Goal: Transaction & Acquisition: Obtain resource

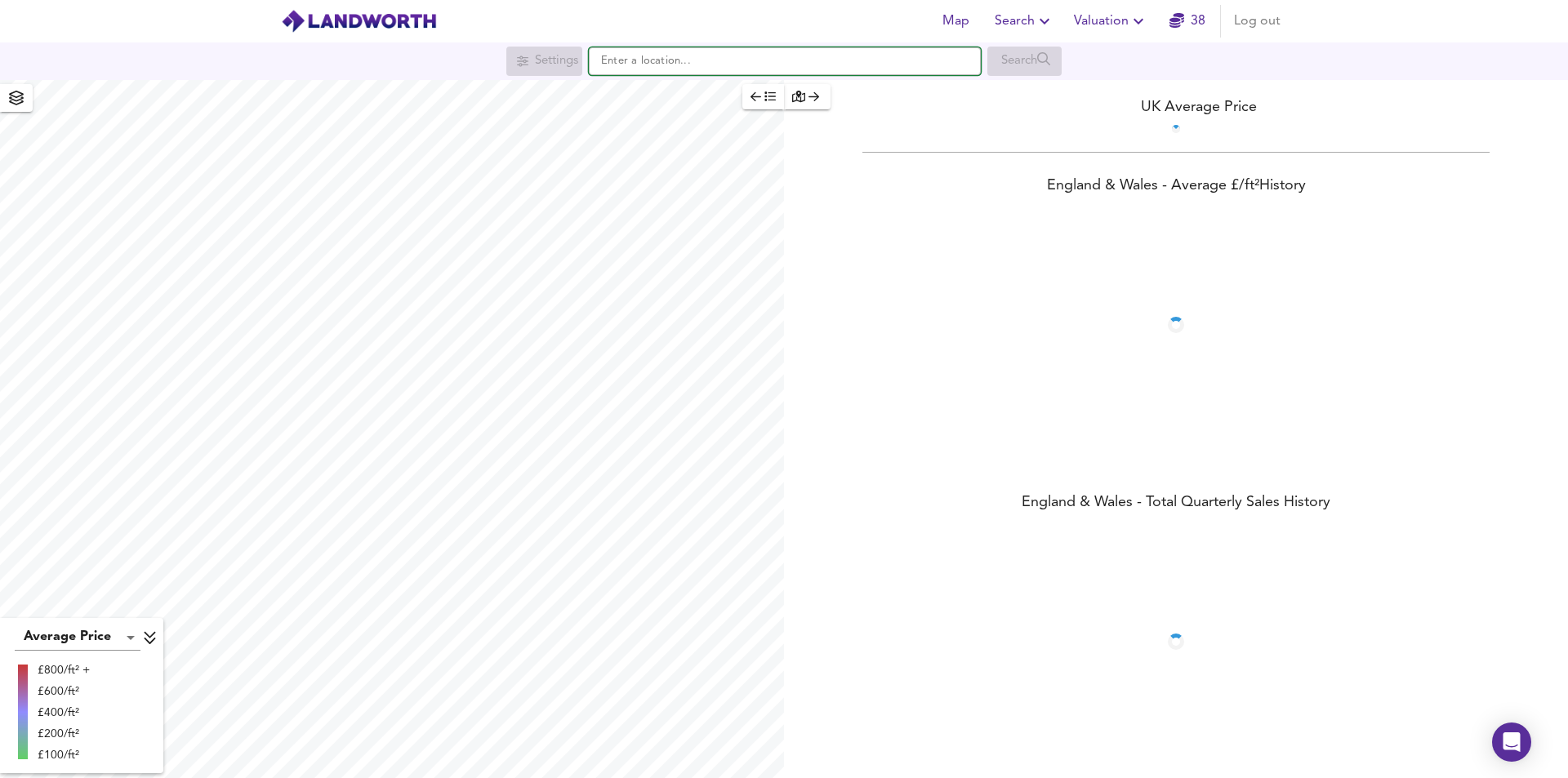
click at [652, 63] on input "text" at bounding box center [784, 60] width 392 height 28
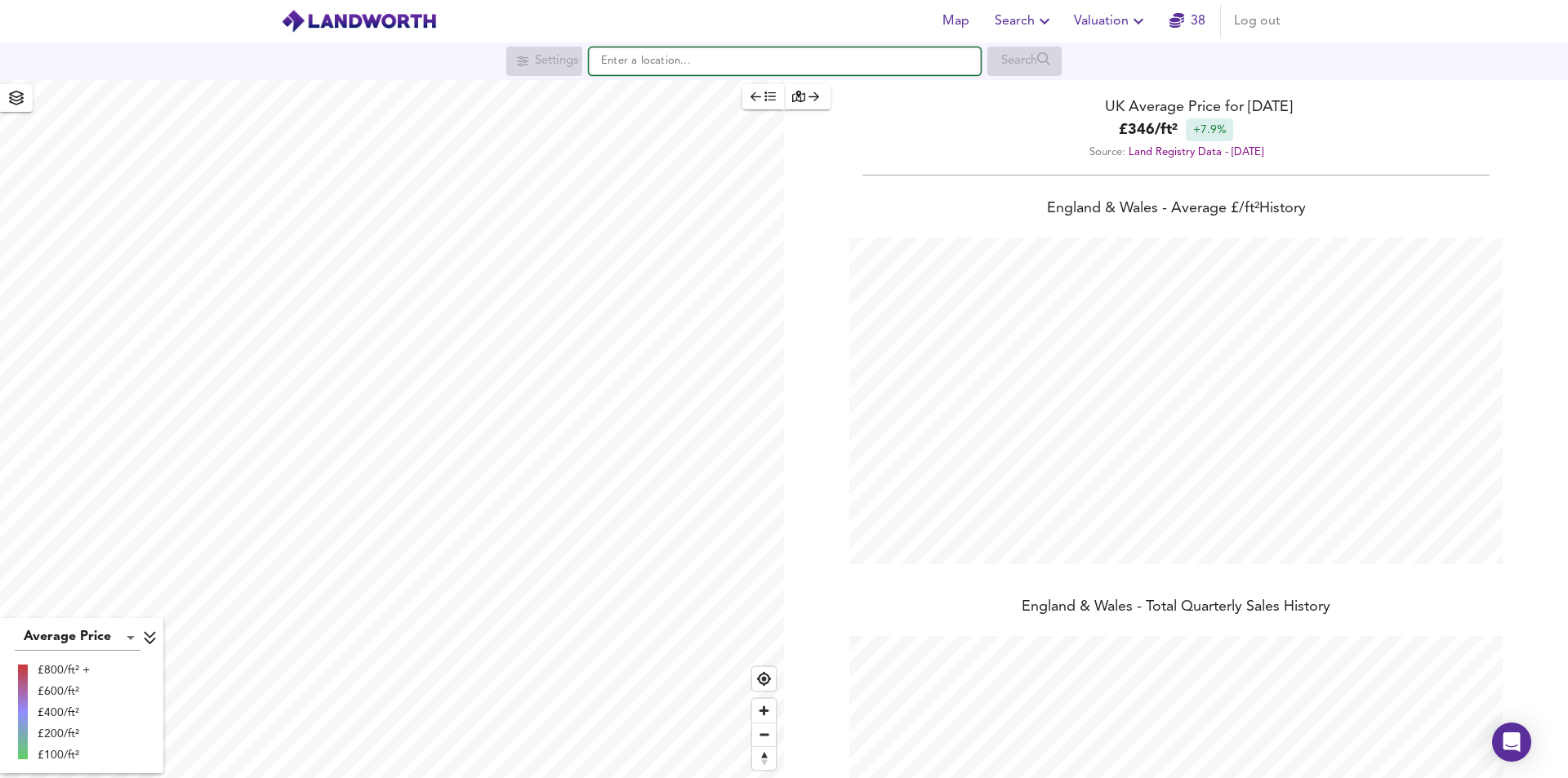
scroll to position [778, 1568]
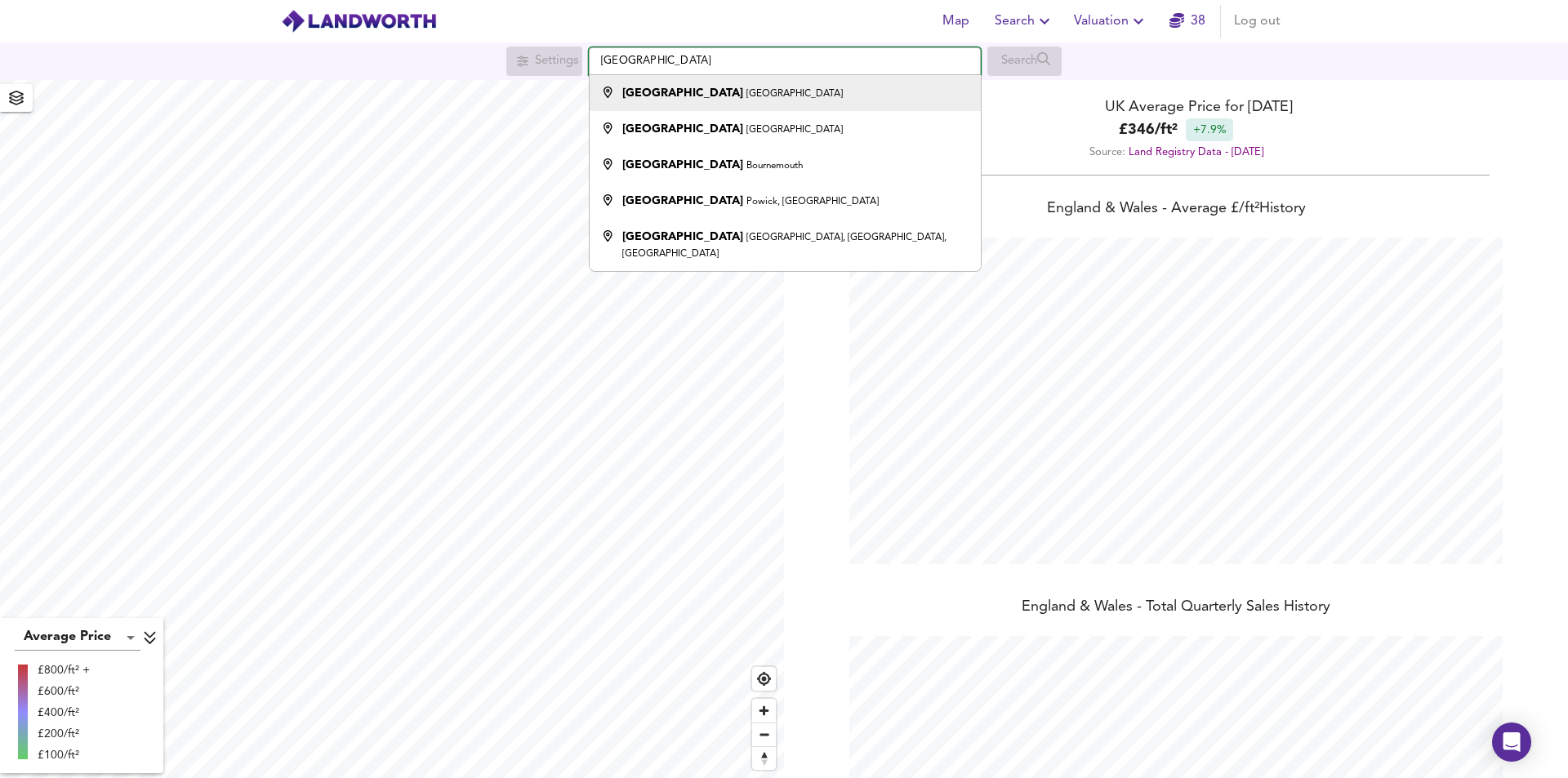
type input "[GEOGRAPHIC_DATA]"
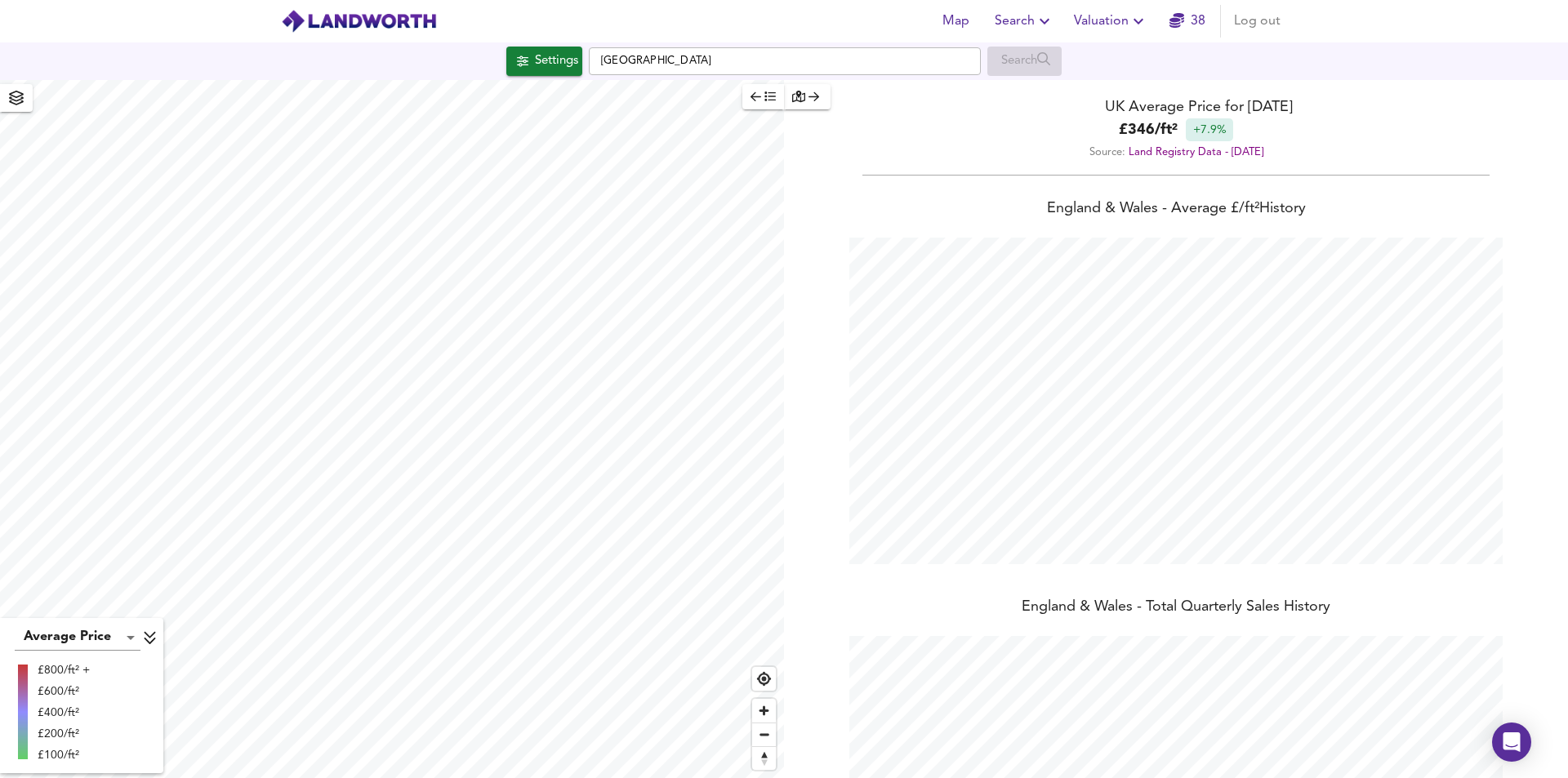
checkbox input "false"
checkbox input "true"
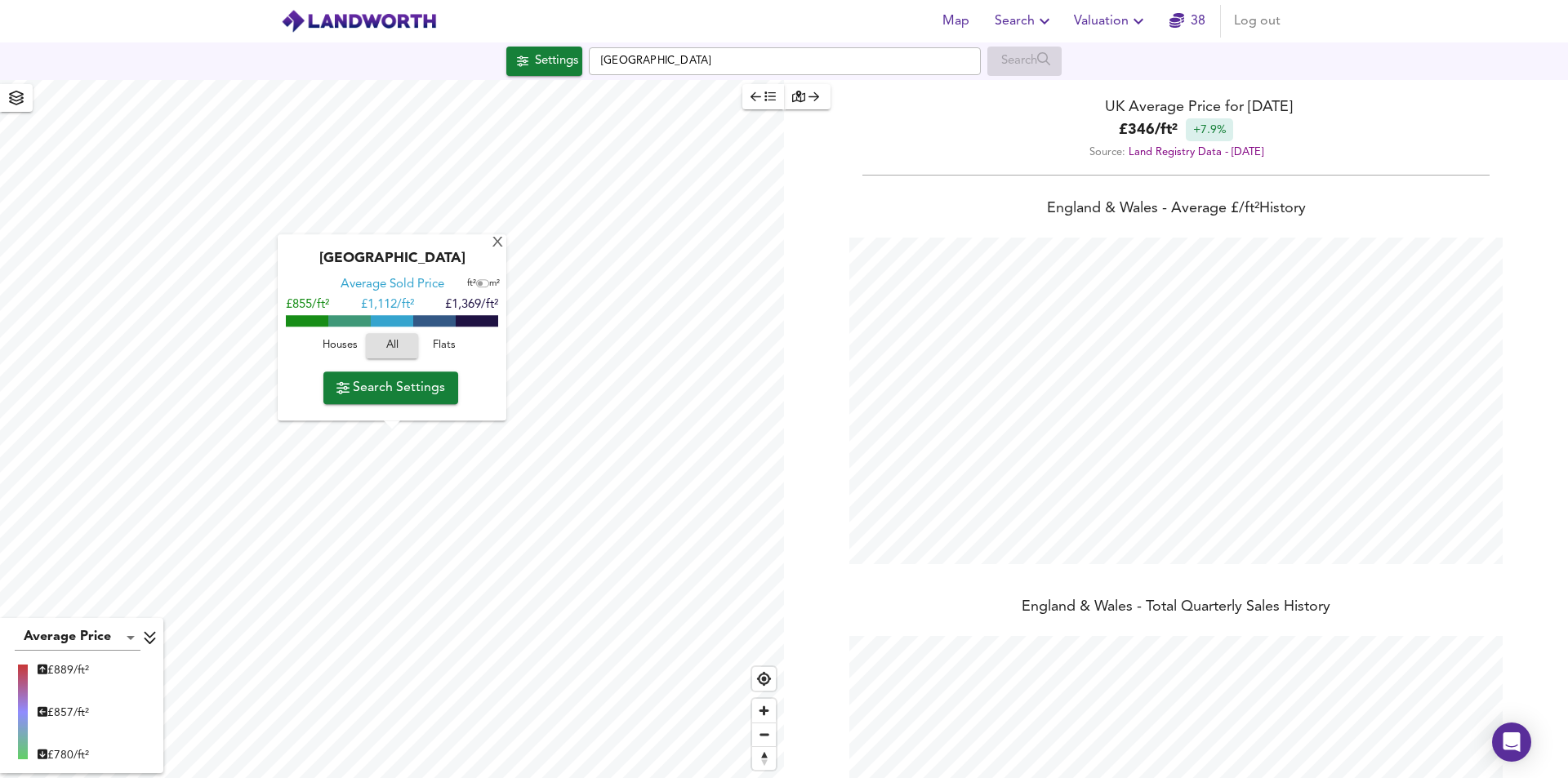
click at [448, 346] on span "Flats" at bounding box center [444, 346] width 44 height 19
click at [419, 393] on span "Search Settings" at bounding box center [391, 388] width 108 height 23
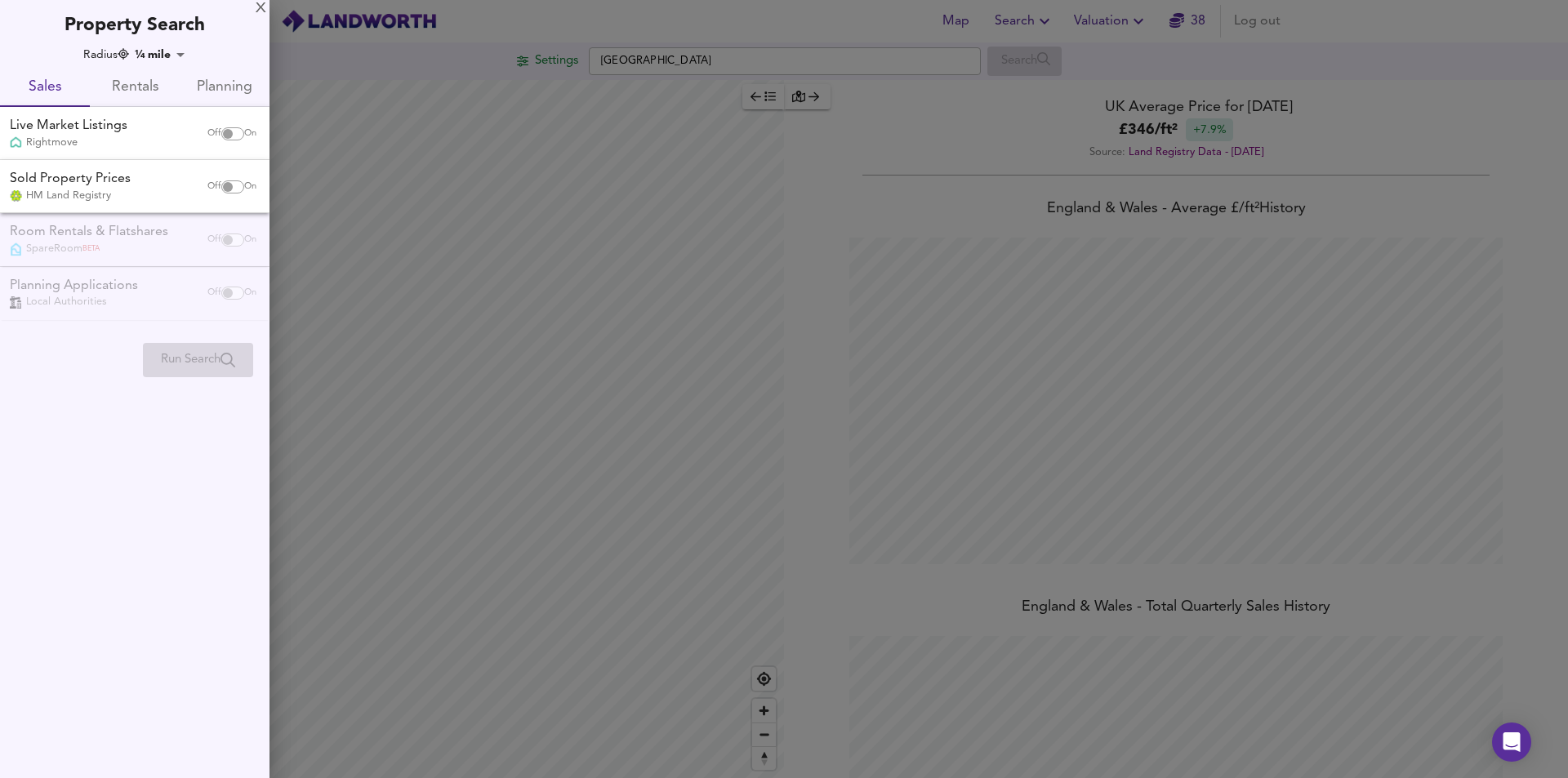
click at [235, 136] on input "checkbox" at bounding box center [227, 133] width 39 height 13
checkbox input "true"
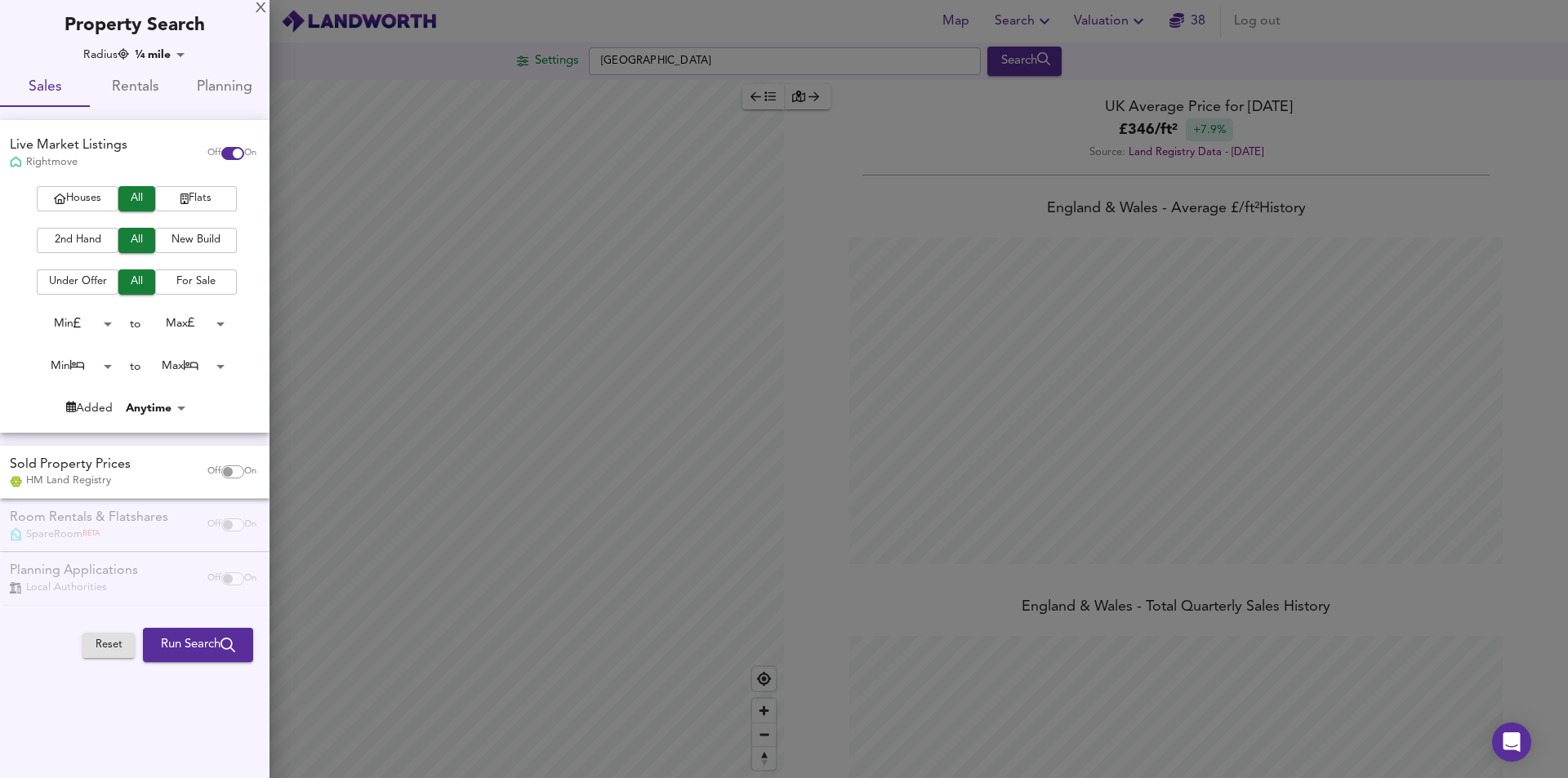
click at [176, 646] on span "Run Search" at bounding box center [198, 645] width 75 height 21
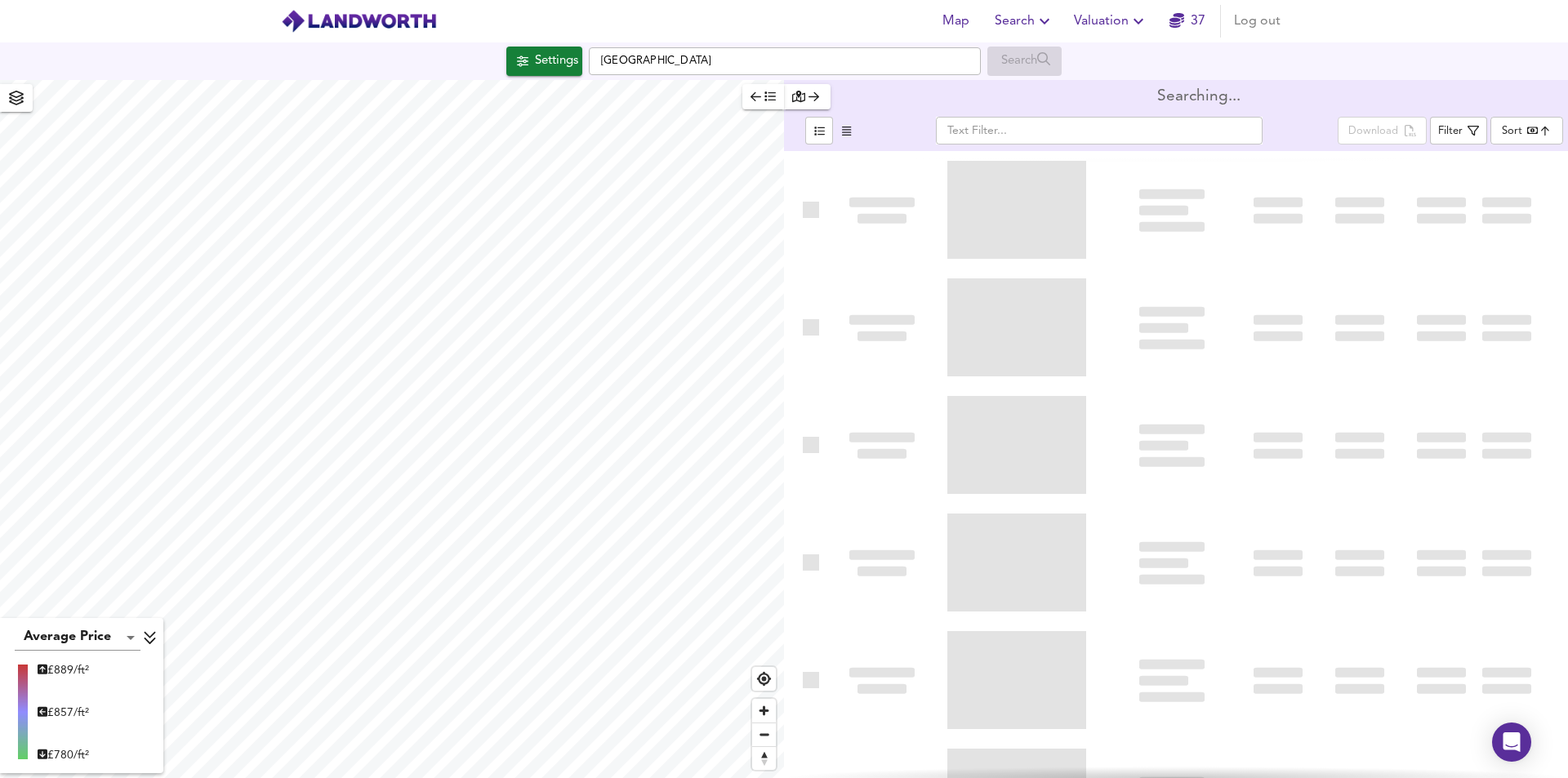
type input "bestdeal"
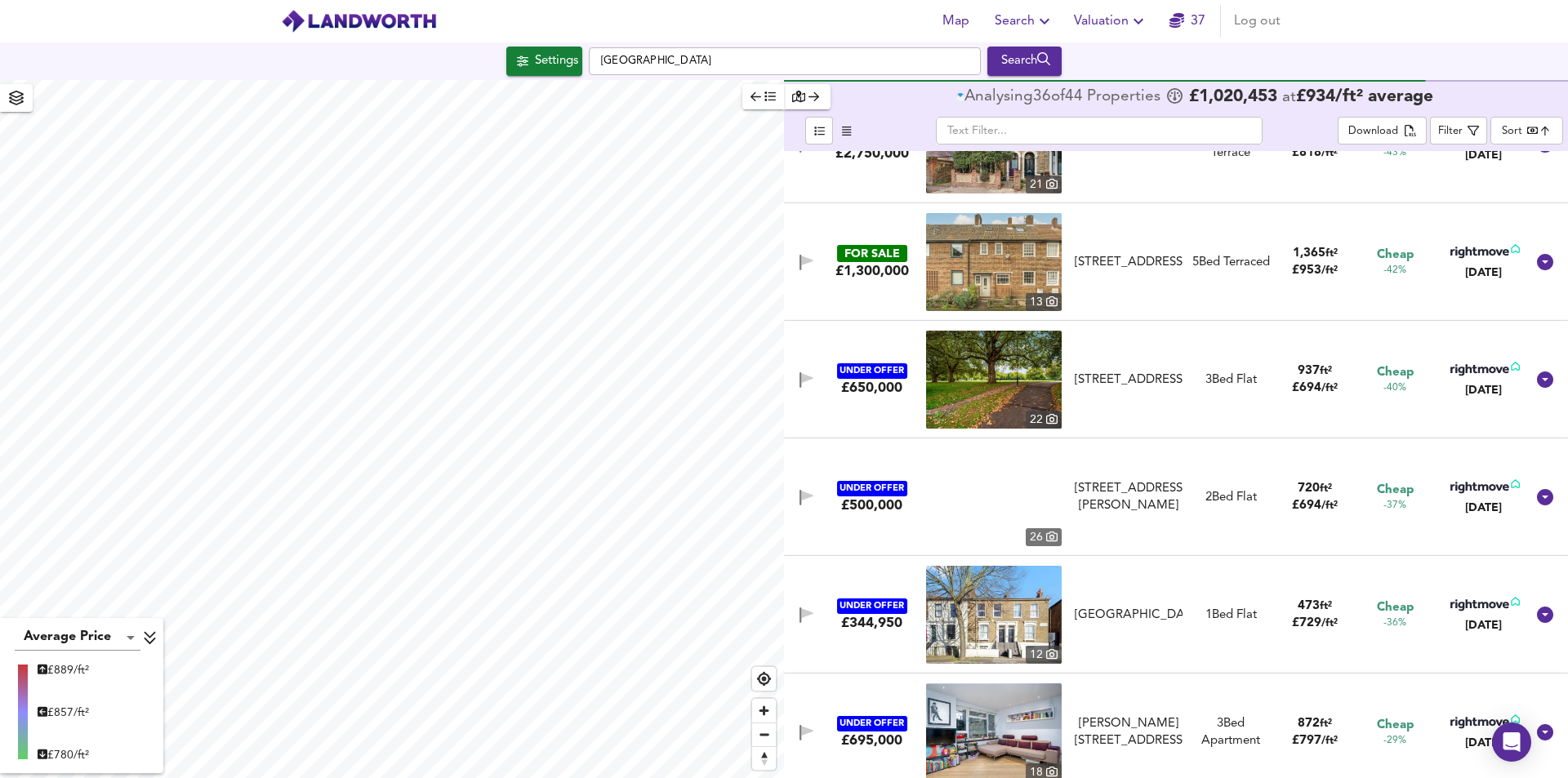
scroll to position [898, 0]
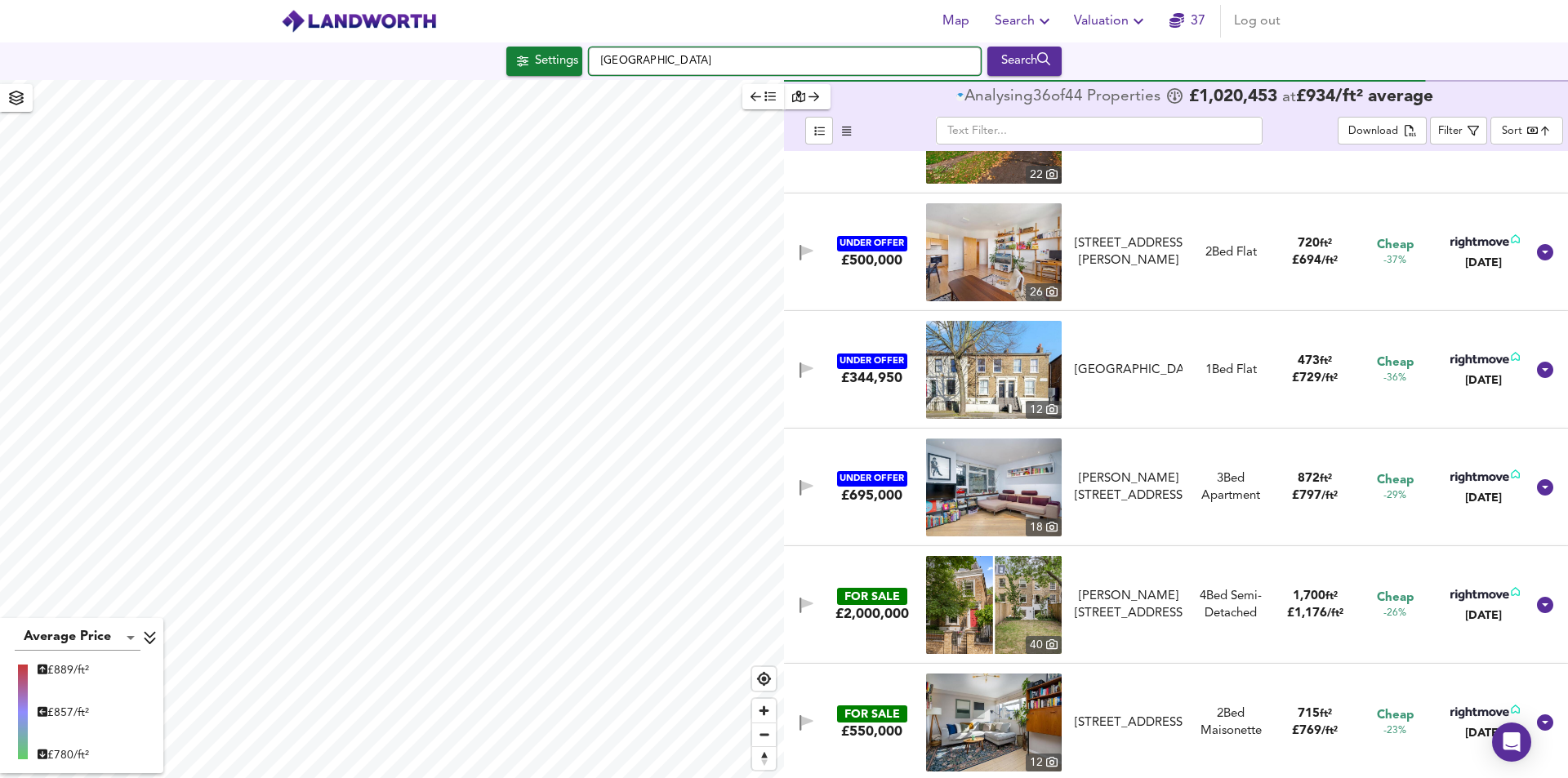
click at [732, 60] on input "Malvern Road, London" at bounding box center [784, 60] width 392 height 28
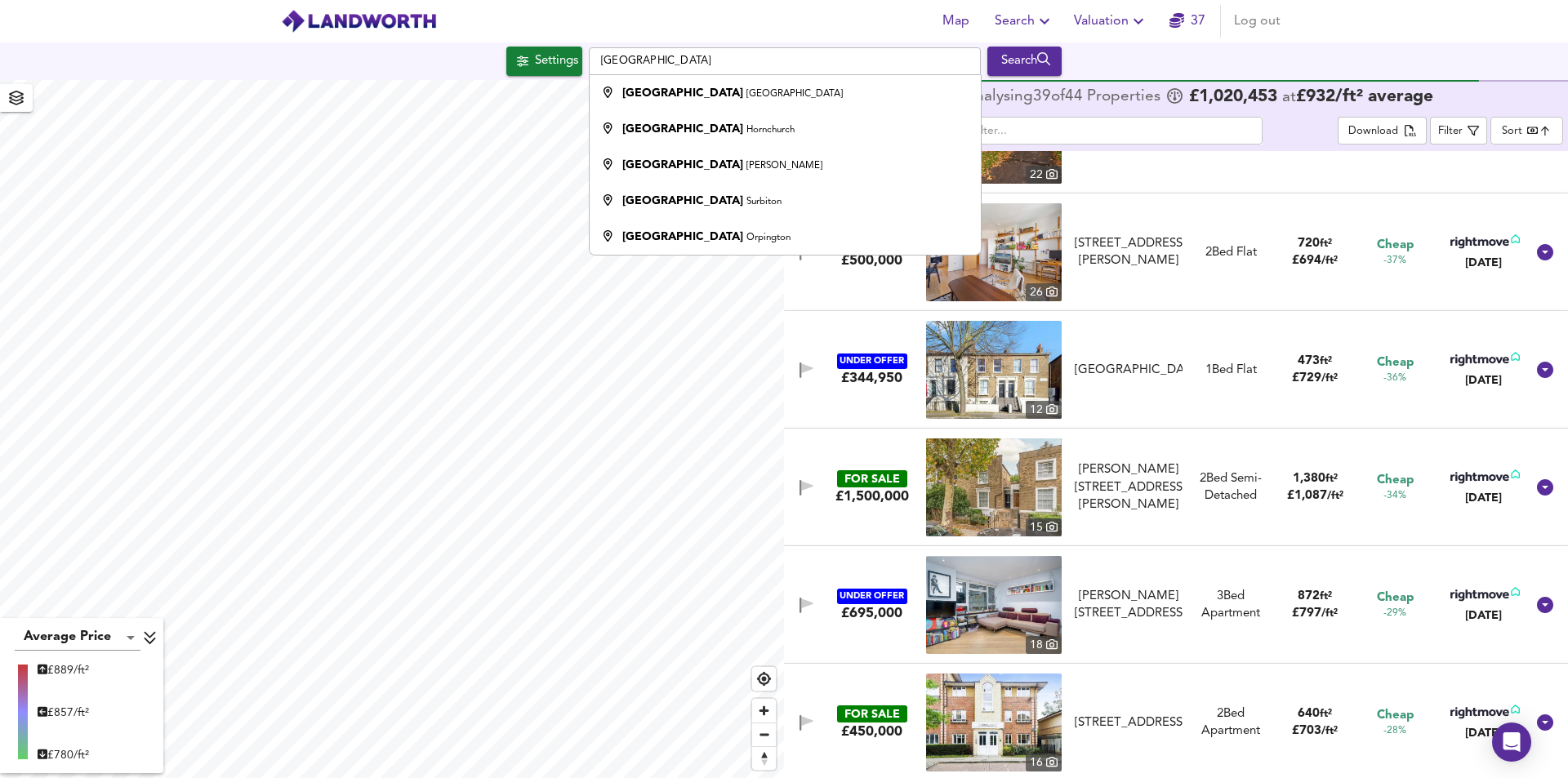
type input "Malvern Road, London nw"
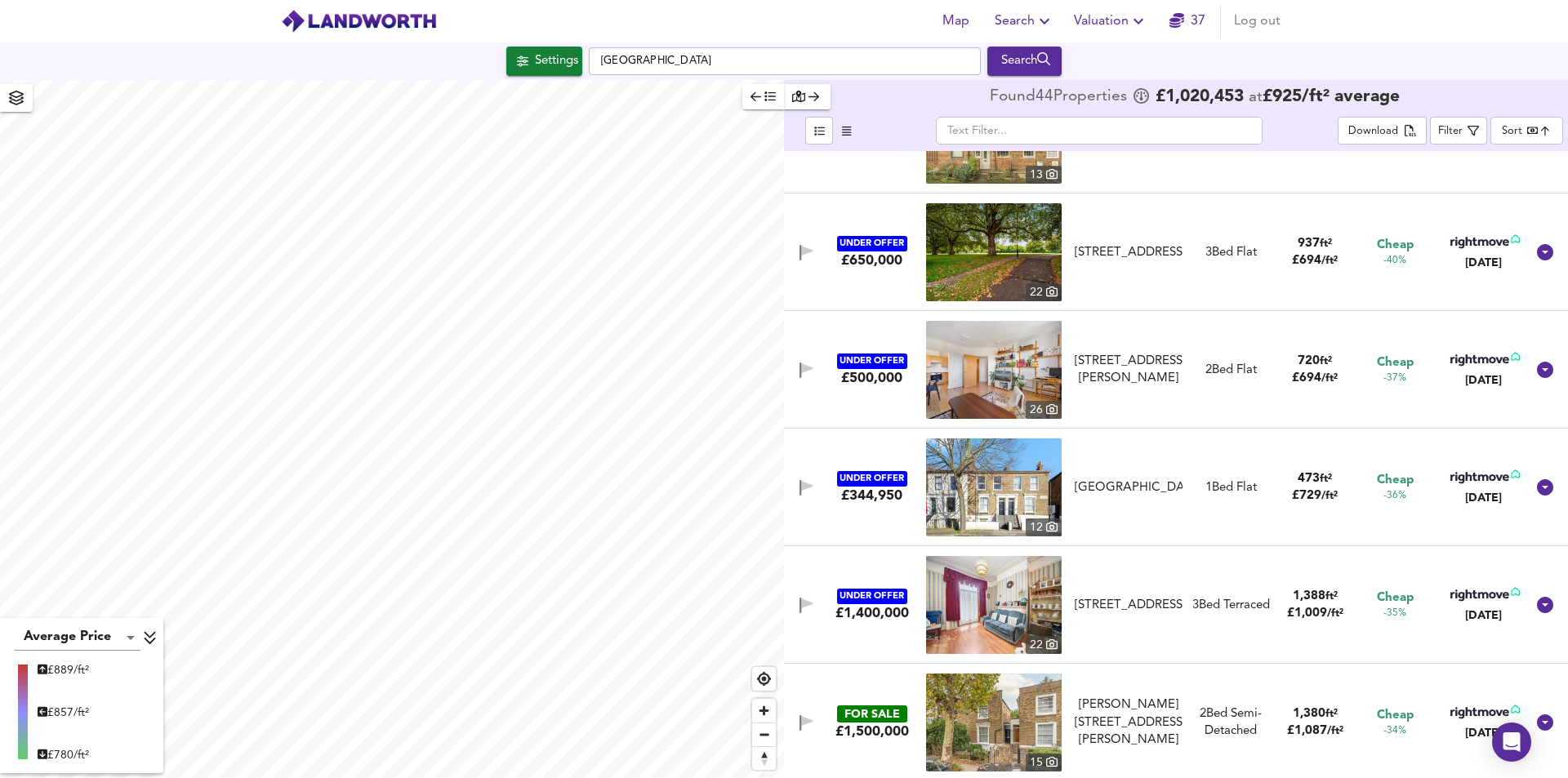
click at [749, 56] on input "Malvern Road, London" at bounding box center [784, 60] width 392 height 28
click at [742, 63] on input "Malvern Road, London" at bounding box center [784, 60] width 392 height 28
drag, startPoint x: 742, startPoint y: 63, endPoint x: 677, endPoint y: 60, distance: 65.1
click at [677, 60] on input "Malvern Road, London" at bounding box center [784, 60] width 392 height 28
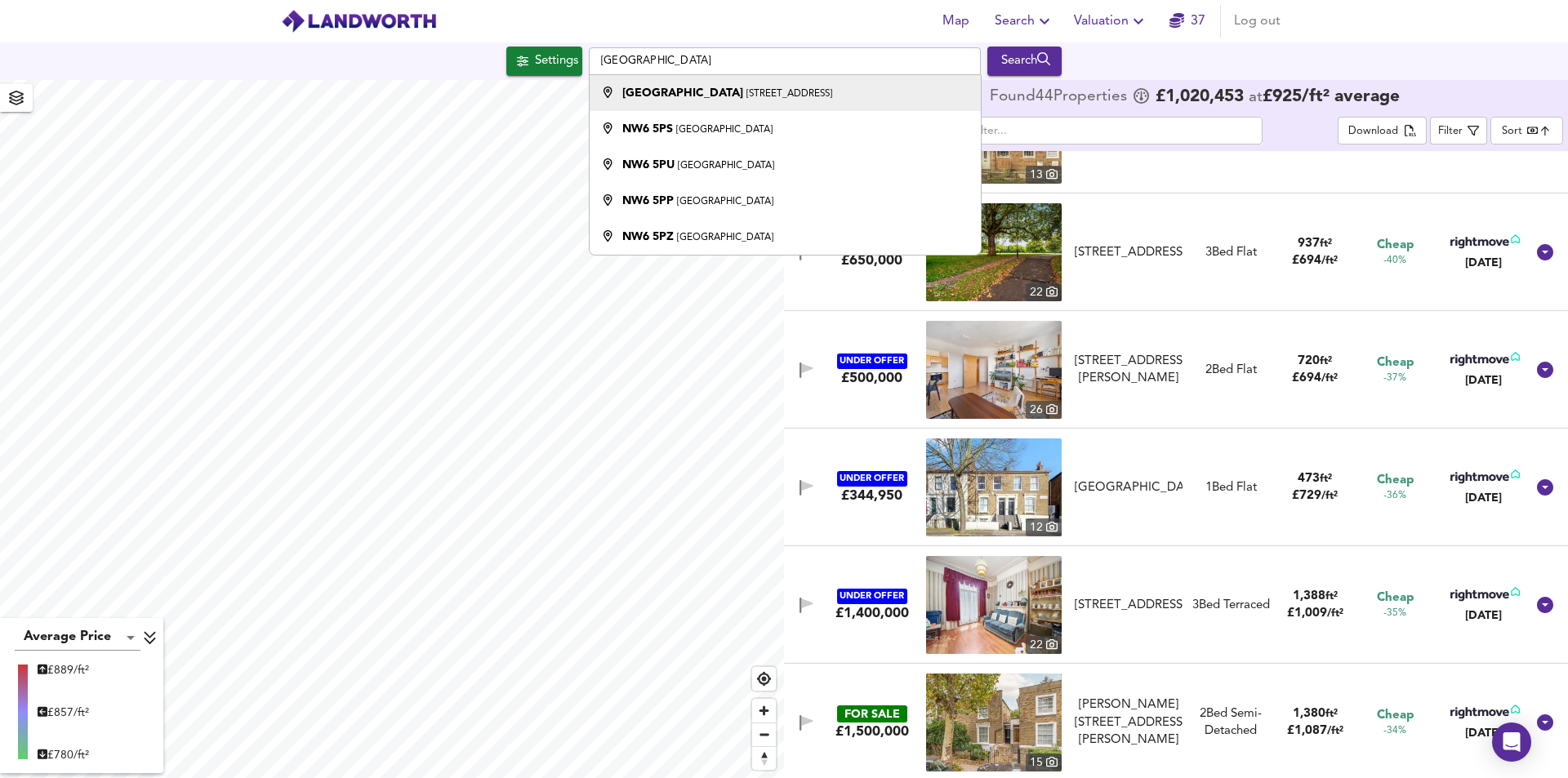
click at [674, 100] on div "Malvern Road London NW6 5YP" at bounding box center [728, 93] width 210 height 16
type input "Malvern Road, London NW6 5YP"
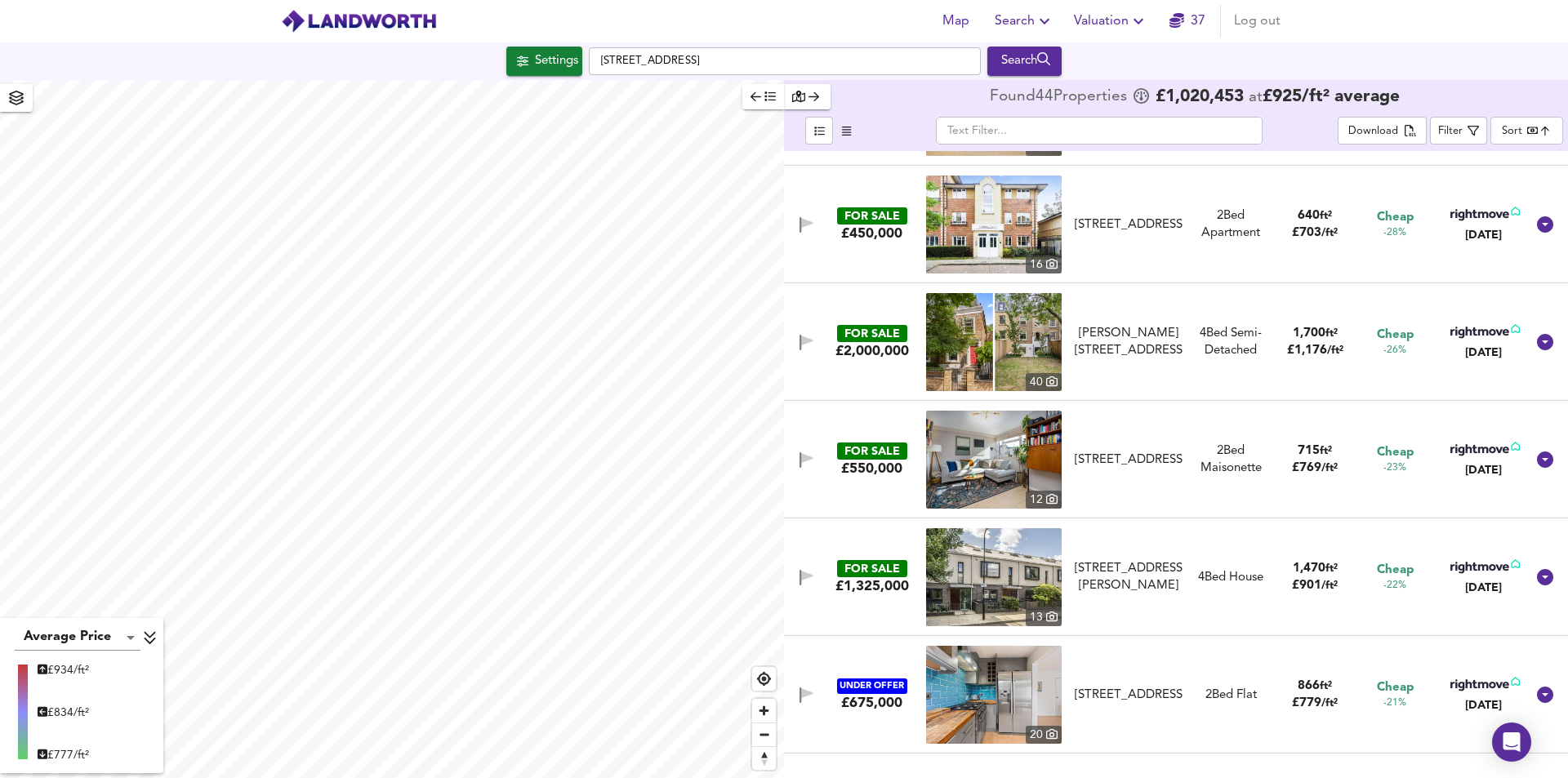
scroll to position [1633, 0]
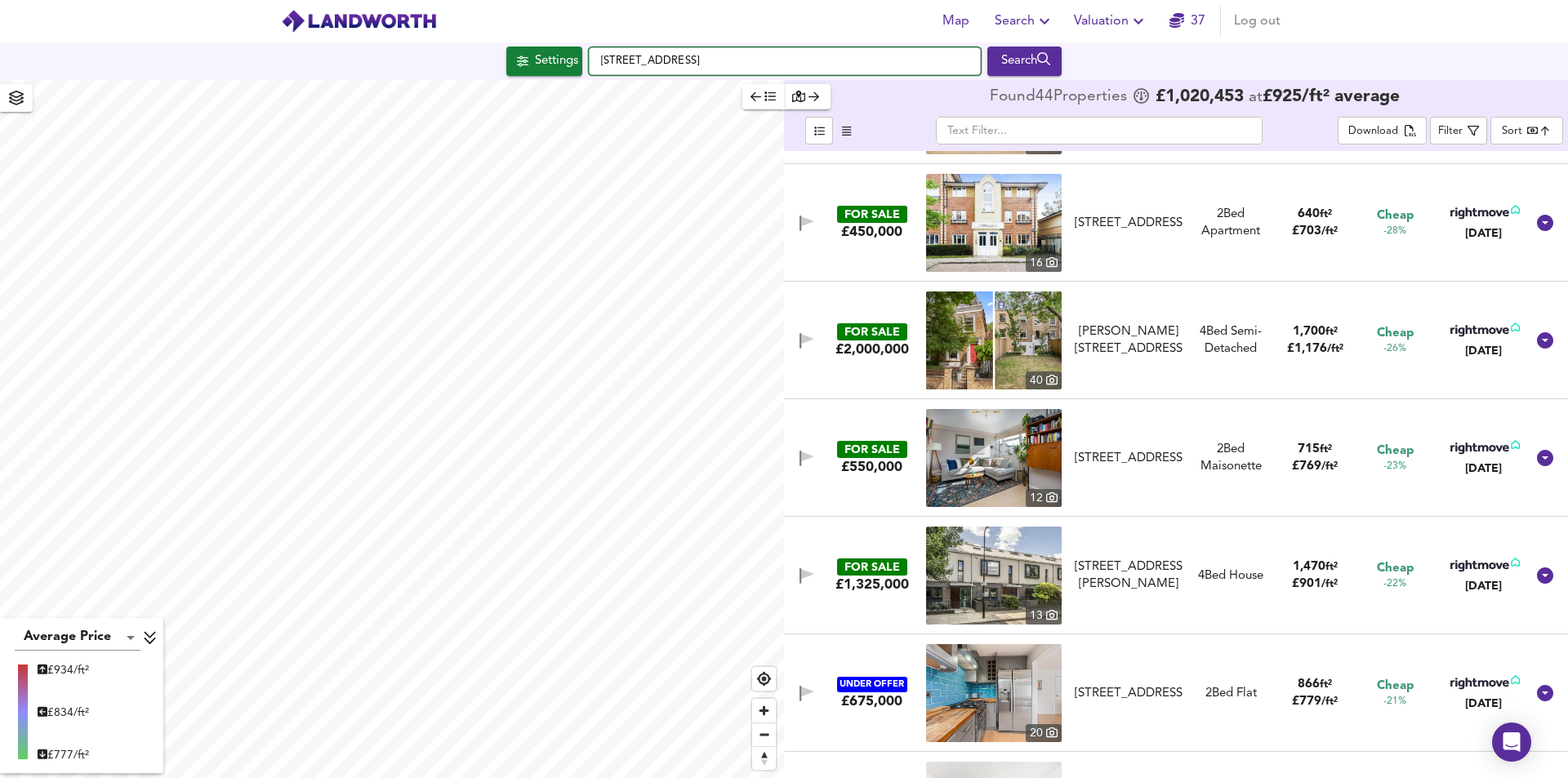
drag, startPoint x: 687, startPoint y: 67, endPoint x: 603, endPoint y: 68, distance: 84.0
click at [603, 68] on input "Malvern Road, London NW6 5YP" at bounding box center [784, 60] width 392 height 28
click at [722, 61] on input "Malvern Road, London NW6 5YP" at bounding box center [784, 60] width 392 height 28
drag, startPoint x: 716, startPoint y: 61, endPoint x: 505, endPoint y: 70, distance: 211.2
click at [505, 70] on div "Settings Malvern Road, London NW6 5YP Search" at bounding box center [784, 60] width 1568 height 29
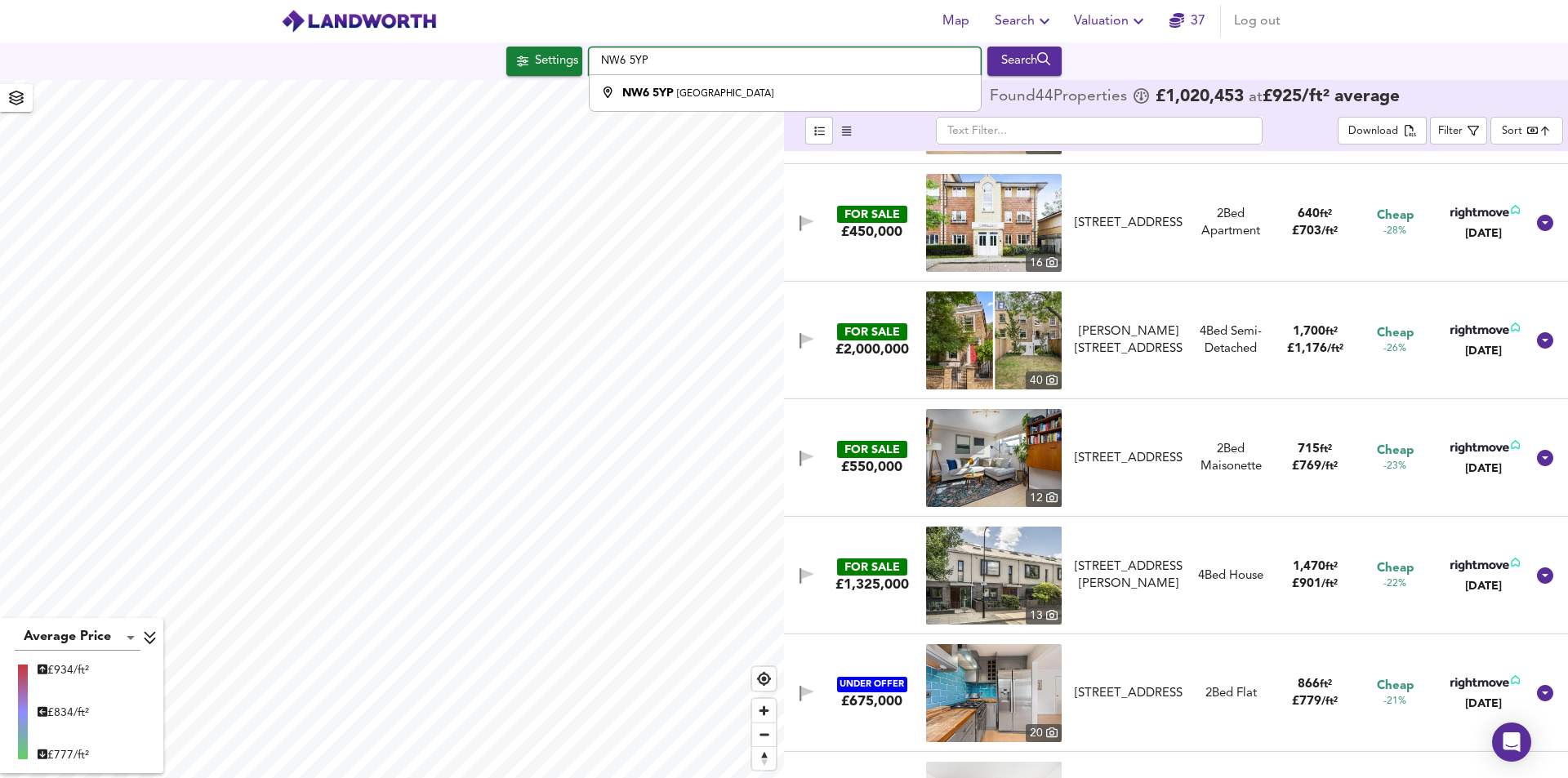
click at [648, 60] on input "NW6 5YP" at bounding box center [784, 60] width 392 height 28
type input "NW6 5QD"
click at [1048, 57] on icon "submit" at bounding box center [1045, 60] width 14 height 14
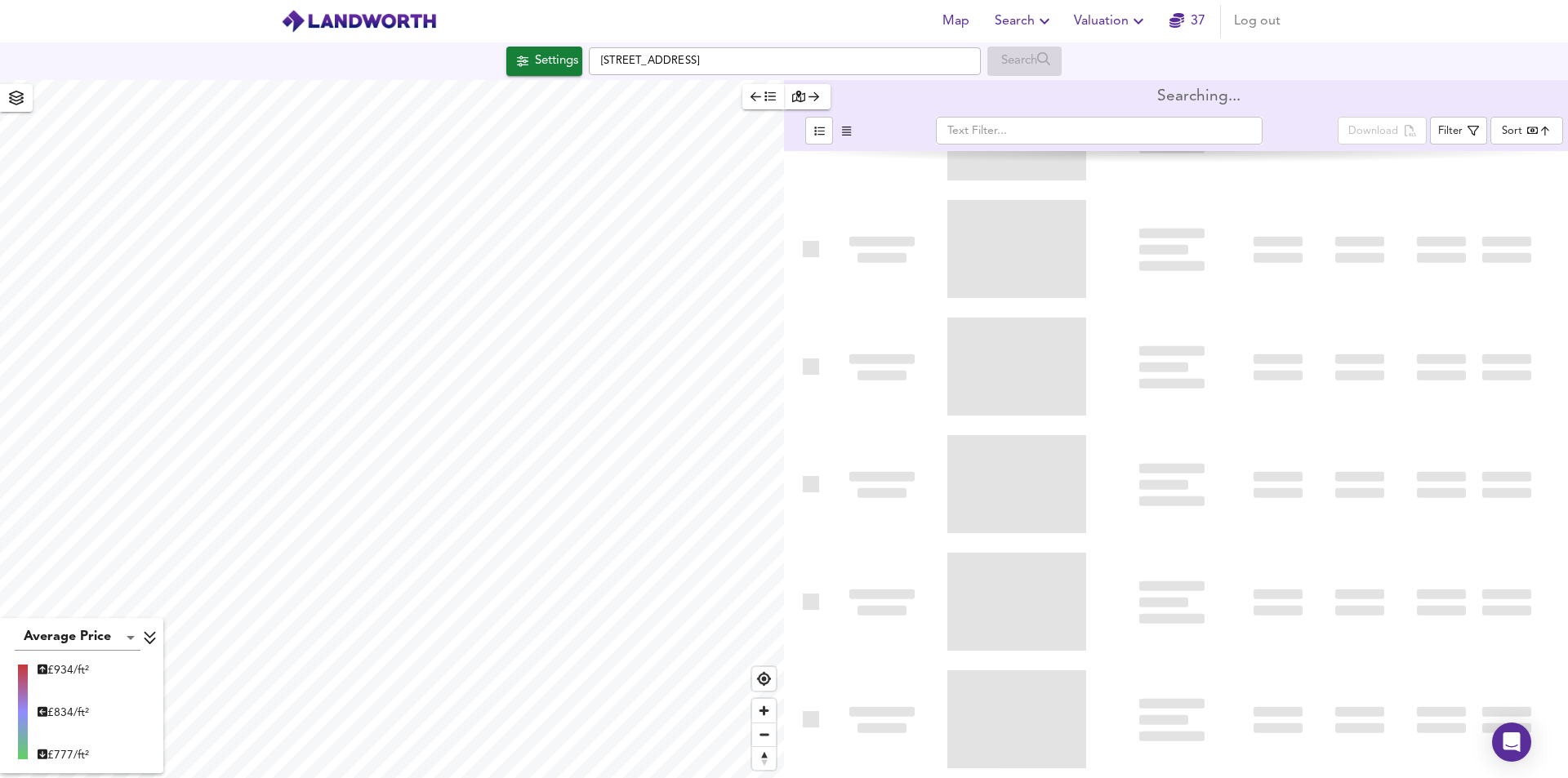
type input "bestdeal"
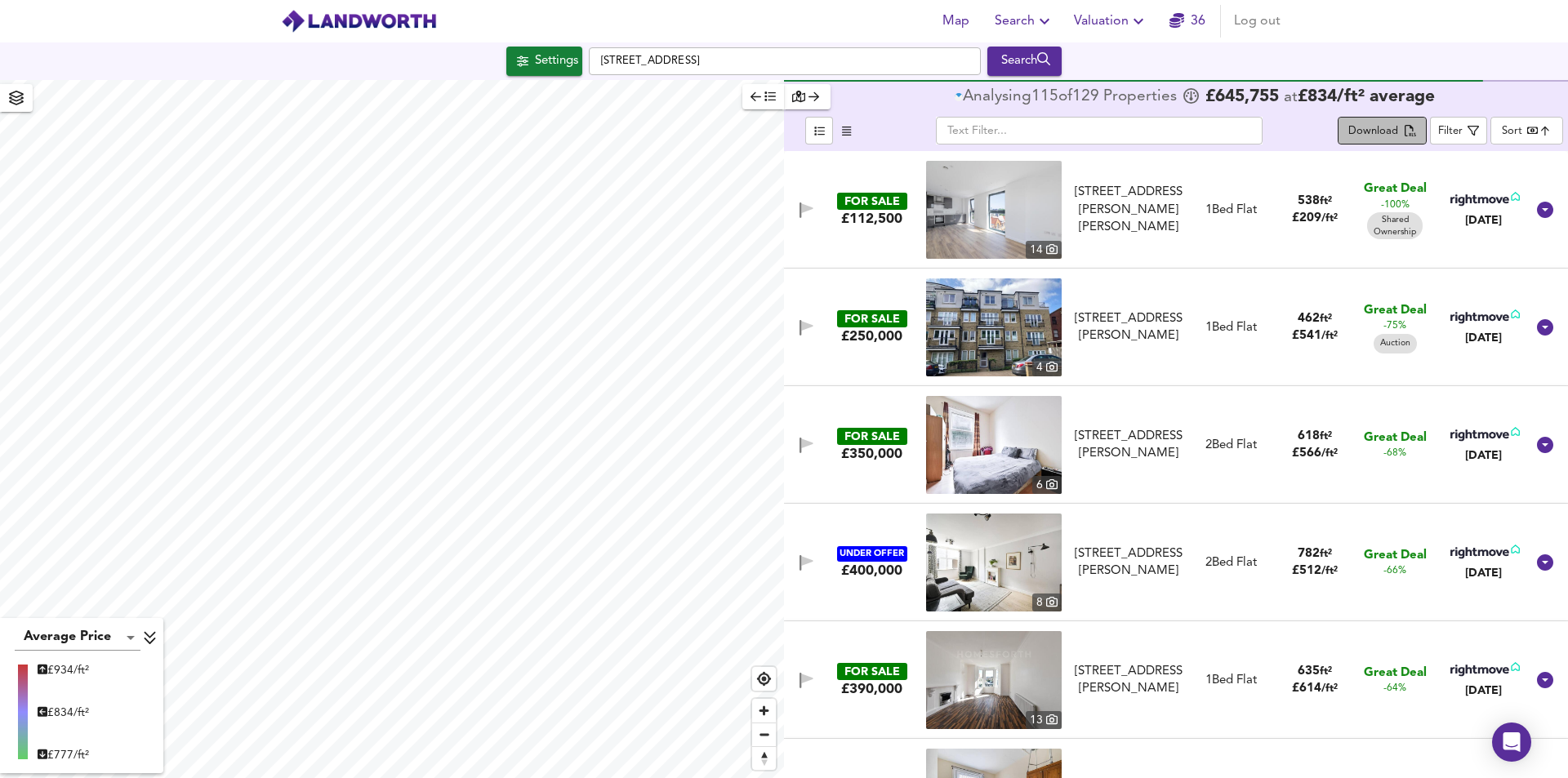
click at [1383, 137] on div "Download" at bounding box center [1373, 131] width 50 height 19
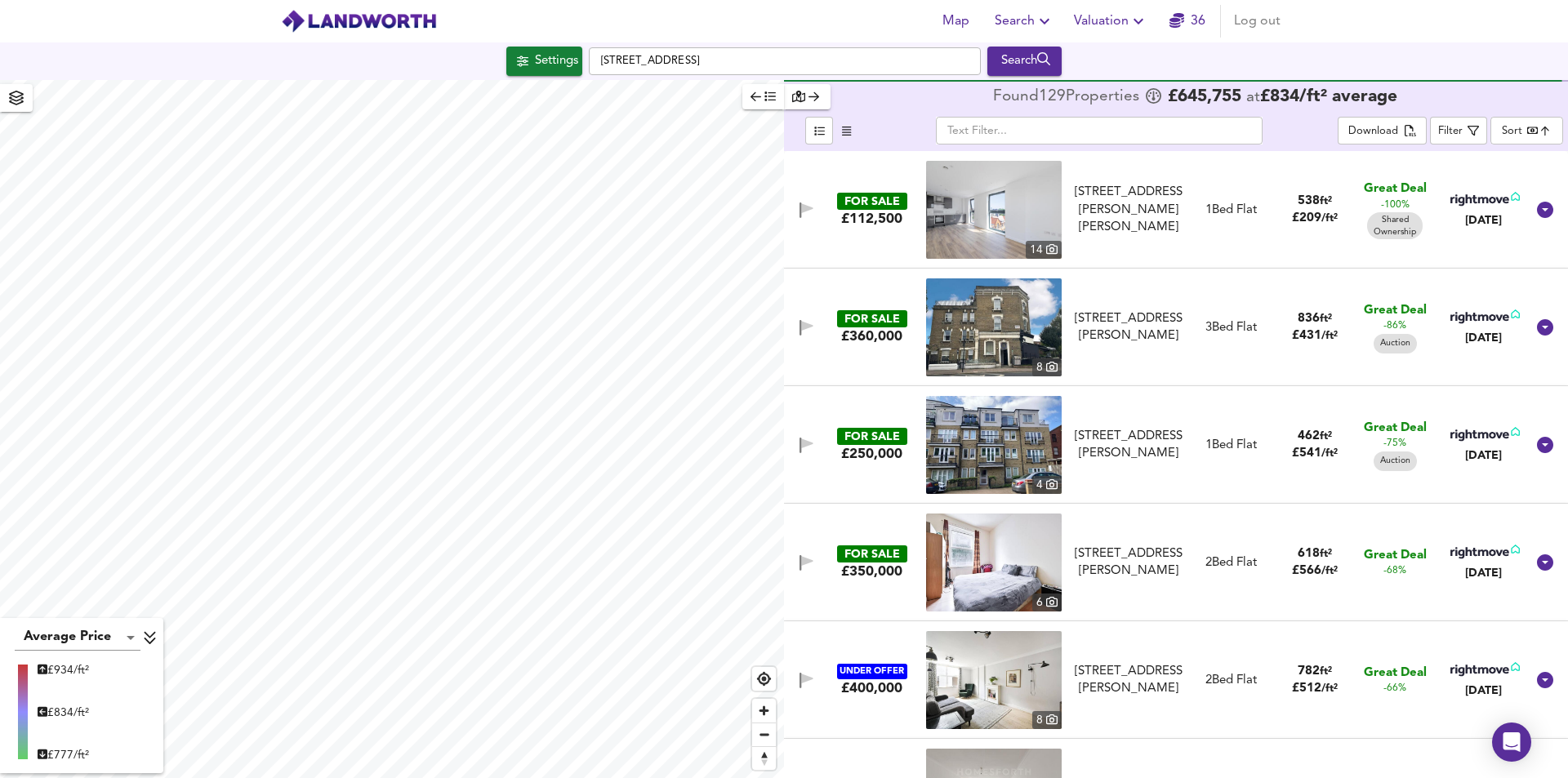
click at [974, 201] on img at bounding box center [994, 210] width 136 height 98
drag, startPoint x: 813, startPoint y: 61, endPoint x: 569, endPoint y: 55, distance: 244.1
click at [569, 55] on div "Settings Malvern Road, London NW6 5YP Search" at bounding box center [784, 60] width 1568 height 29
click at [661, 60] on input "text" at bounding box center [784, 60] width 392 height 28
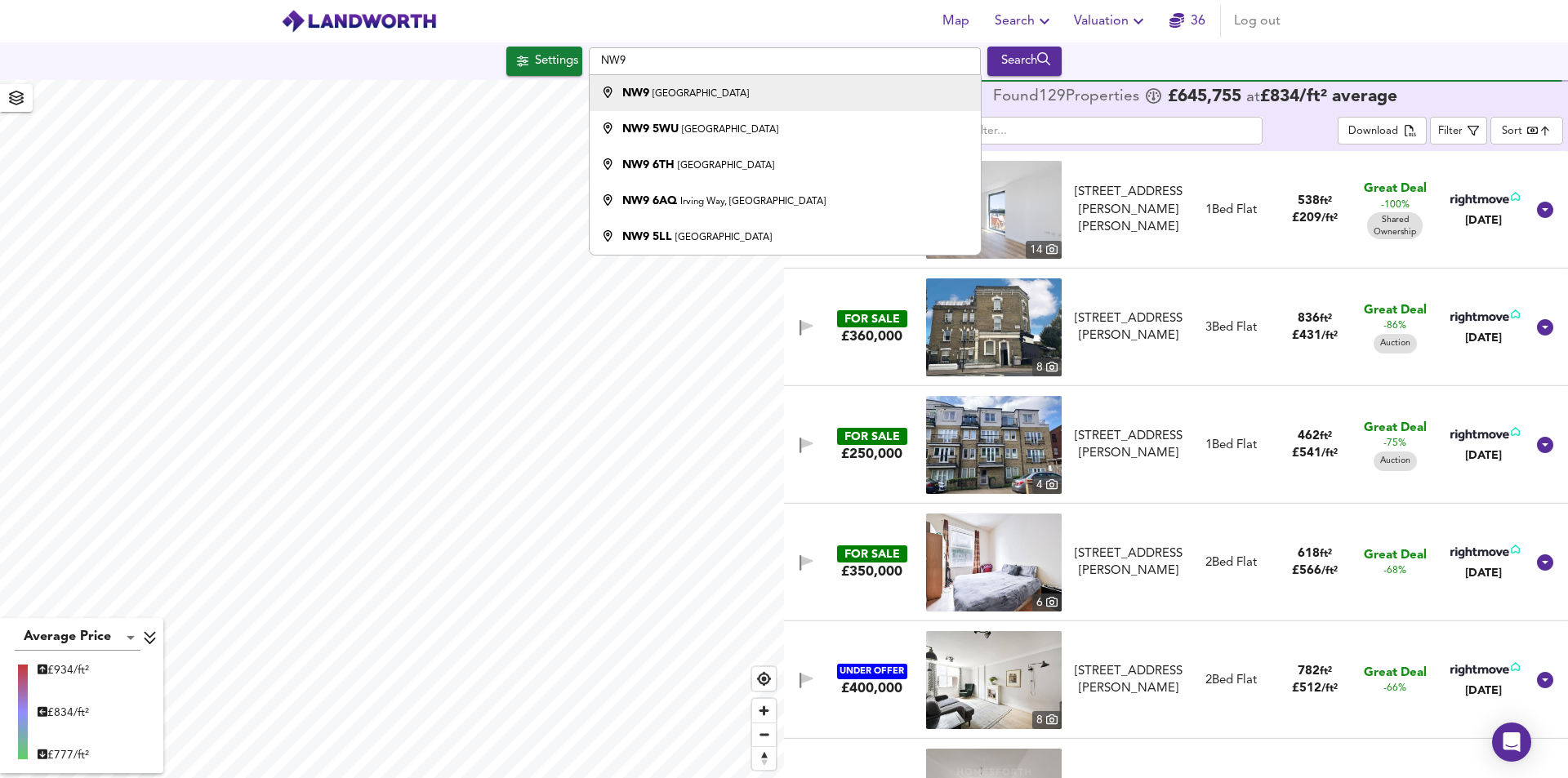
click at [598, 98] on div at bounding box center [608, 93] width 28 height 16
type input "London NW9"
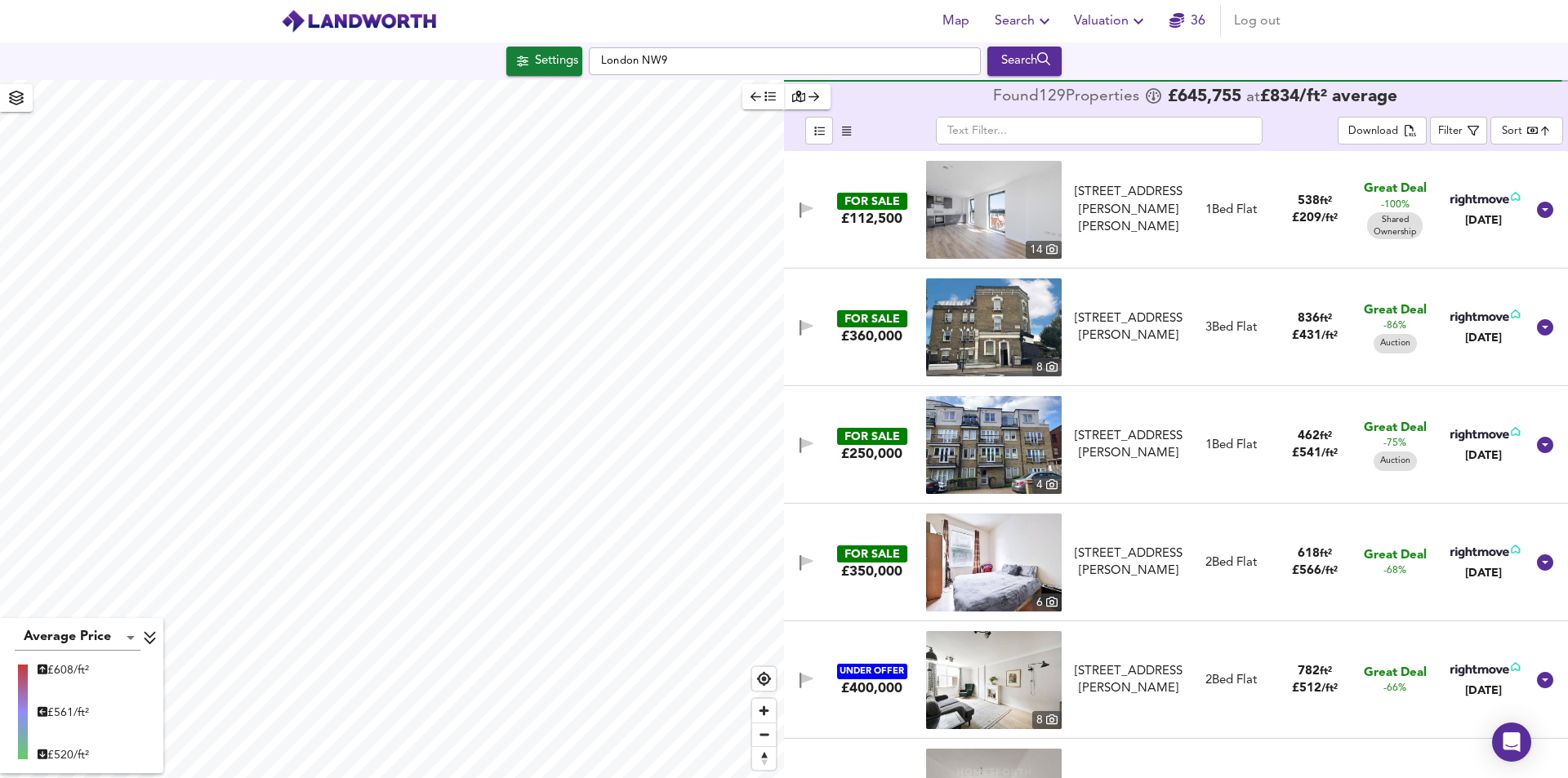
click at [329, 23] on img at bounding box center [359, 21] width 156 height 25
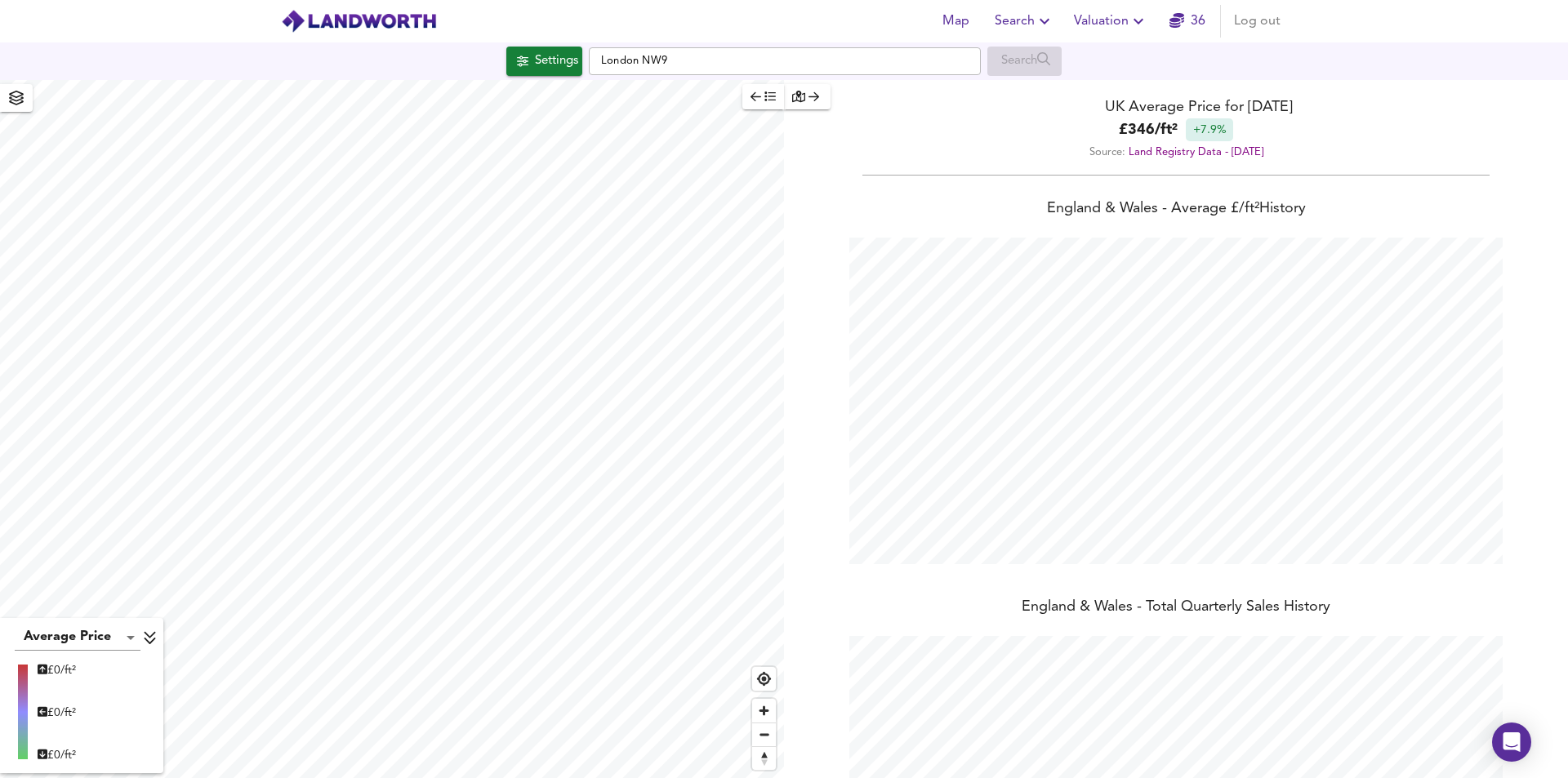
scroll to position [778, 1568]
click at [760, 101] on icon "button" at bounding box center [756, 96] width 11 height 12
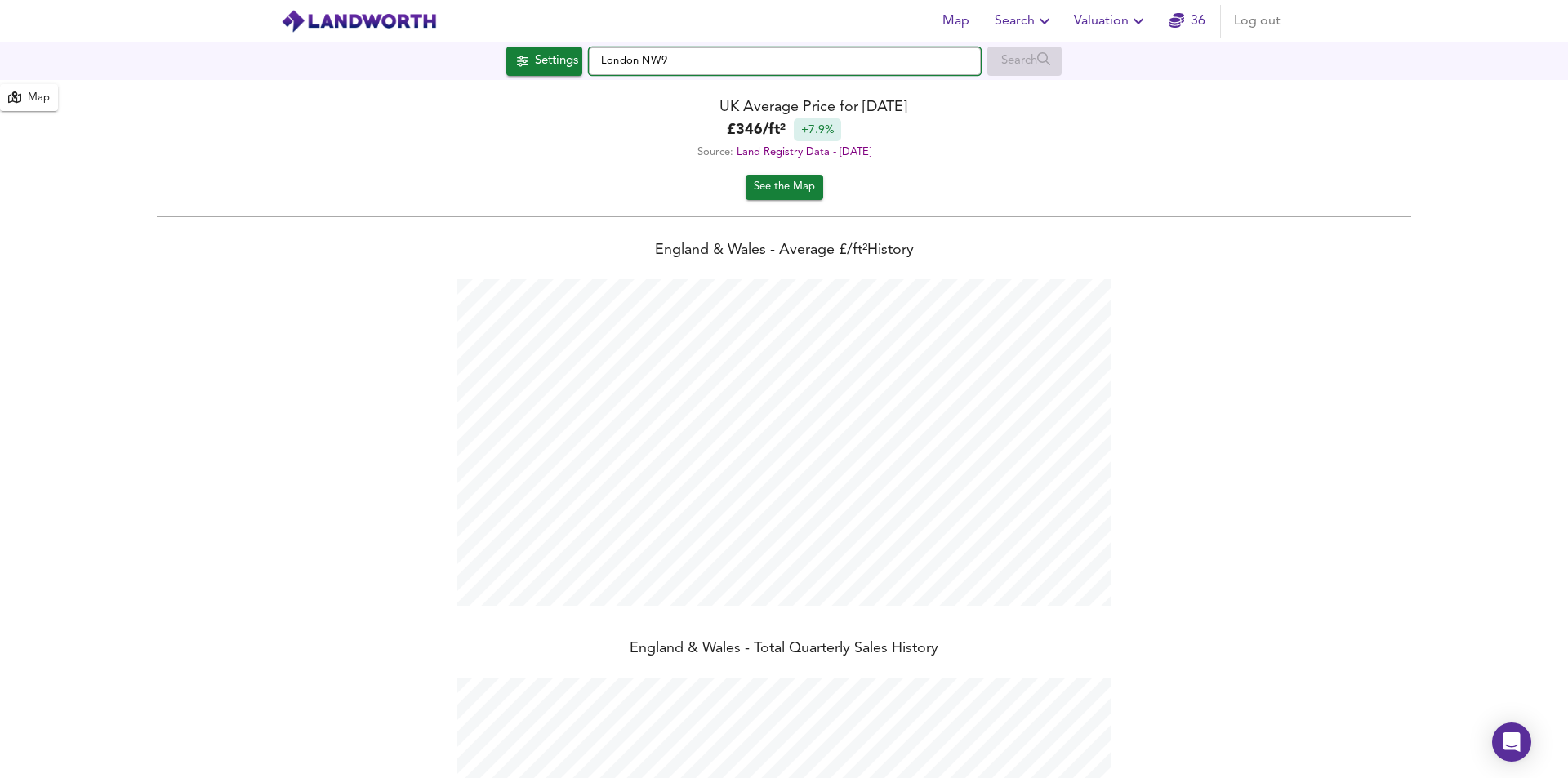
click at [677, 57] on input "London NW9" at bounding box center [784, 60] width 392 height 28
click at [943, 28] on span "Map" at bounding box center [956, 21] width 39 height 23
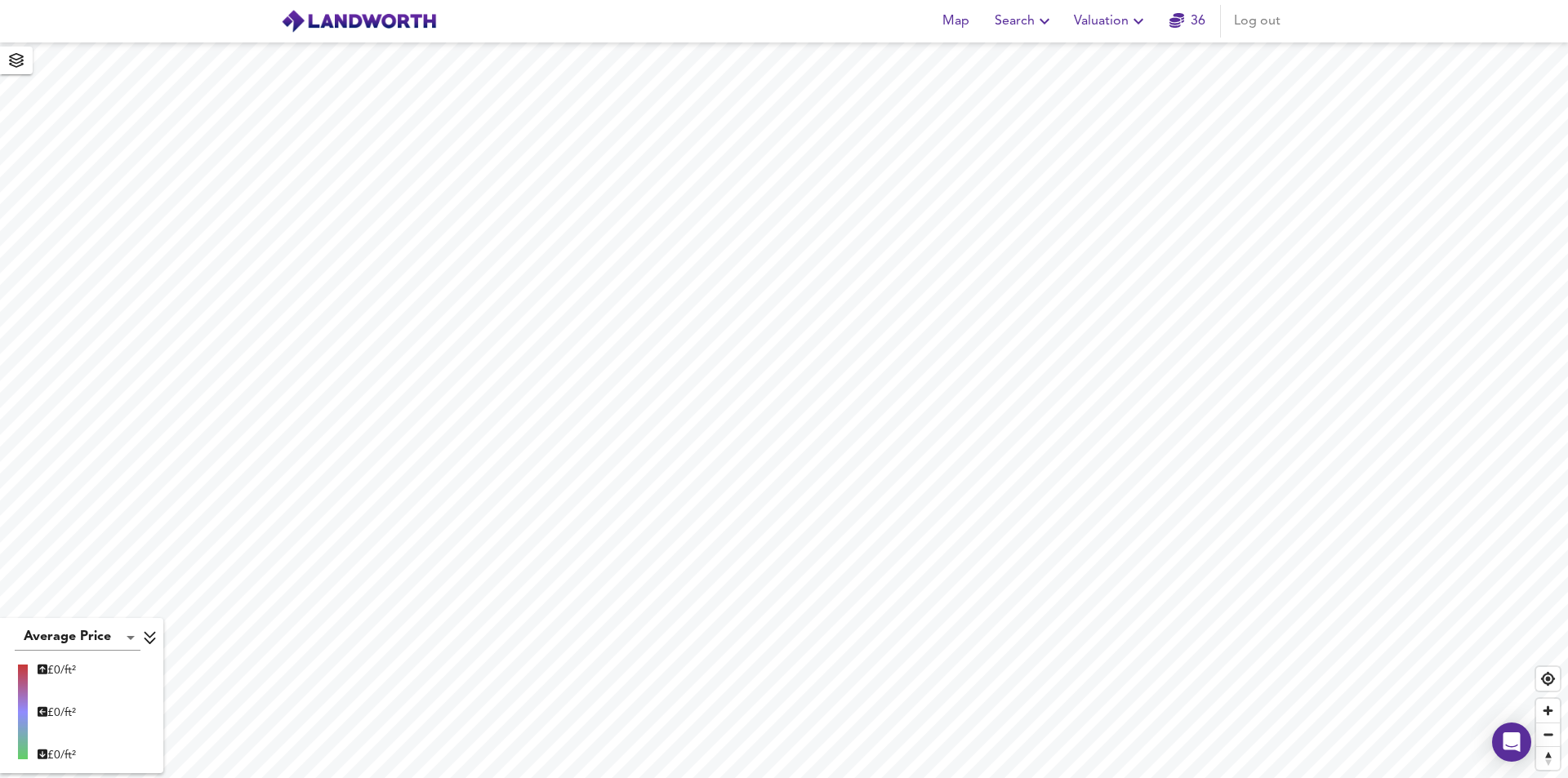
click at [1050, 28] on icon "button" at bounding box center [1045, 21] width 20 height 20
click at [1034, 55] on li "New Search" at bounding box center [1025, 59] width 162 height 29
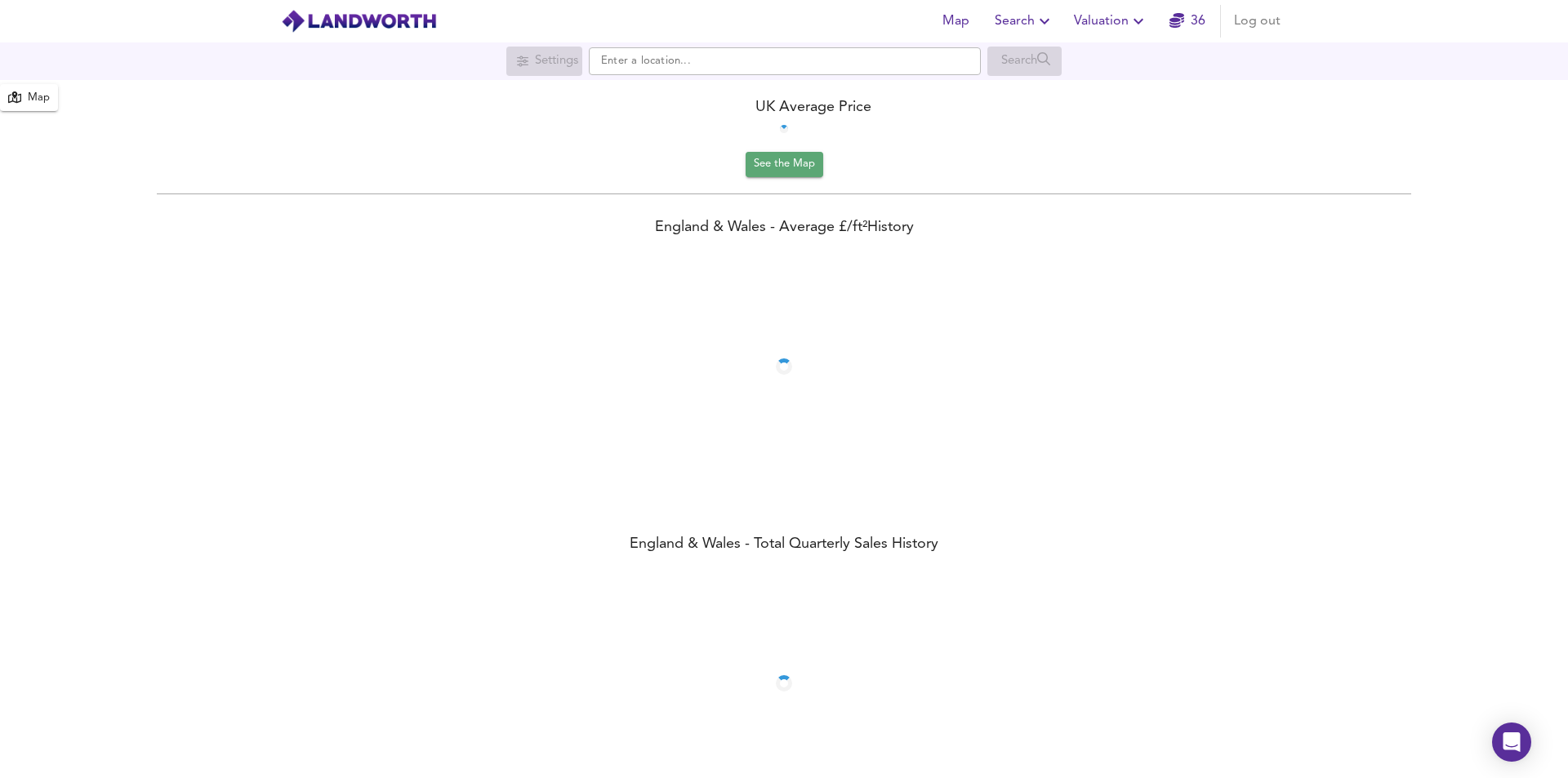
click at [792, 175] on button "See the Map" at bounding box center [784, 164] width 77 height 26
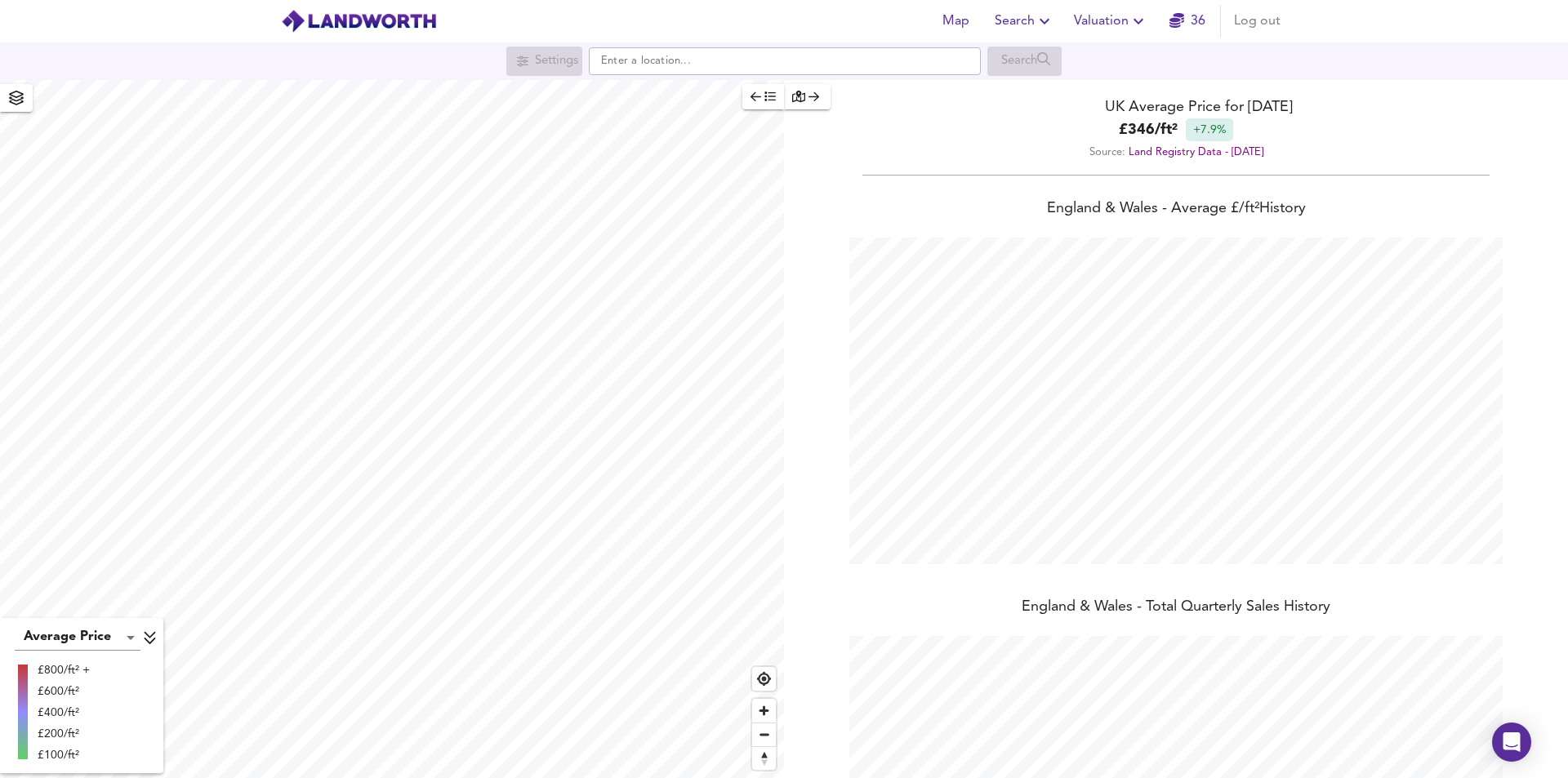
scroll to position [778, 1568]
click at [661, 67] on input "text" at bounding box center [784, 60] width 392 height 28
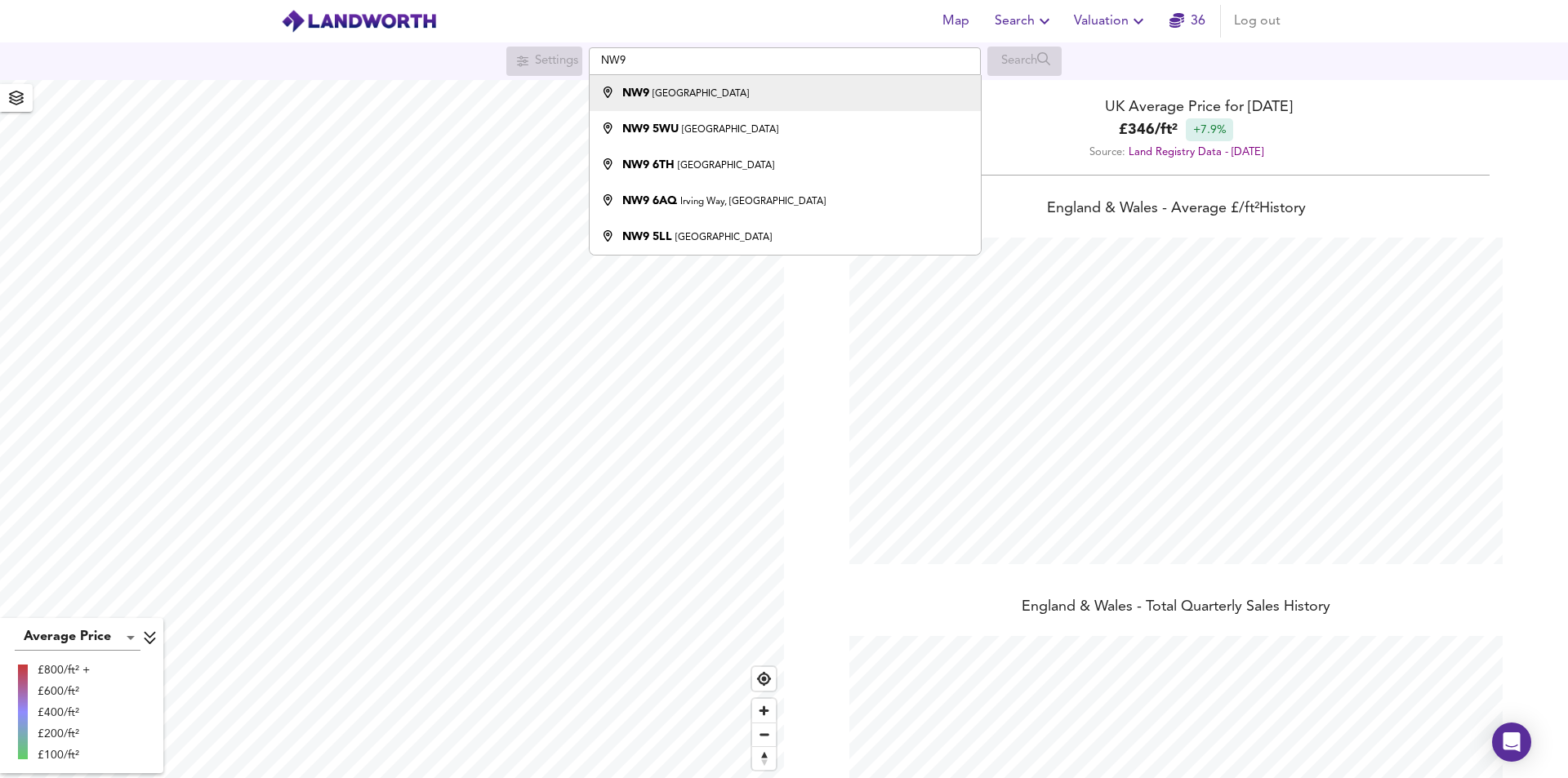
click at [665, 94] on small "[GEOGRAPHIC_DATA]" at bounding box center [701, 93] width 96 height 10
type input "London NW9"
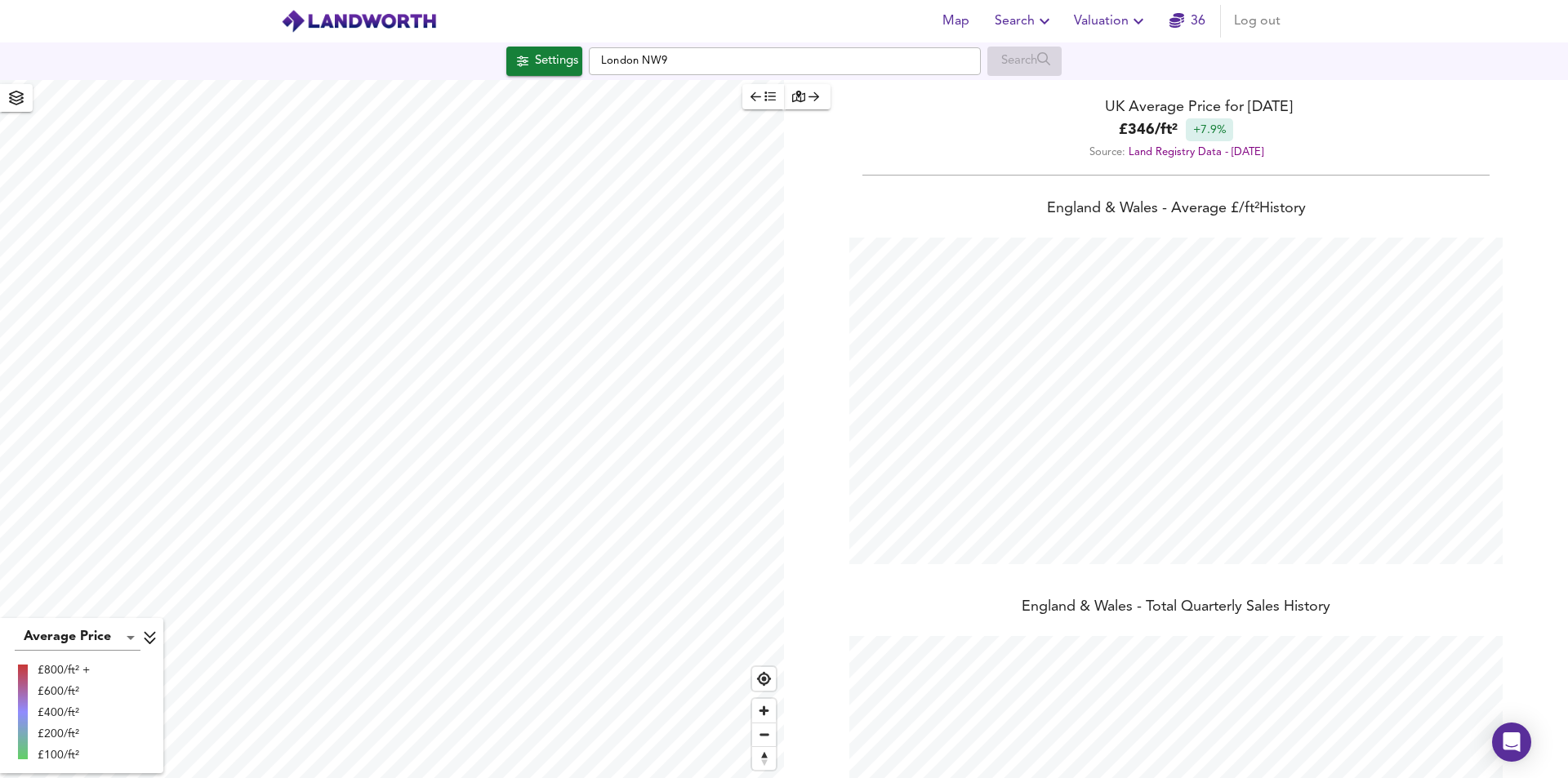
checkbox input "false"
checkbox input "true"
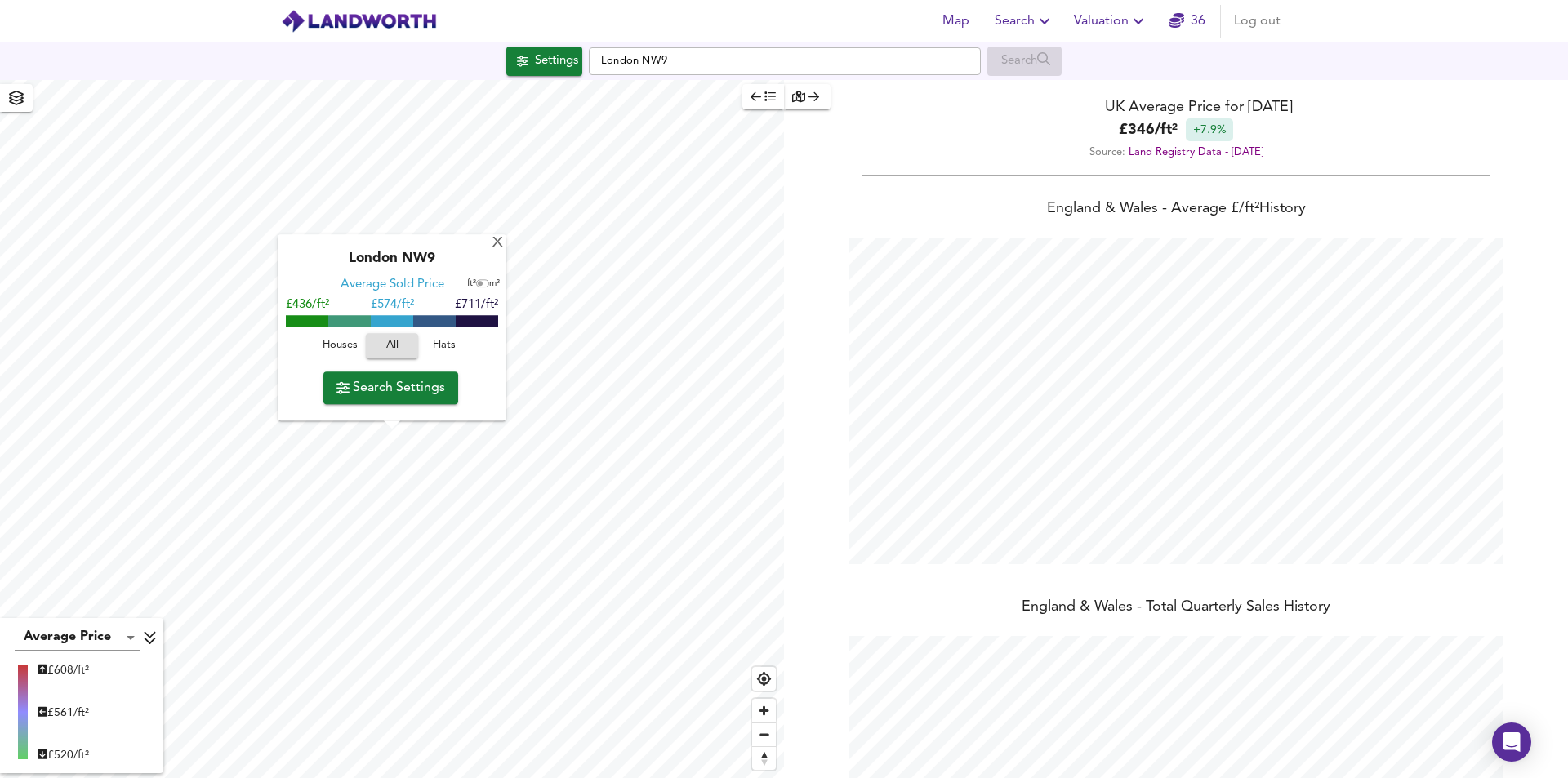
click at [413, 389] on span "Search Settings" at bounding box center [391, 388] width 108 height 23
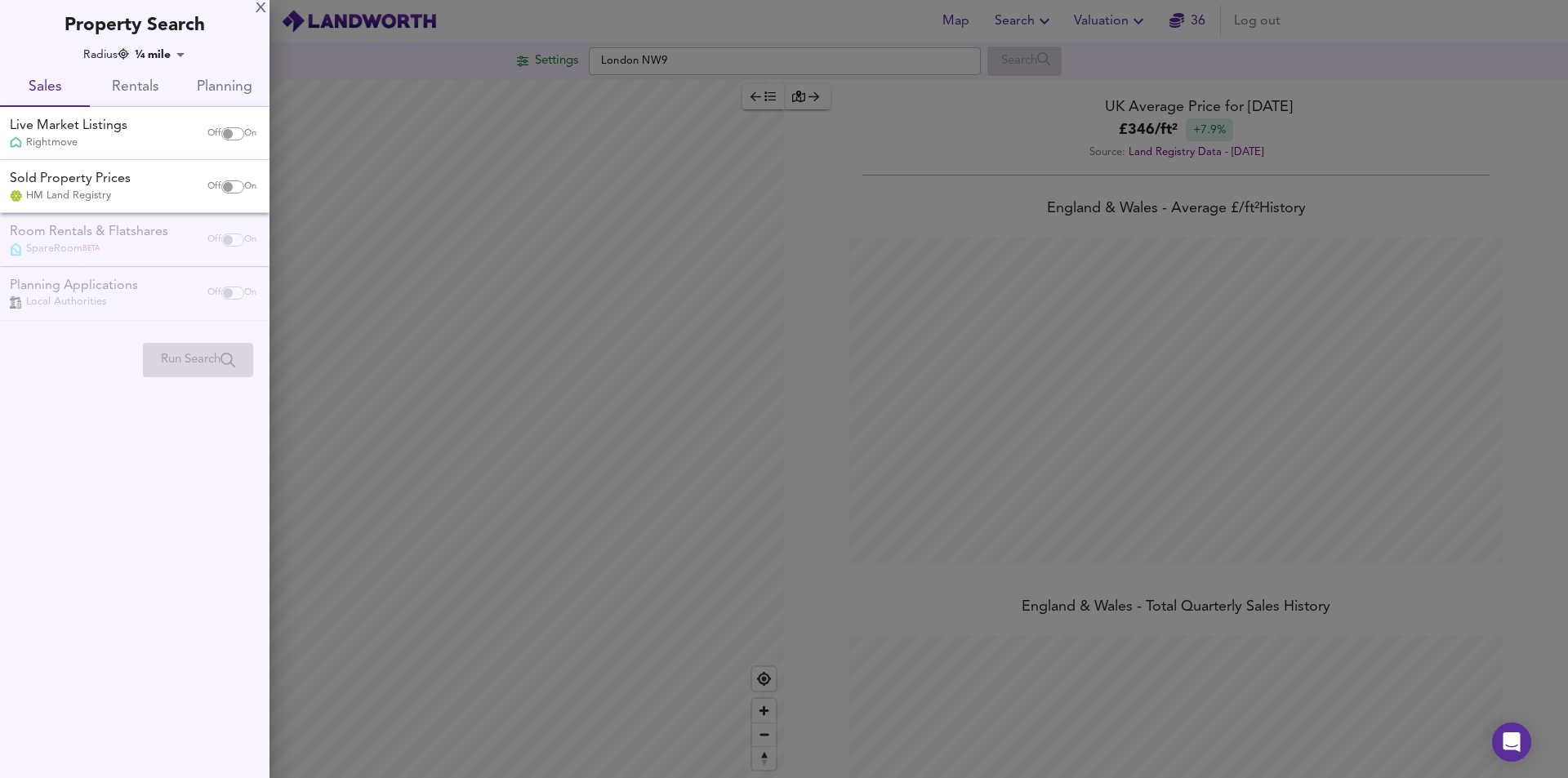
click at [226, 137] on input "checkbox" at bounding box center [227, 133] width 39 height 13
checkbox input "true"
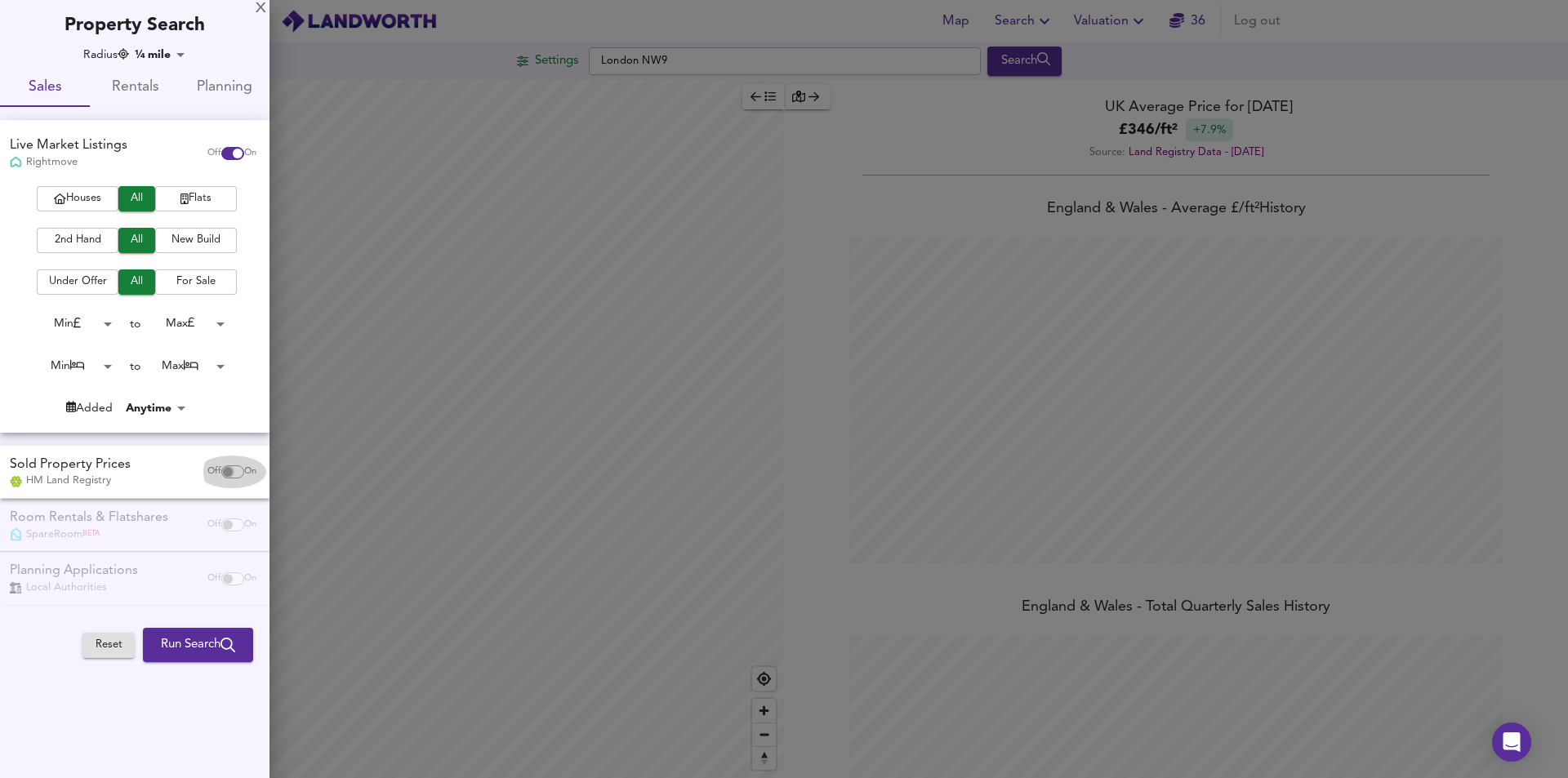
click at [230, 474] on input "checkbox" at bounding box center [227, 472] width 39 height 13
checkbox input "true"
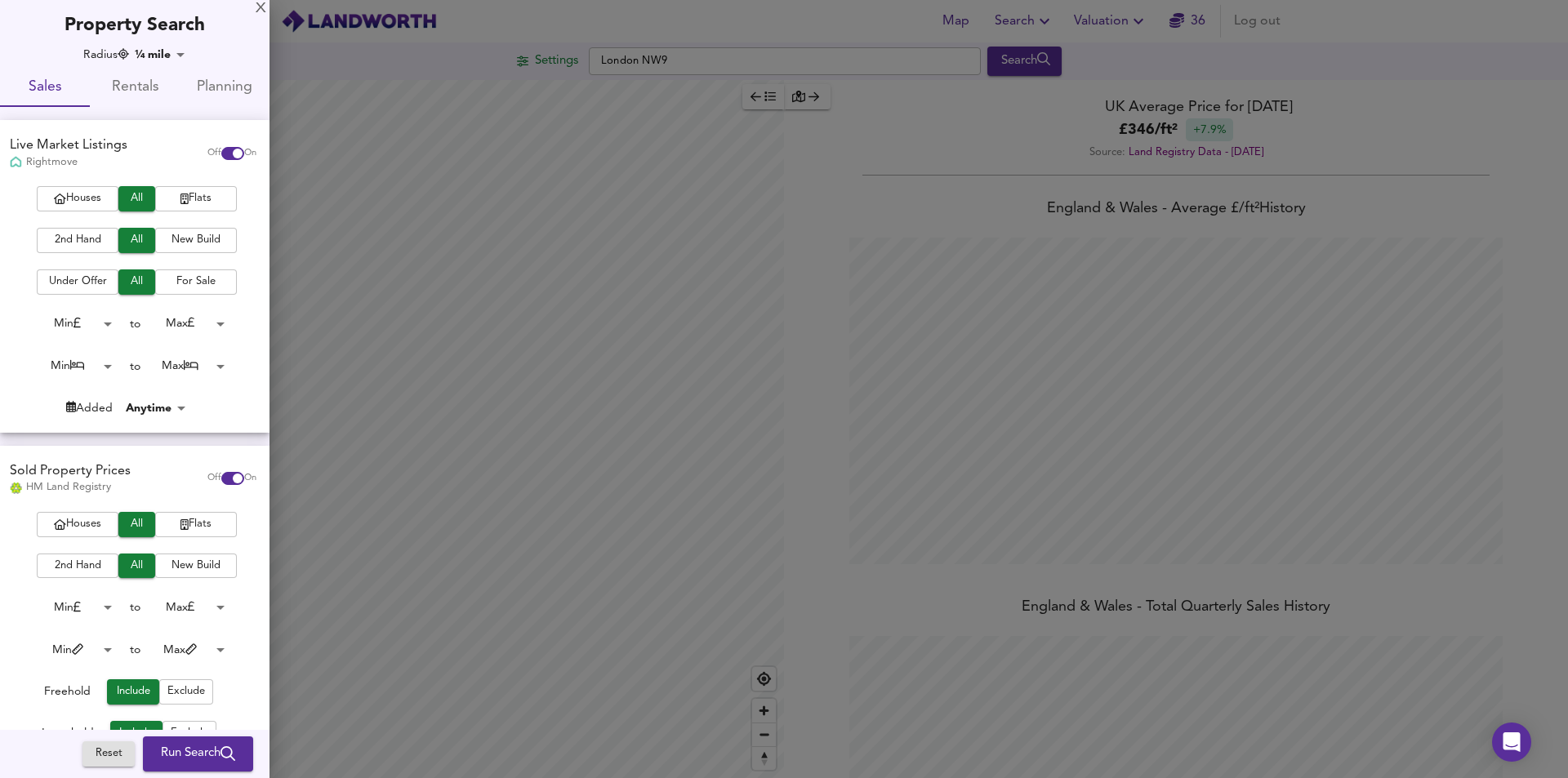
scroll to position [163, 0]
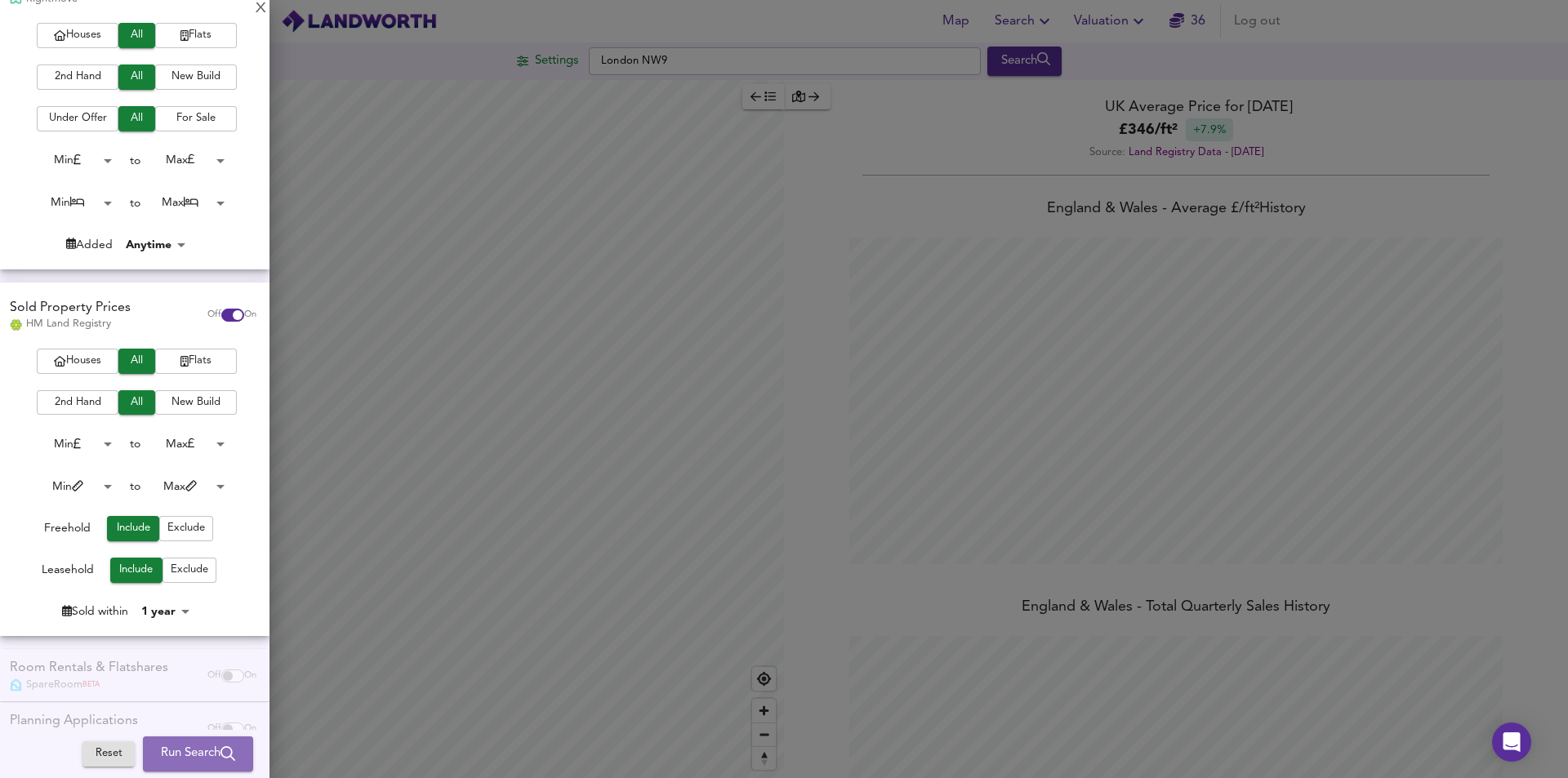
click at [190, 760] on span "Run Search" at bounding box center [198, 755] width 75 height 21
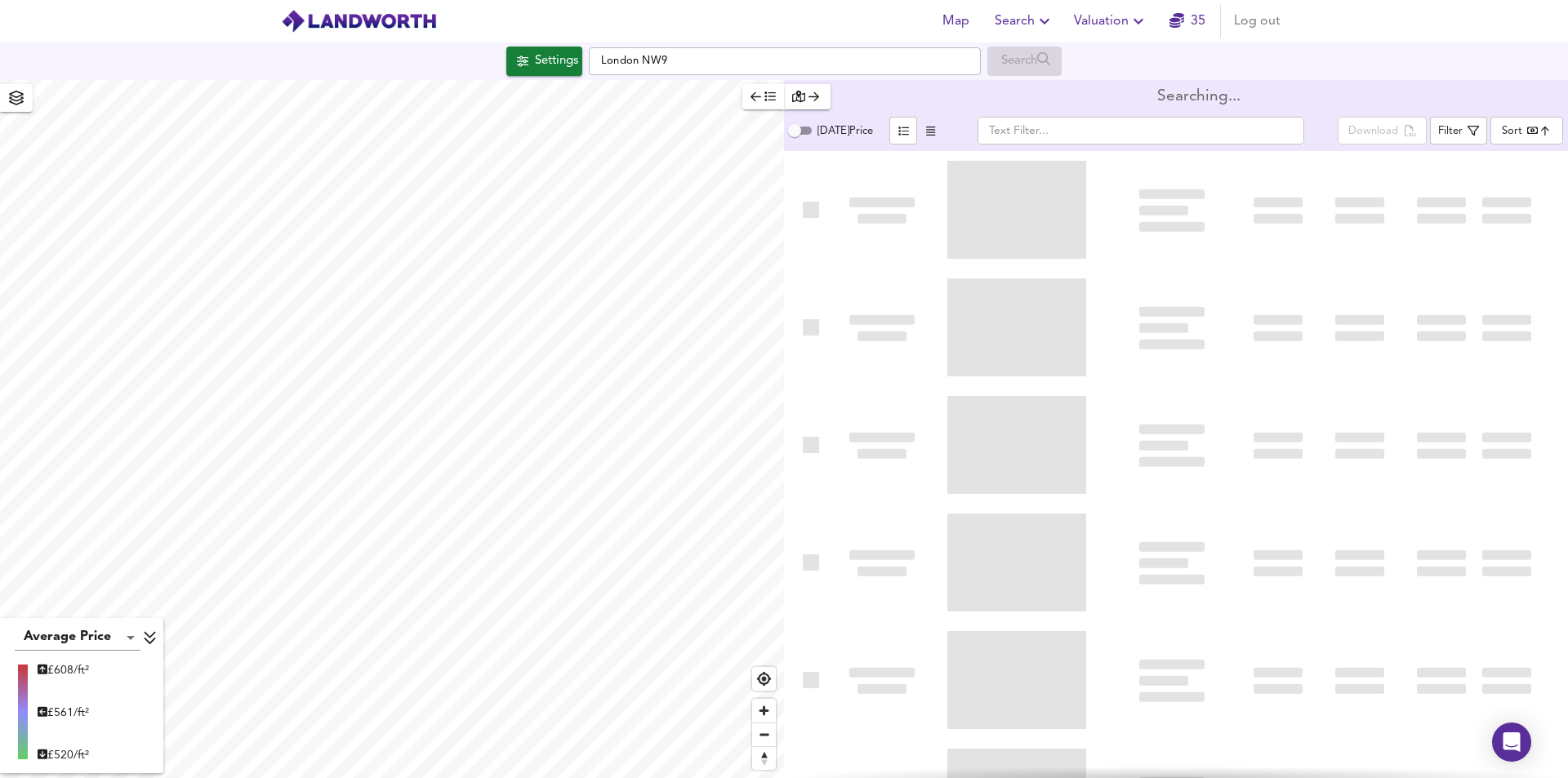
type input "bestdeal"
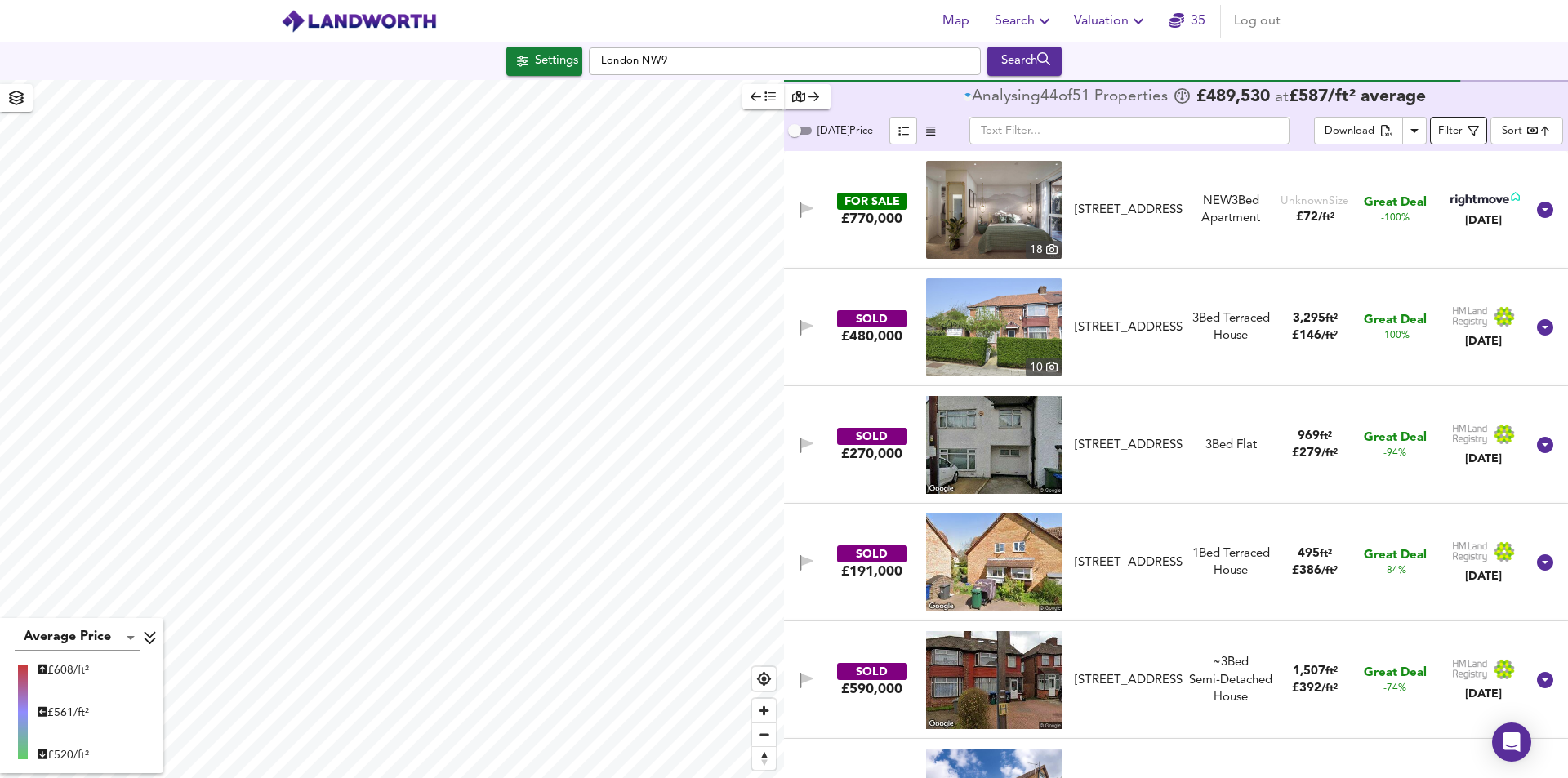
click at [1469, 129] on icon "button" at bounding box center [1473, 131] width 12 height 12
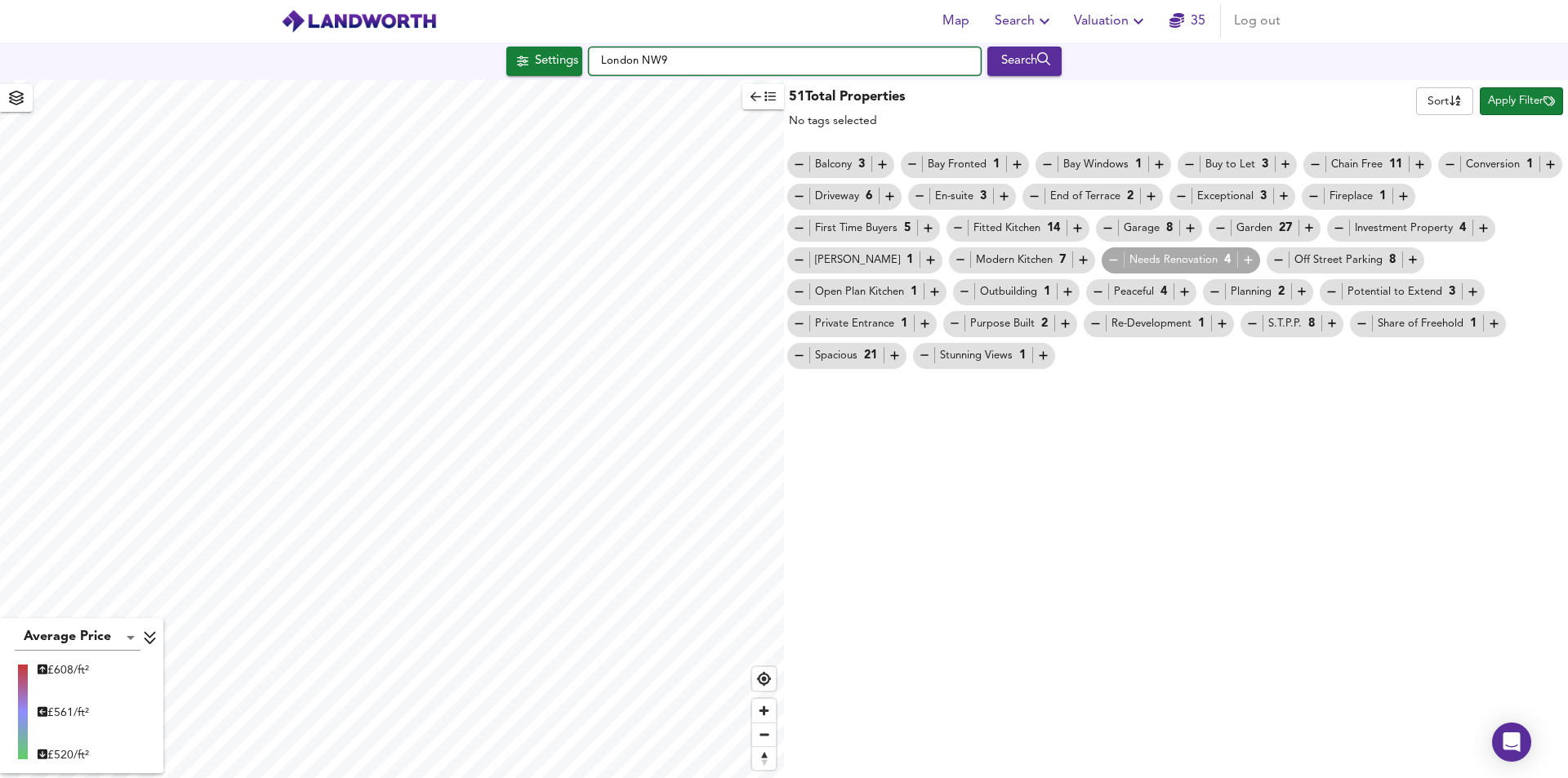
click at [680, 54] on input "London NW9" at bounding box center [784, 60] width 392 height 28
click at [1047, 56] on icon "submit" at bounding box center [1045, 59] width 14 height 13
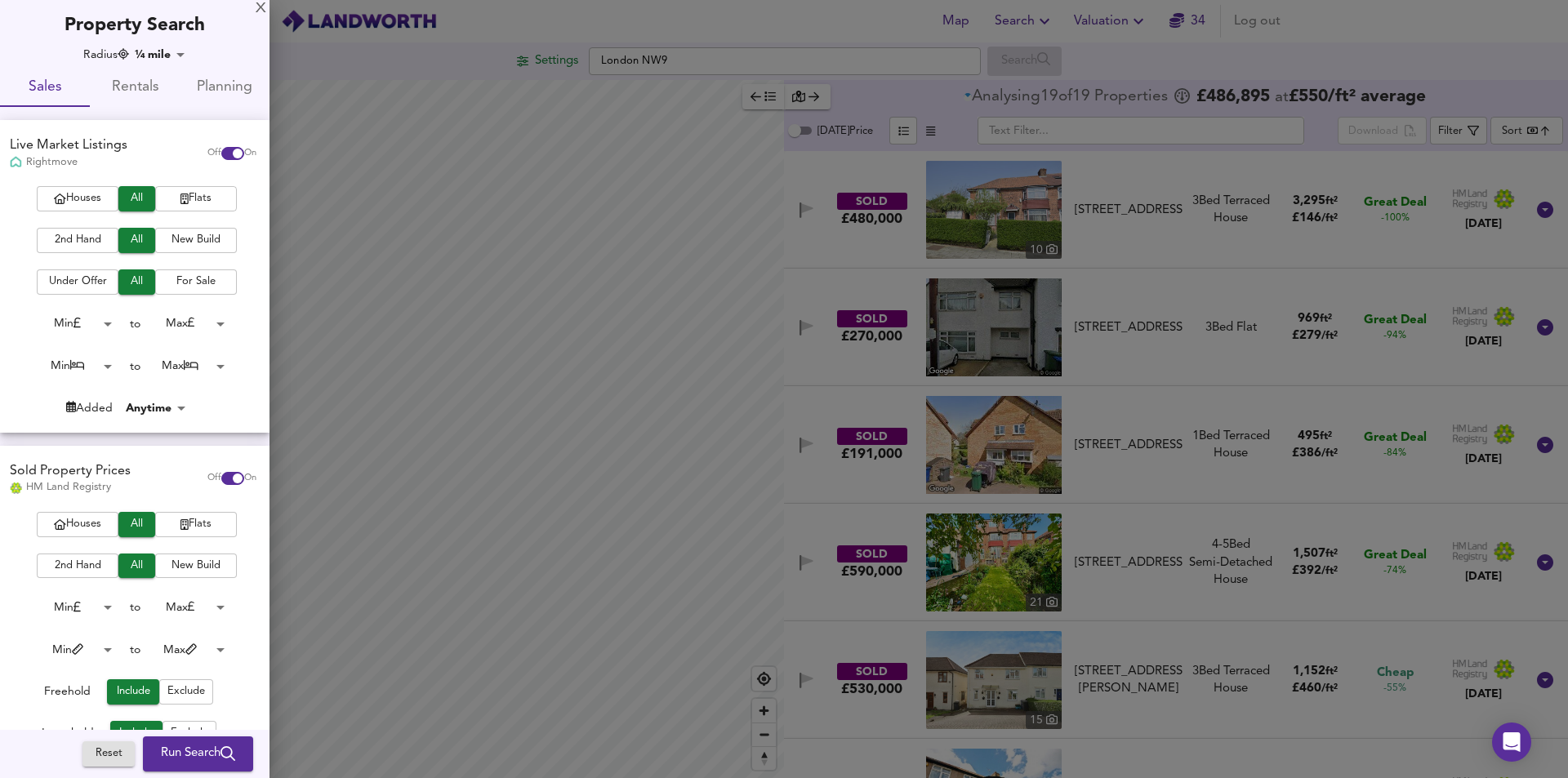
click at [180, 199] on icon "button" at bounding box center [184, 199] width 8 height 11
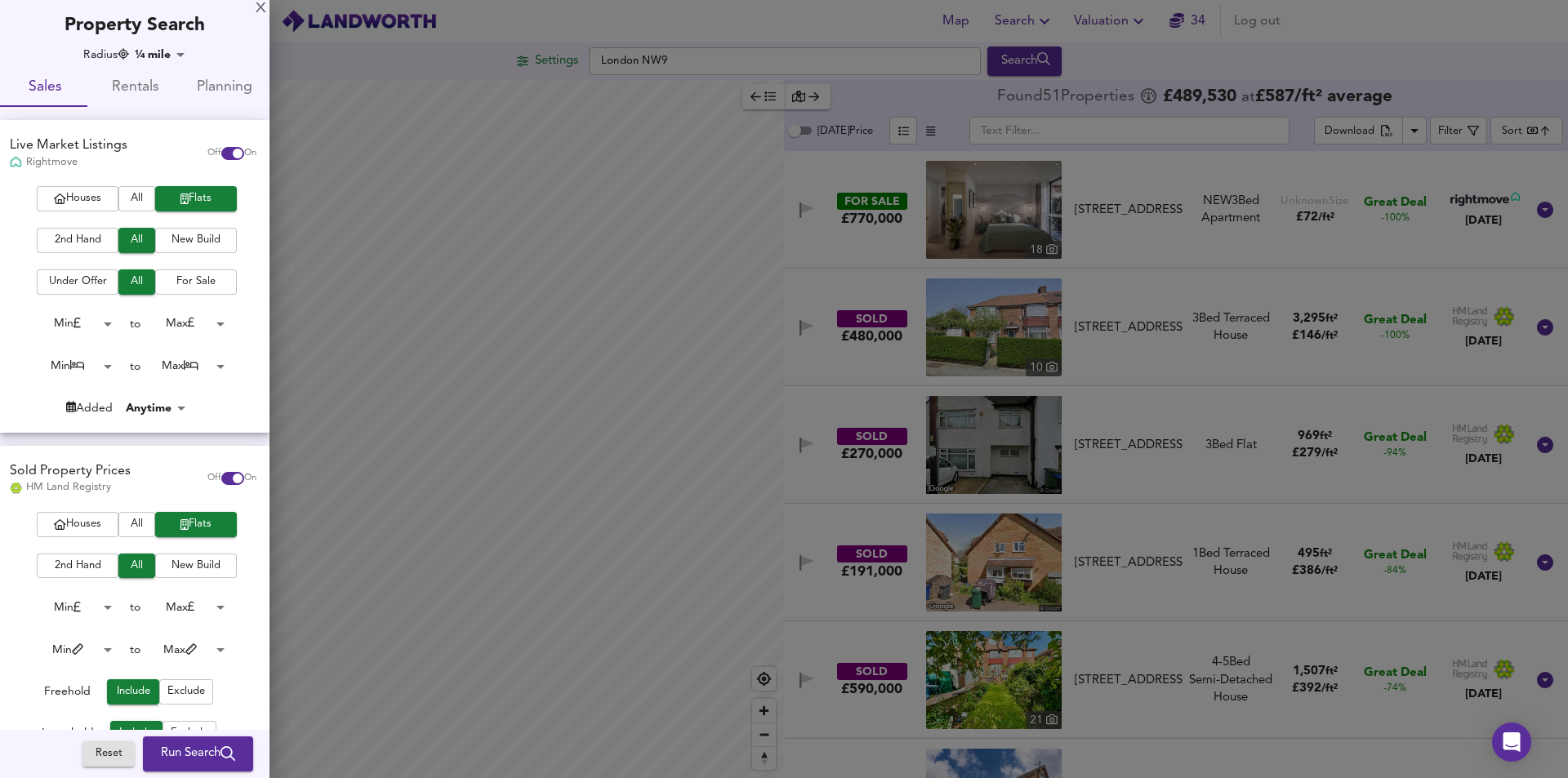
click at [204, 754] on span "Run Search" at bounding box center [198, 755] width 75 height 21
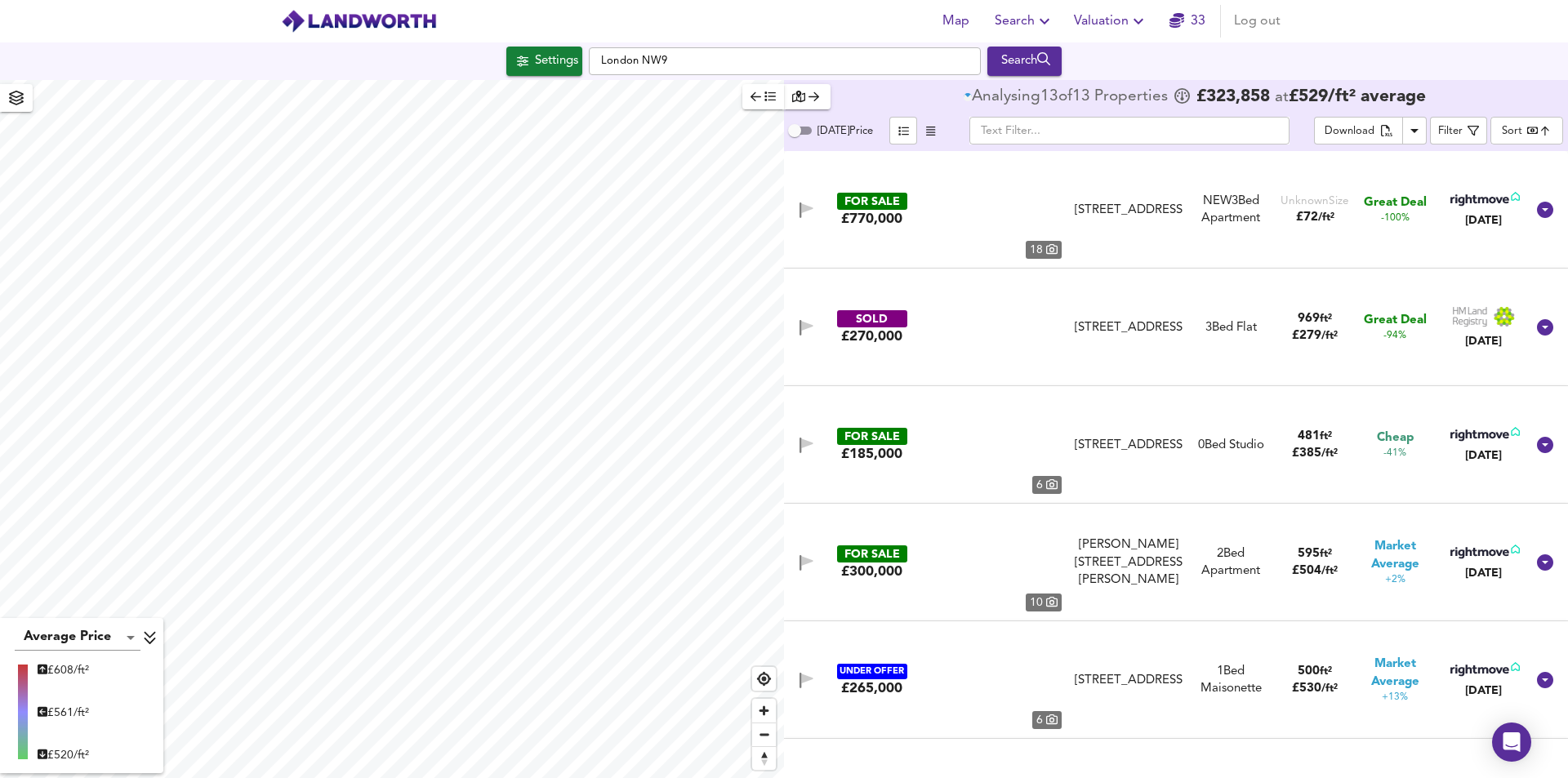
type input "bestdeal"
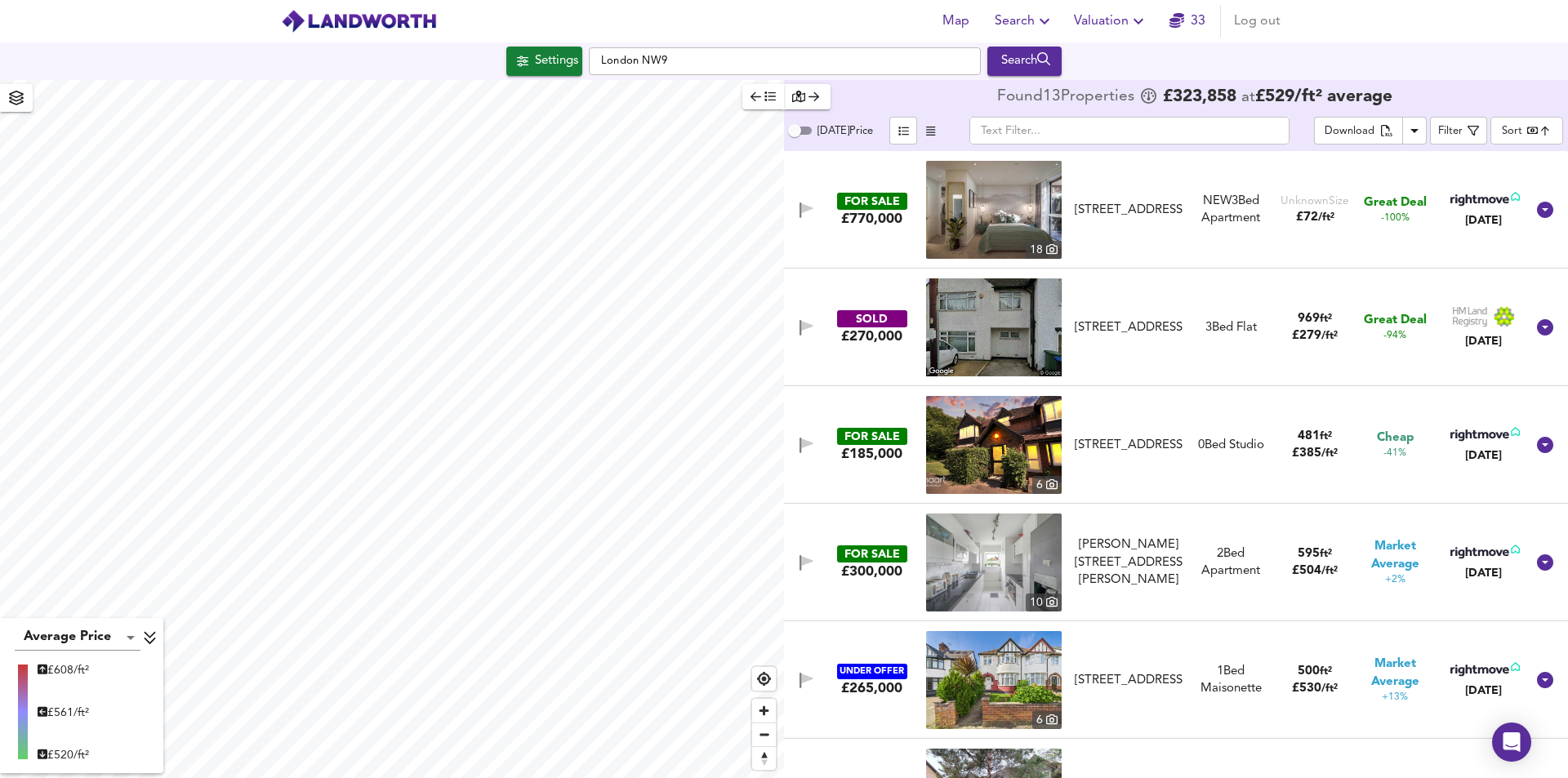
type input "679"
click at [1029, 60] on div "Search" at bounding box center [1024, 61] width 66 height 21
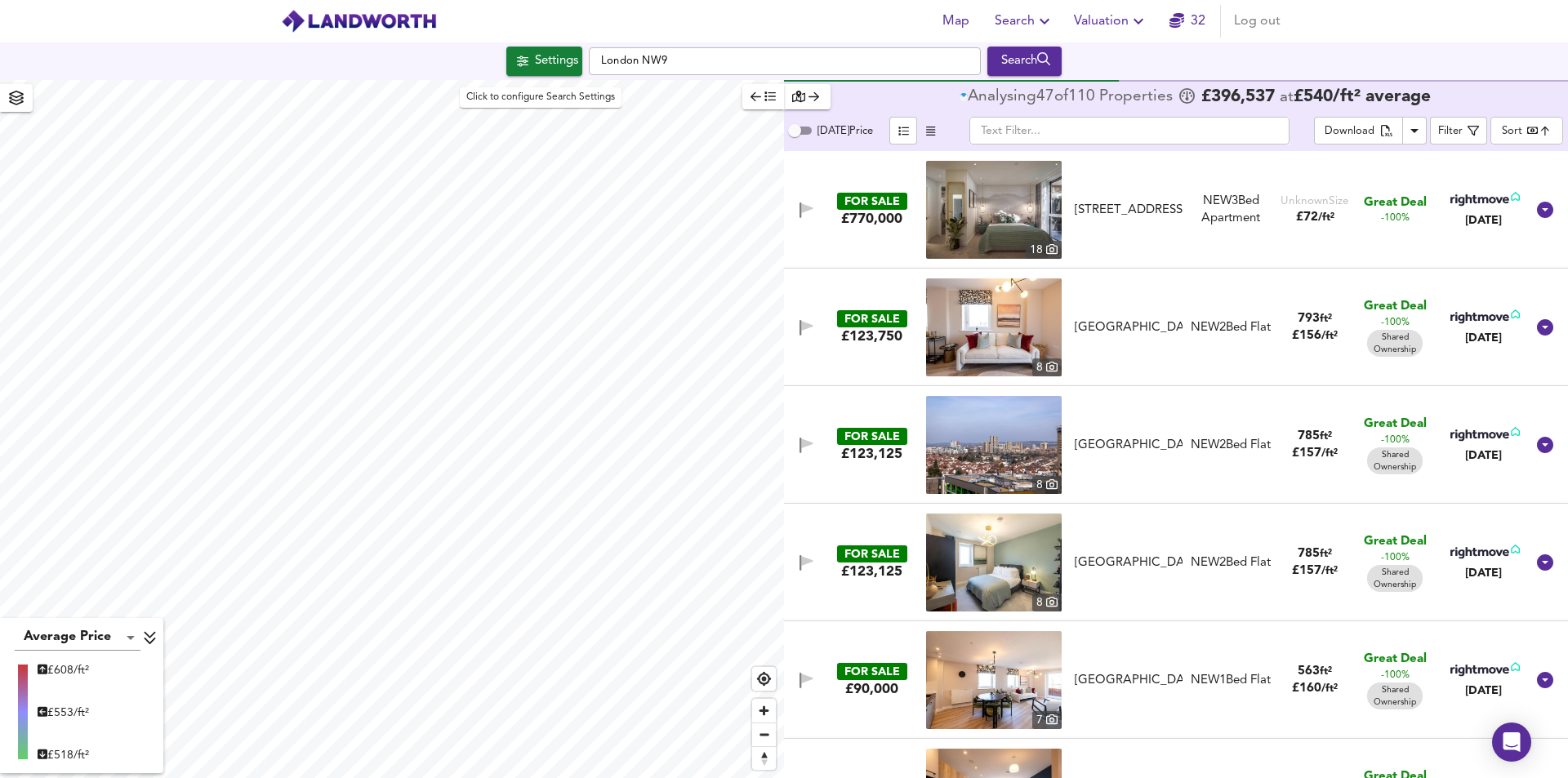
click at [562, 67] on div "Settings" at bounding box center [556, 61] width 44 height 21
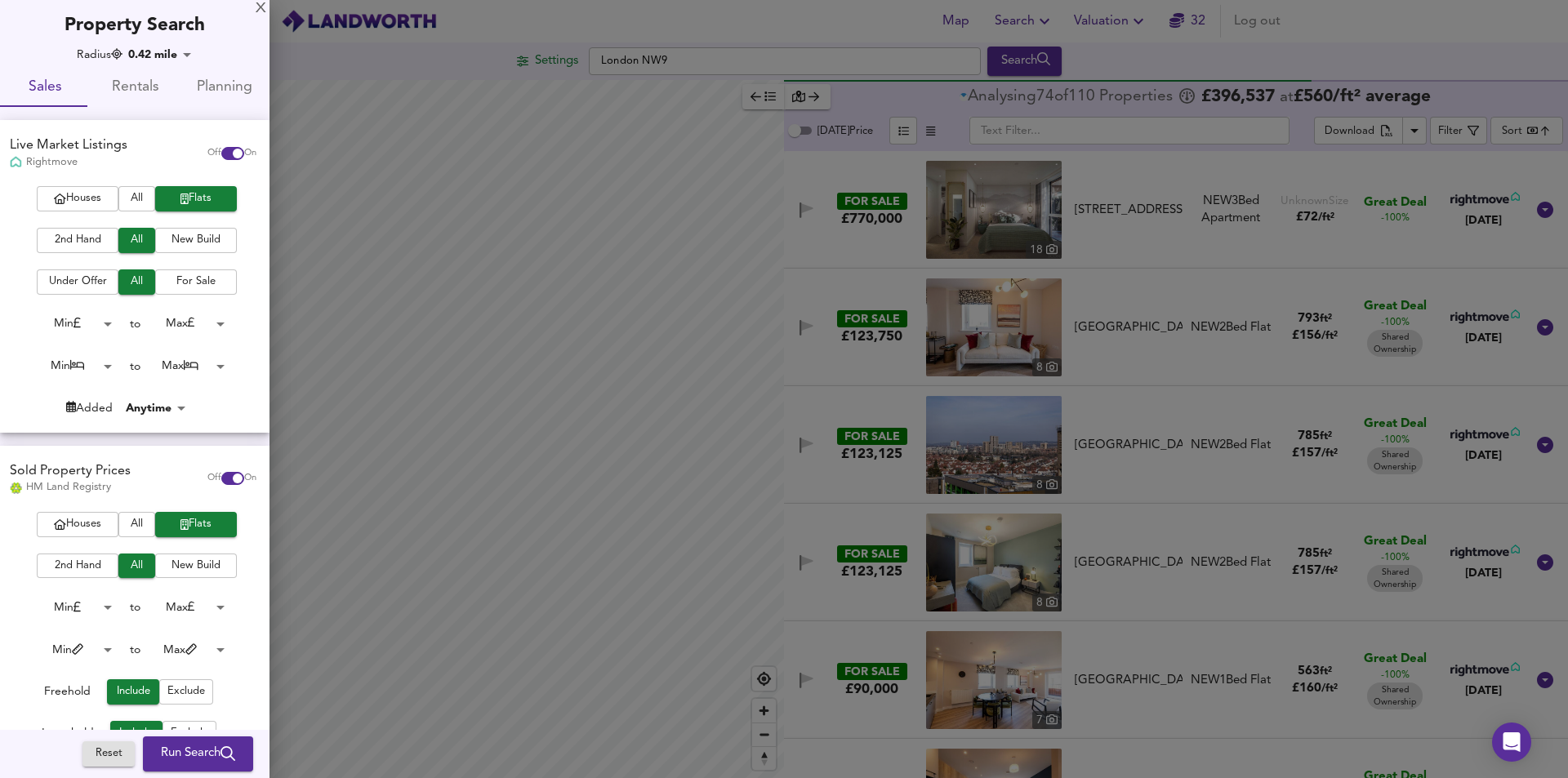
drag, startPoint x: 201, startPoint y: 747, endPoint x: 1254, endPoint y: 260, distance: 1160.2
click at [198, 746] on span "Run Search" at bounding box center [198, 755] width 75 height 21
click at [199, 750] on div at bounding box center [784, 389] width 1568 height 778
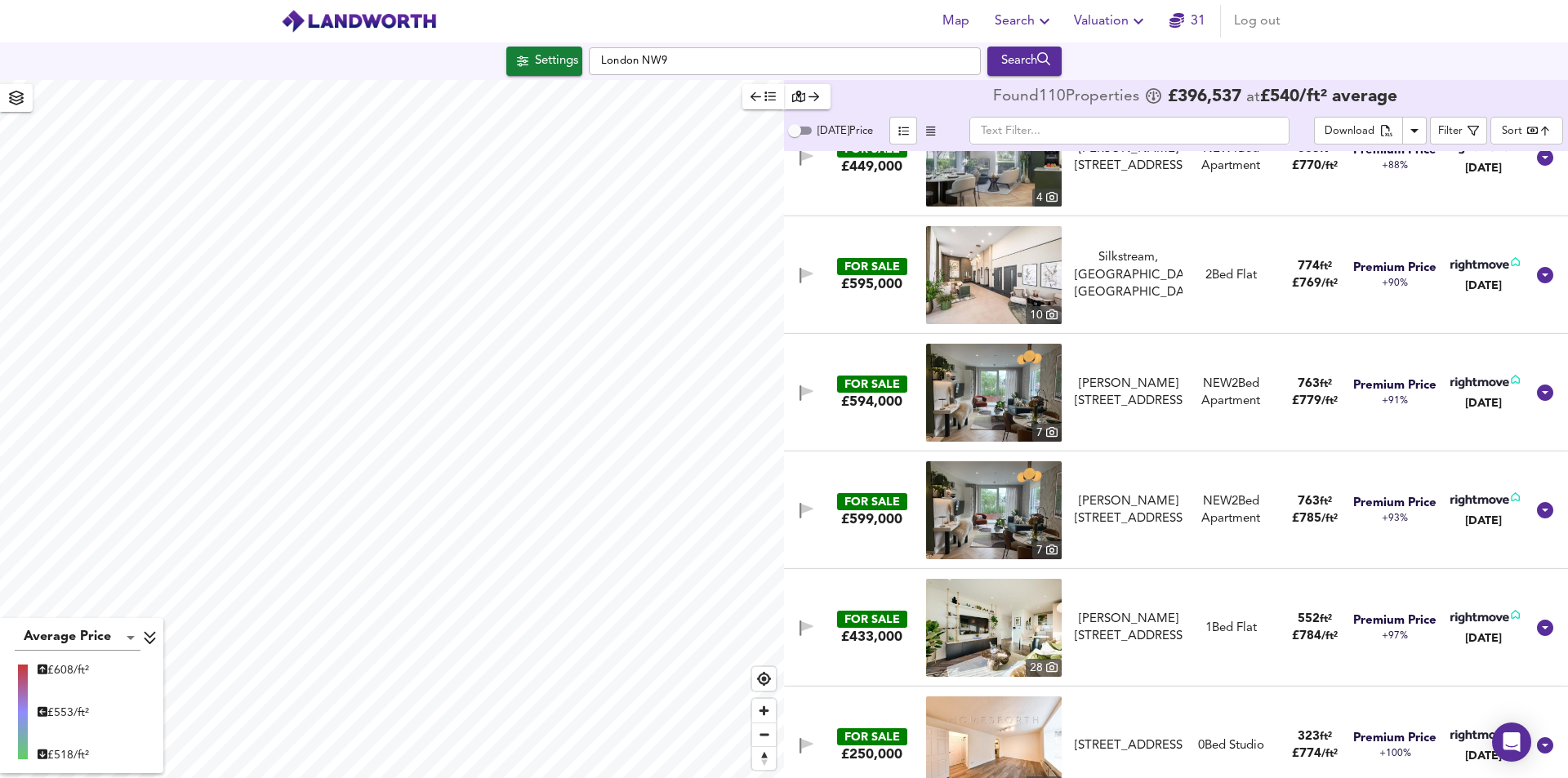
scroll to position [8300, 0]
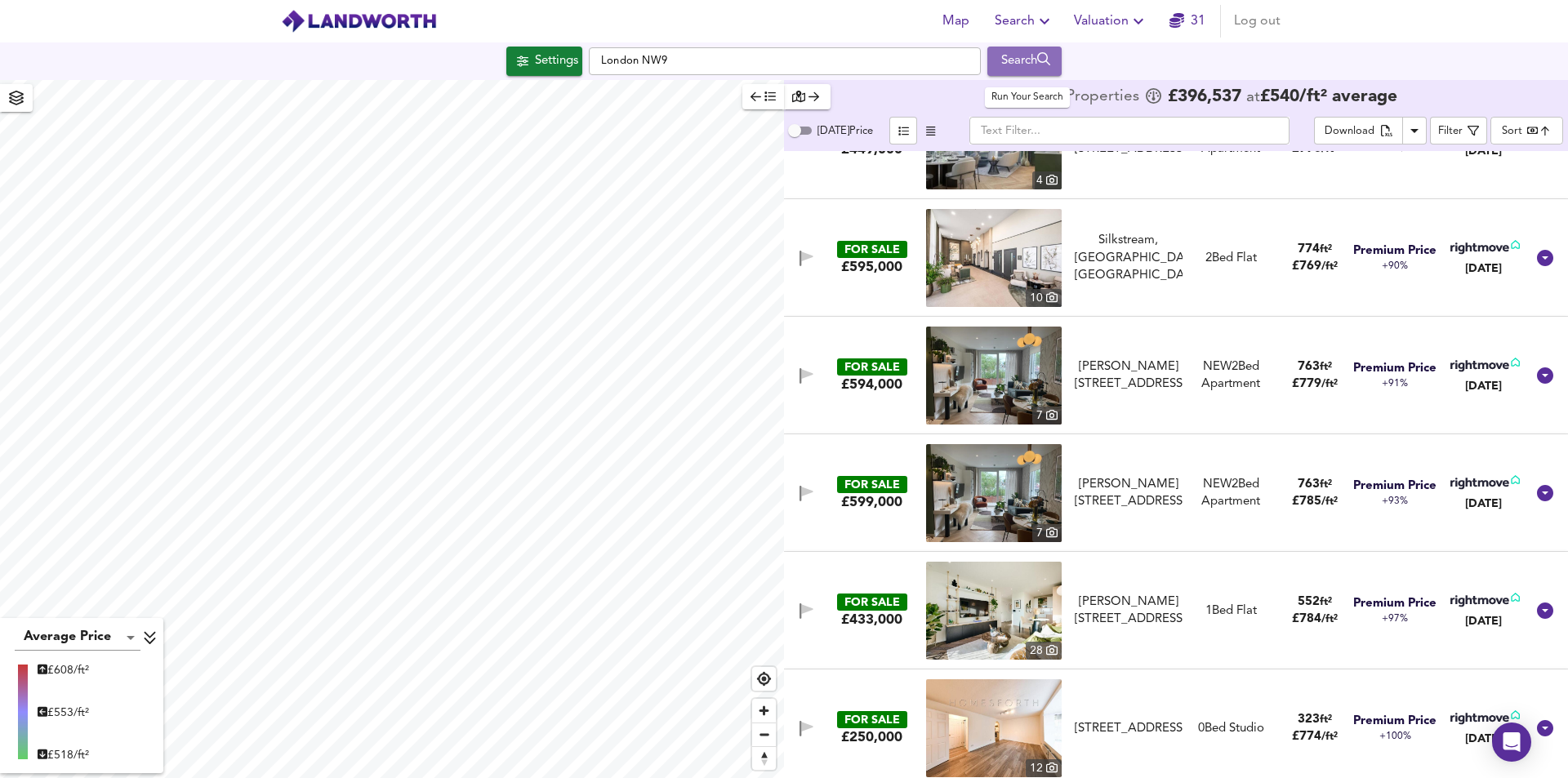
click at [1015, 70] on div "Search" at bounding box center [1024, 61] width 66 height 21
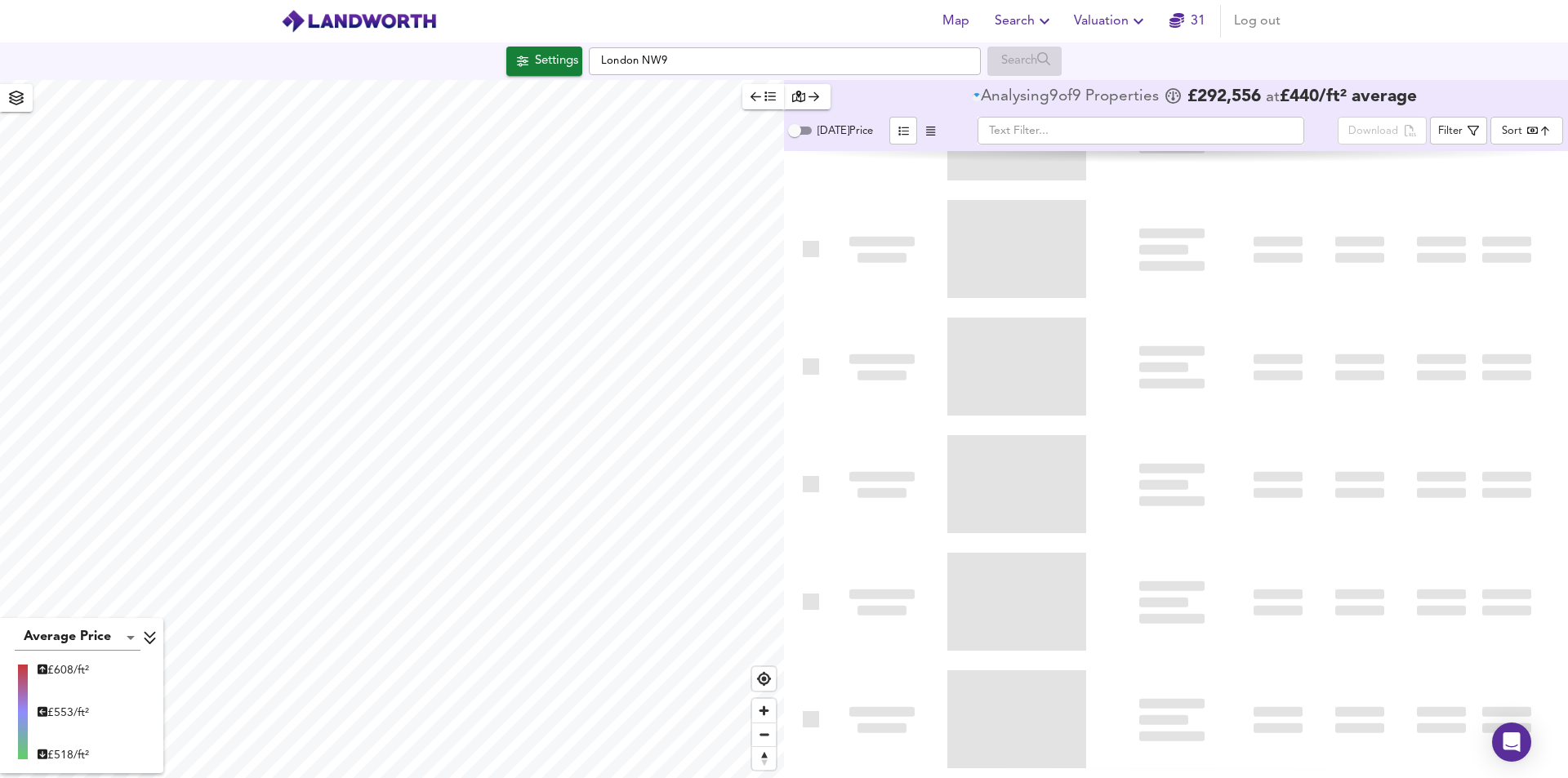
type input "bestdeal"
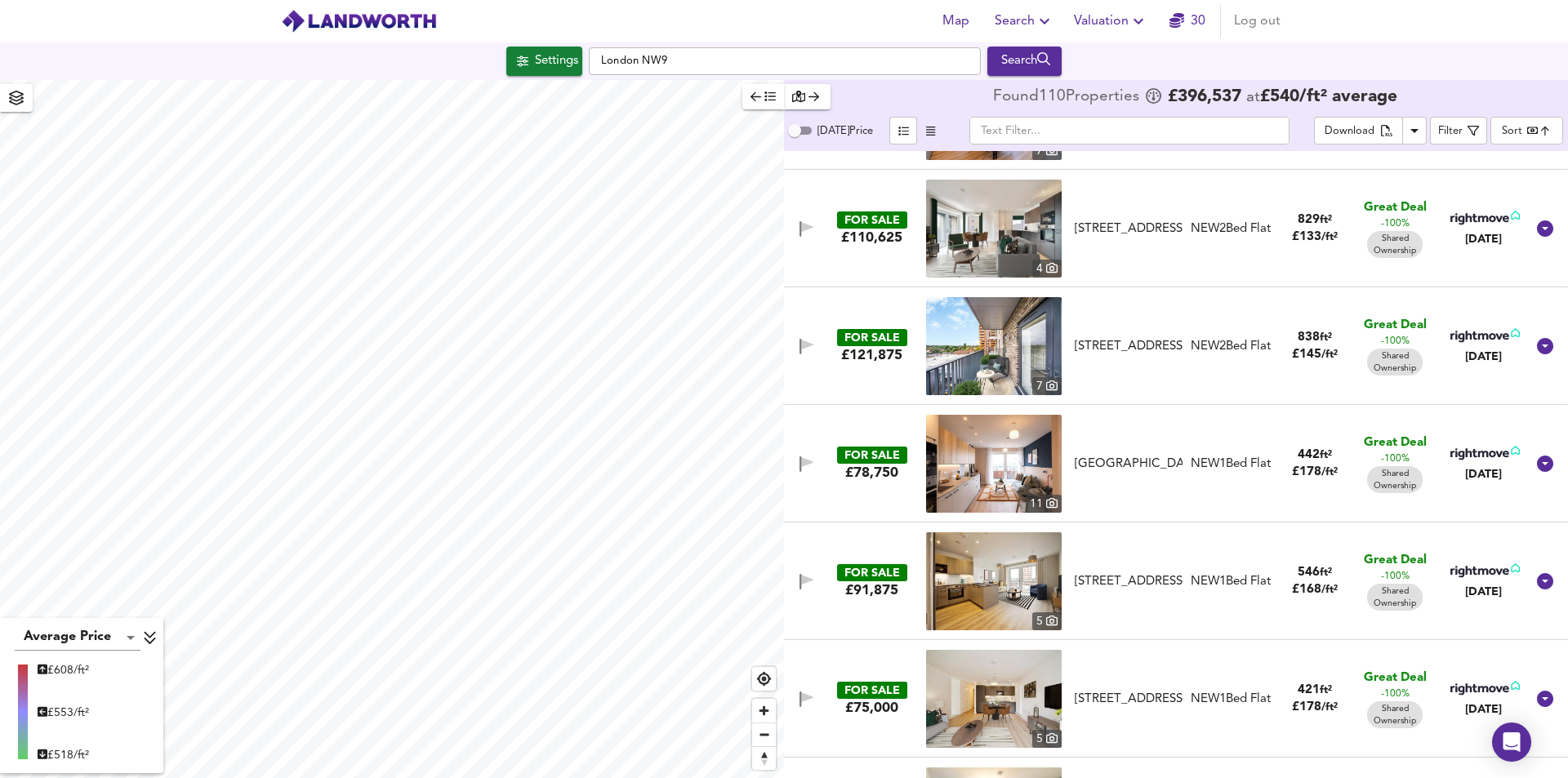
scroll to position [572, 0]
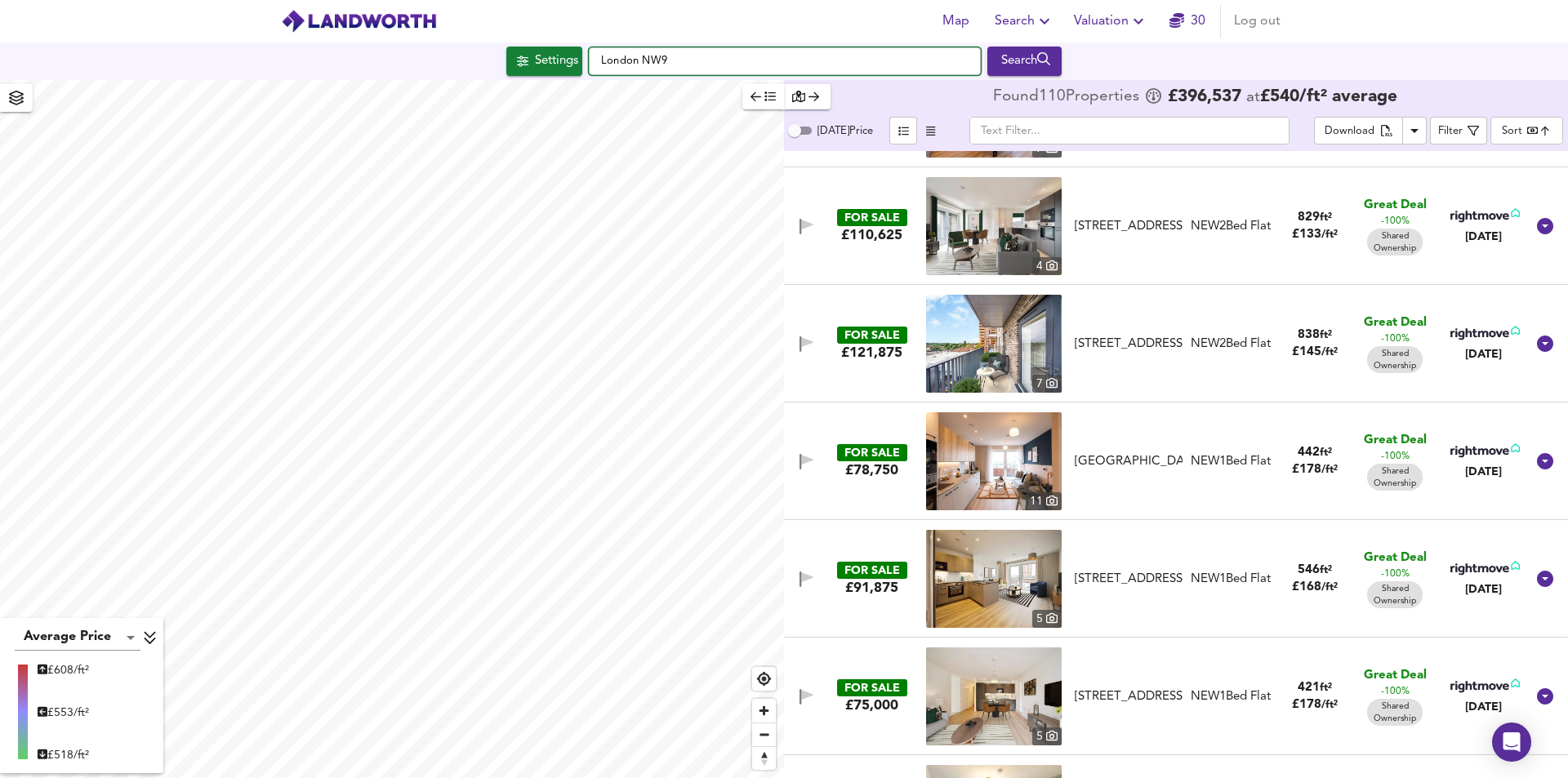
click at [688, 60] on input "London NW9" at bounding box center [784, 60] width 392 height 28
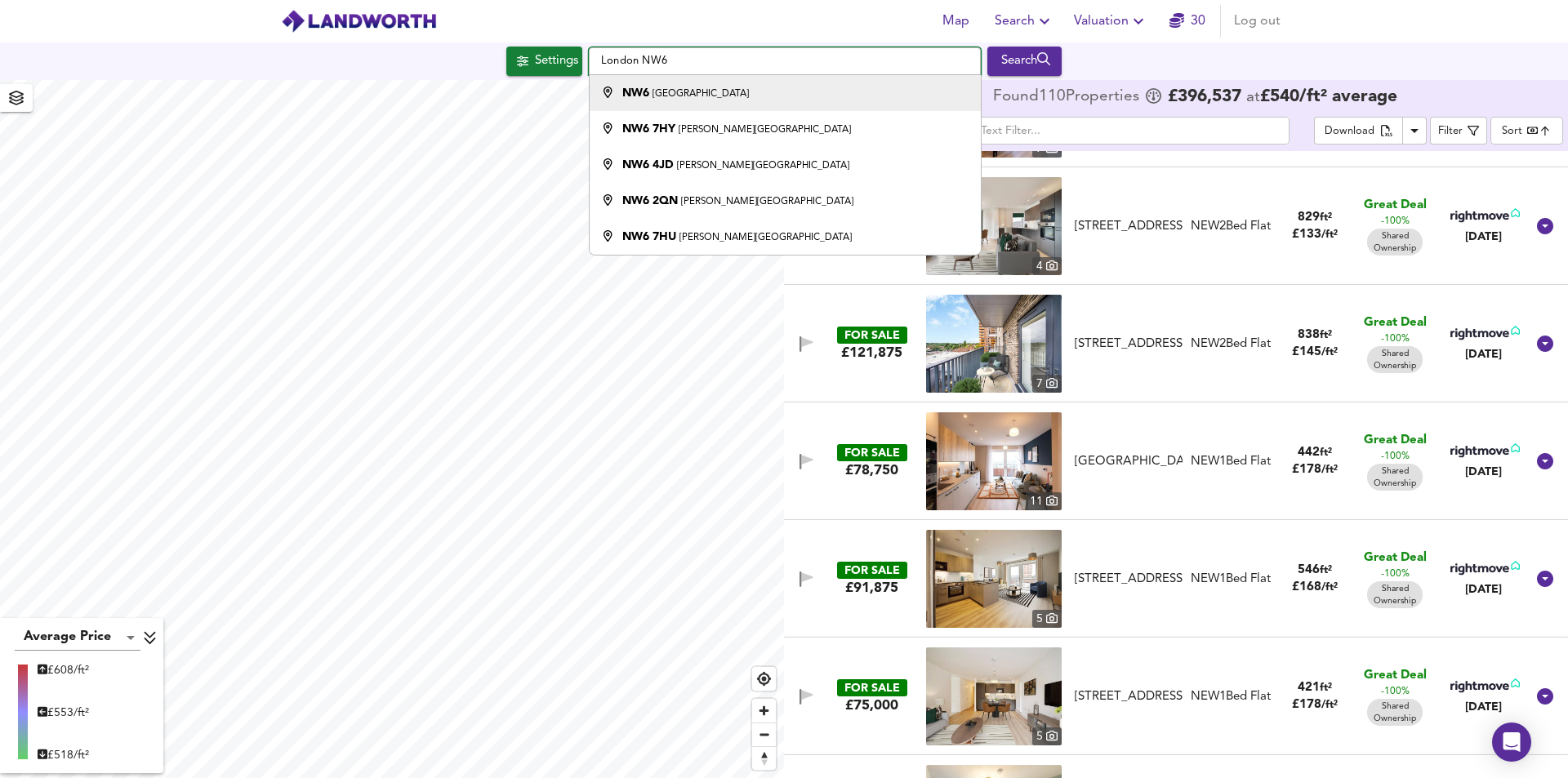
type input "London NW6"
click at [734, 91] on div "NW6 London" at bounding box center [781, 93] width 375 height 16
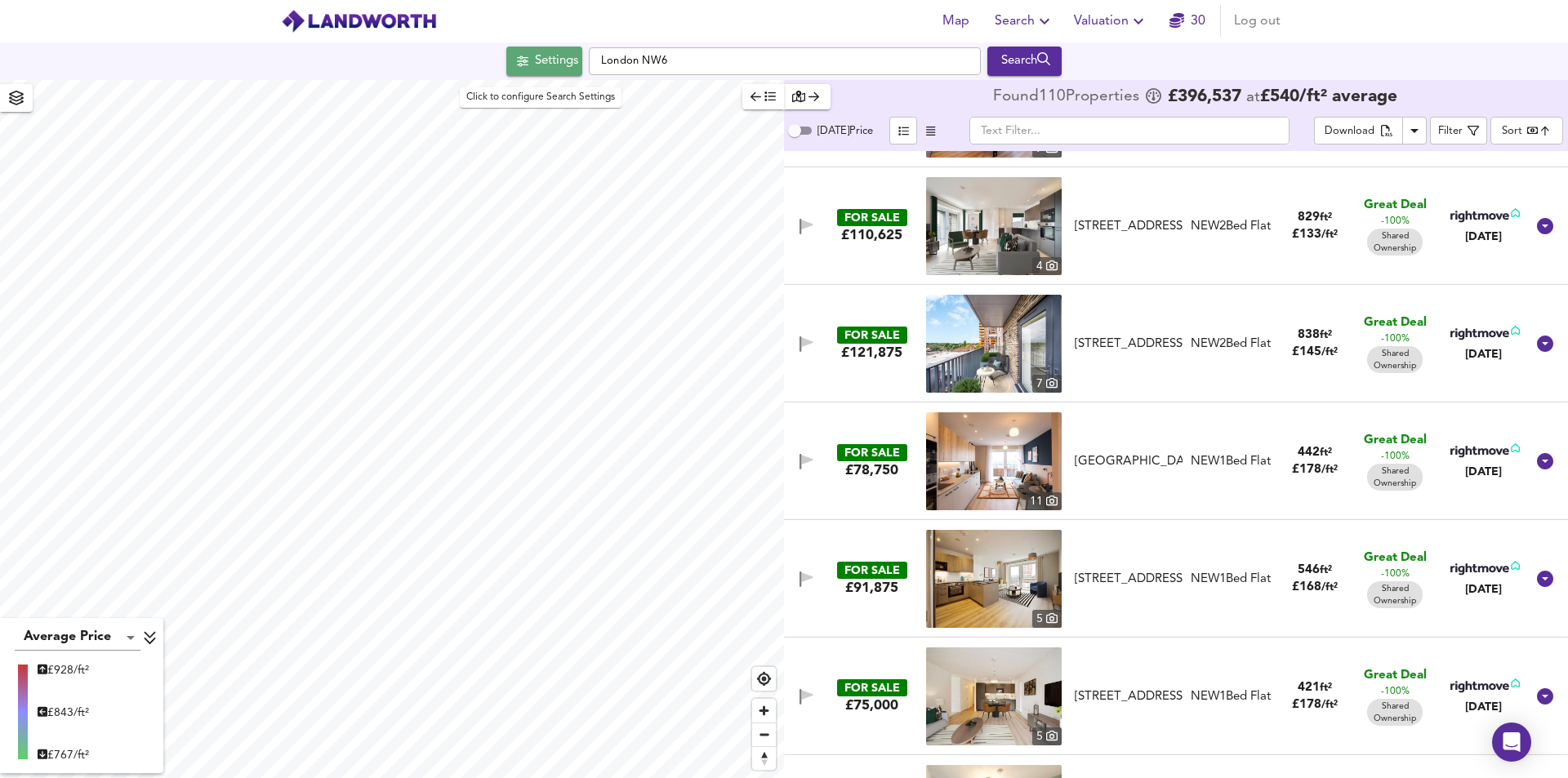
click at [560, 69] on div "Settings" at bounding box center [556, 61] width 44 height 21
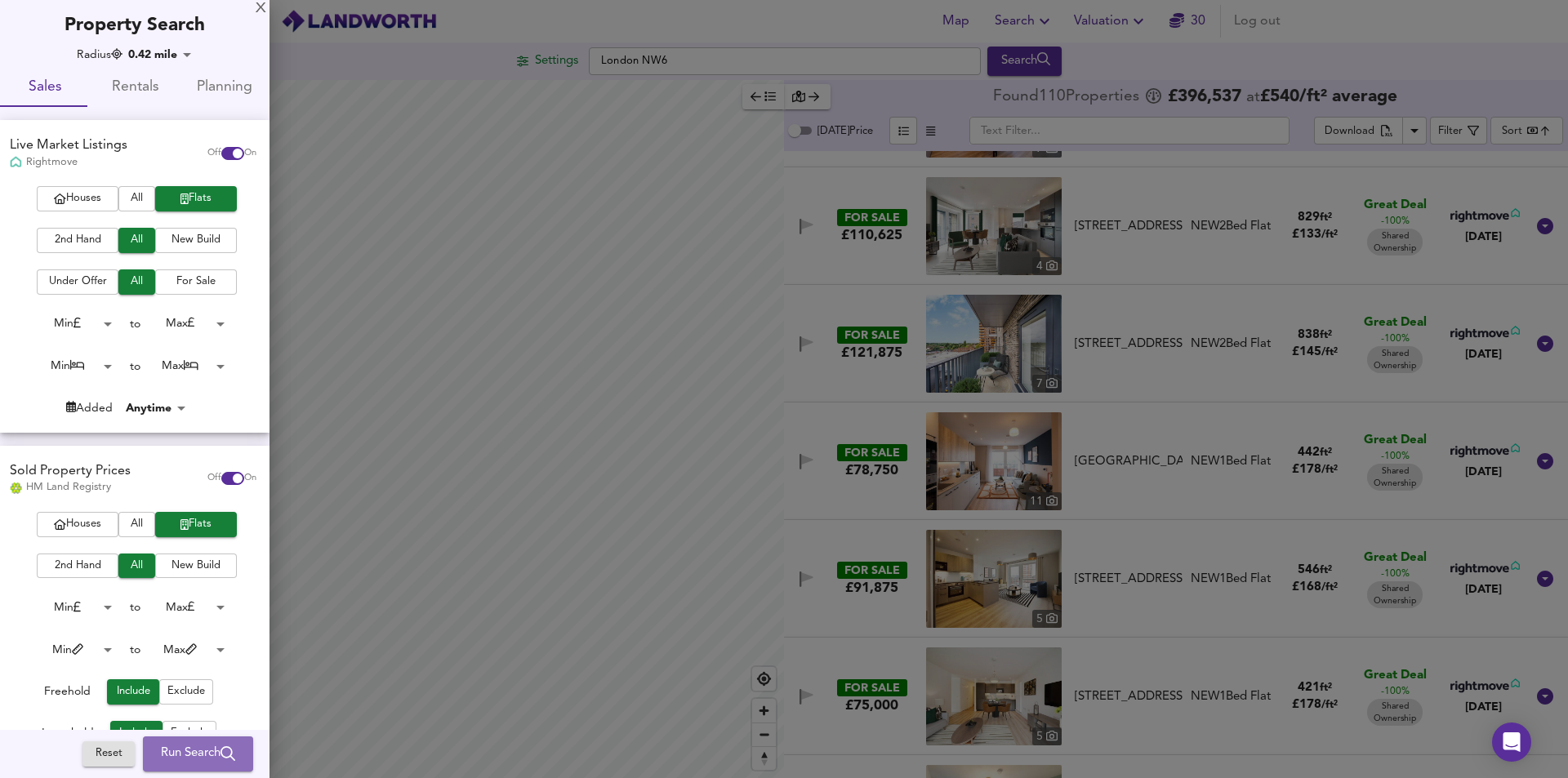
click at [173, 748] on span "Run Search" at bounding box center [198, 755] width 75 height 21
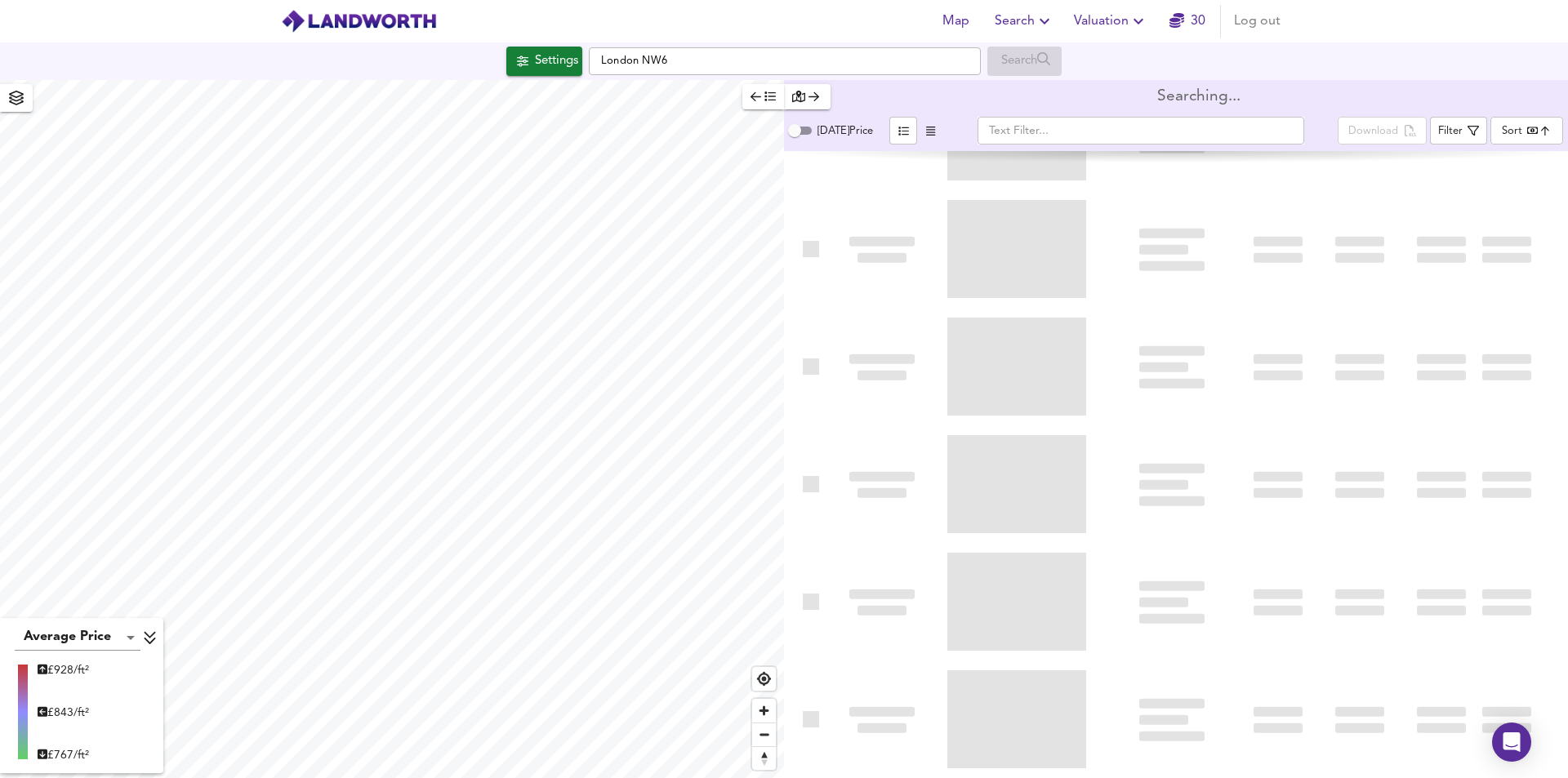
type input "bestdeal"
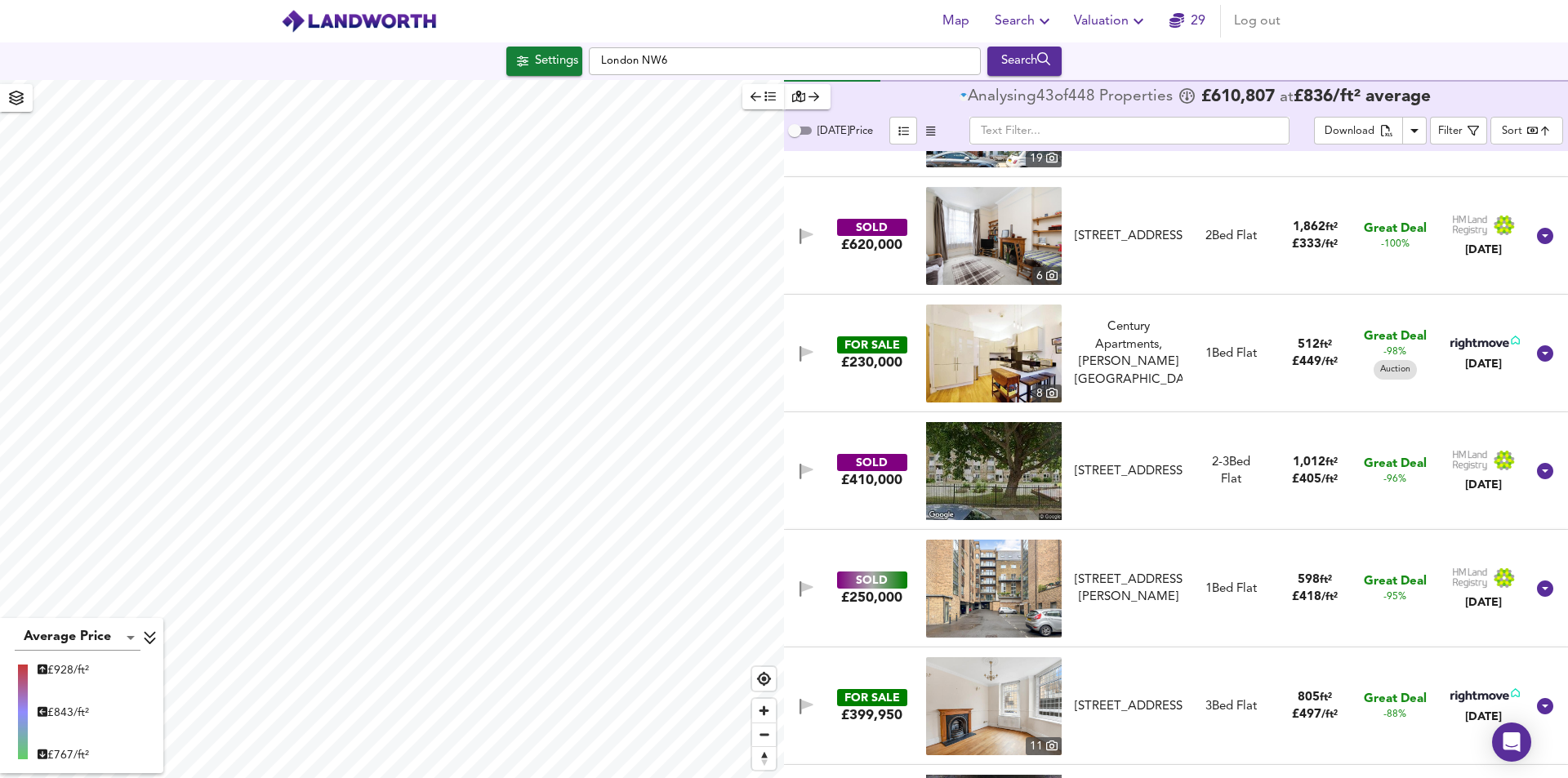
scroll to position [8368, 0]
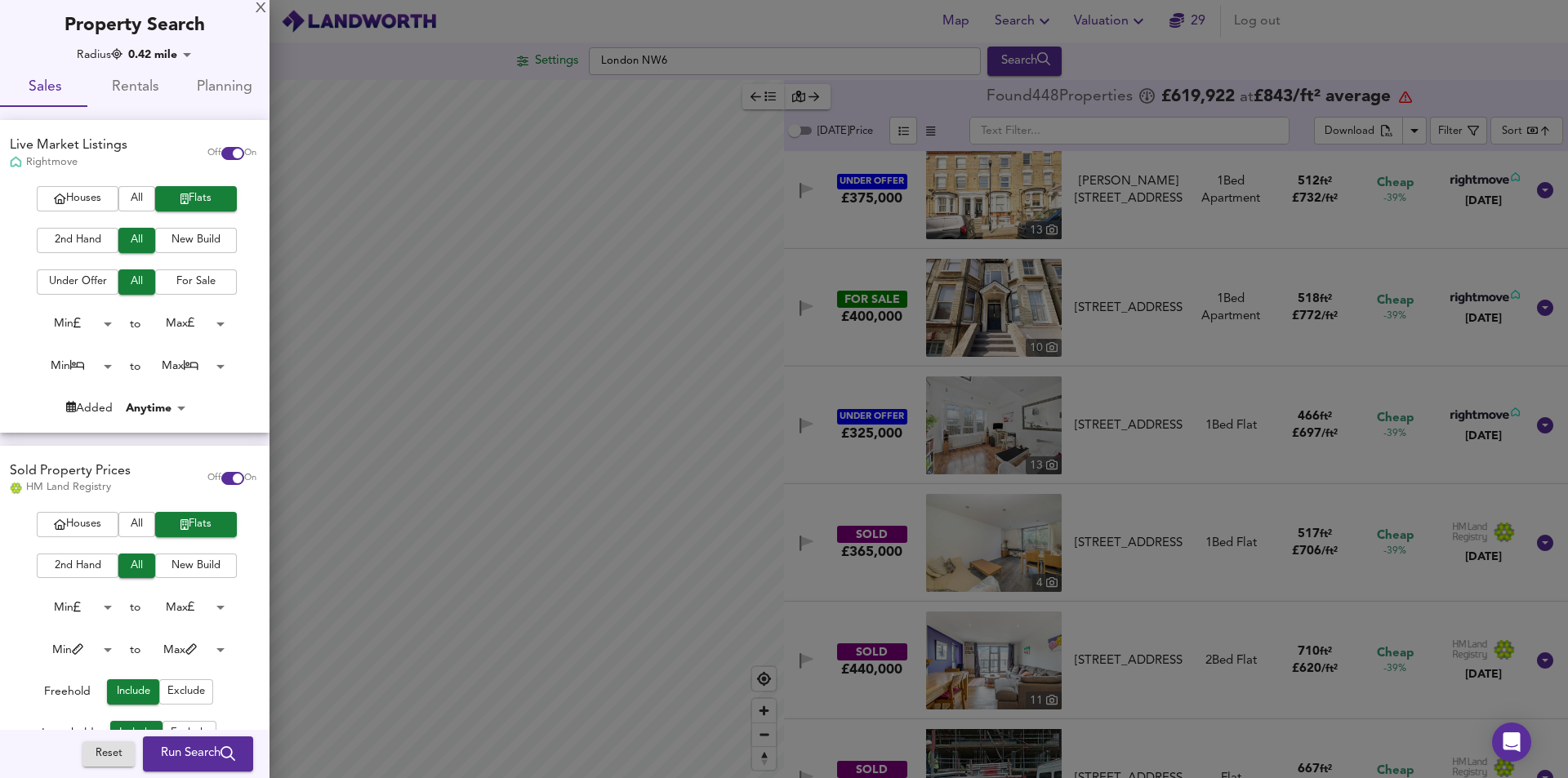
click at [181, 203] on span "Flats" at bounding box center [196, 198] width 66 height 19
click at [106, 367] on body "Map Search Valuation 29 Log out Settings London NW6 Search Average Price landwo…" at bounding box center [784, 389] width 1568 height 778
click at [69, 417] on li "2 Bed" at bounding box center [68, 418] width 90 height 26
click at [75, 417] on li "2 Bed" at bounding box center [68, 418] width 90 height 26
click at [215, 361] on div "Min 1 Bed 2 Bed 3 Bed 4 Bed 5 Bed 6 Bed 7 Bed 8 Bed 9 Bed 10 Bed 10+ Bed" at bounding box center [784, 389] width 1568 height 778
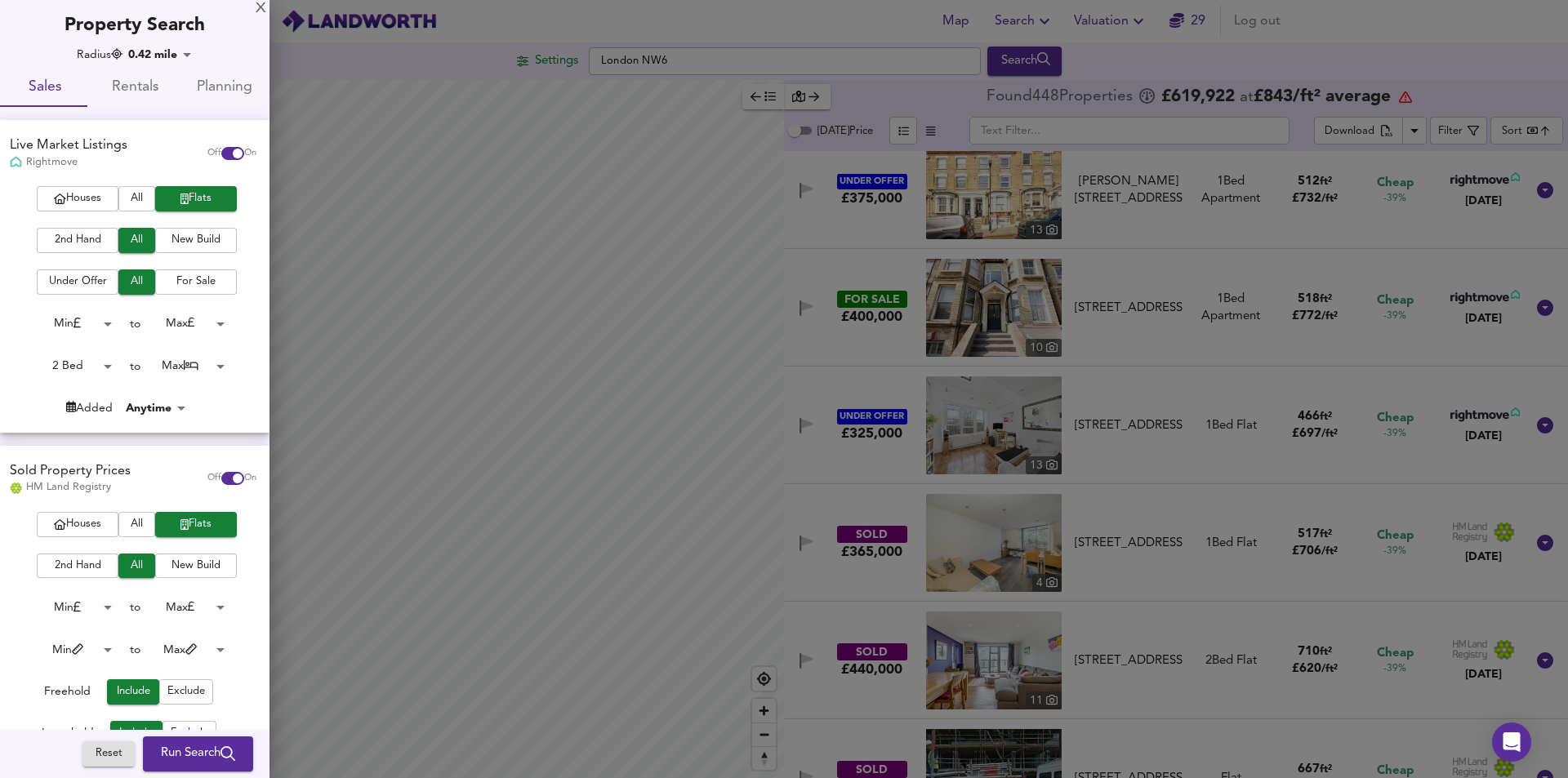
type input "2"
click at [219, 365] on body "Map Search Valuation 29 Log out Settings London NW6 Search Average Price landwo…" at bounding box center [784, 389] width 1568 height 778
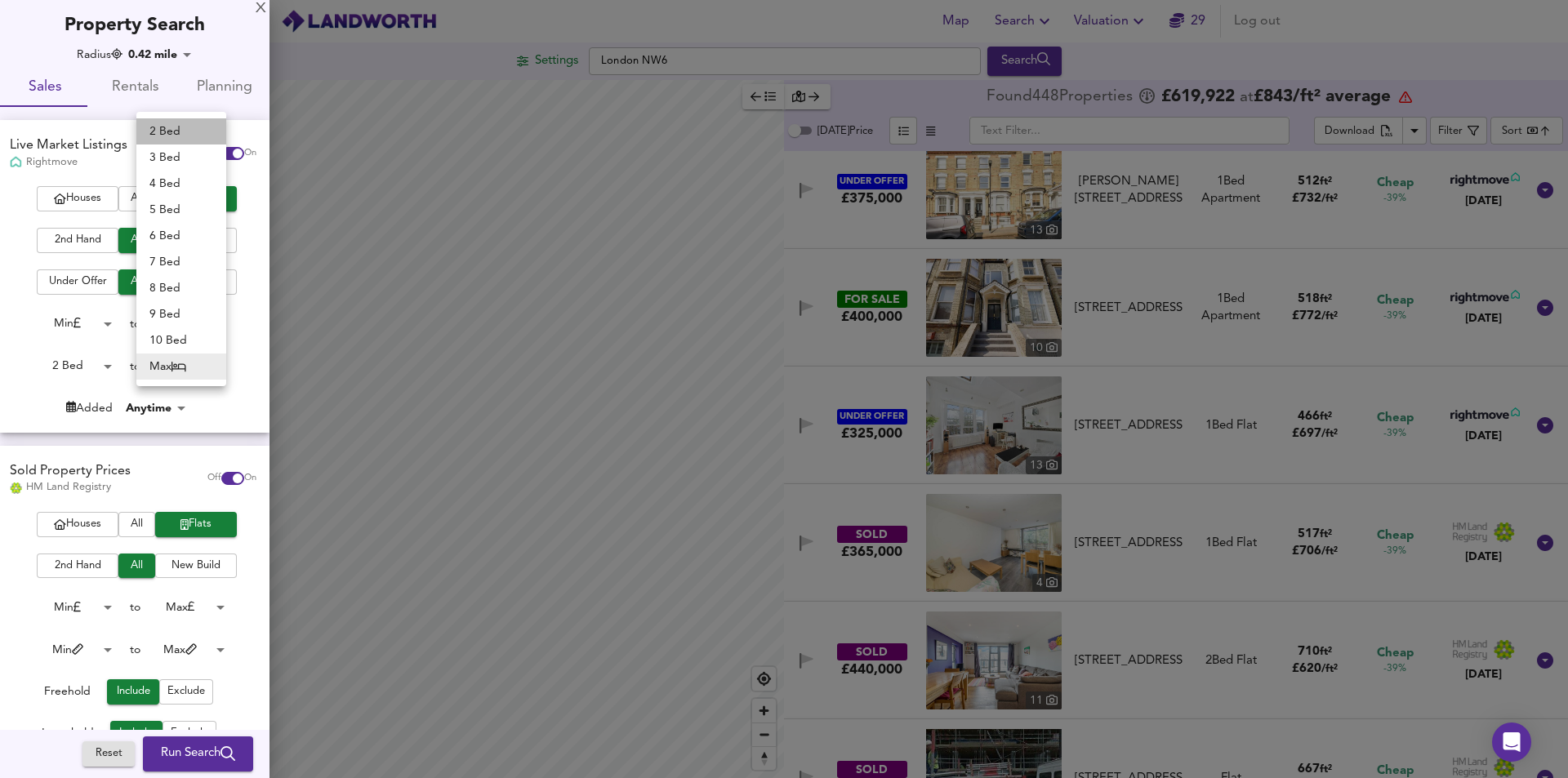
click at [173, 135] on li "2 Bed" at bounding box center [181, 131] width 90 height 26
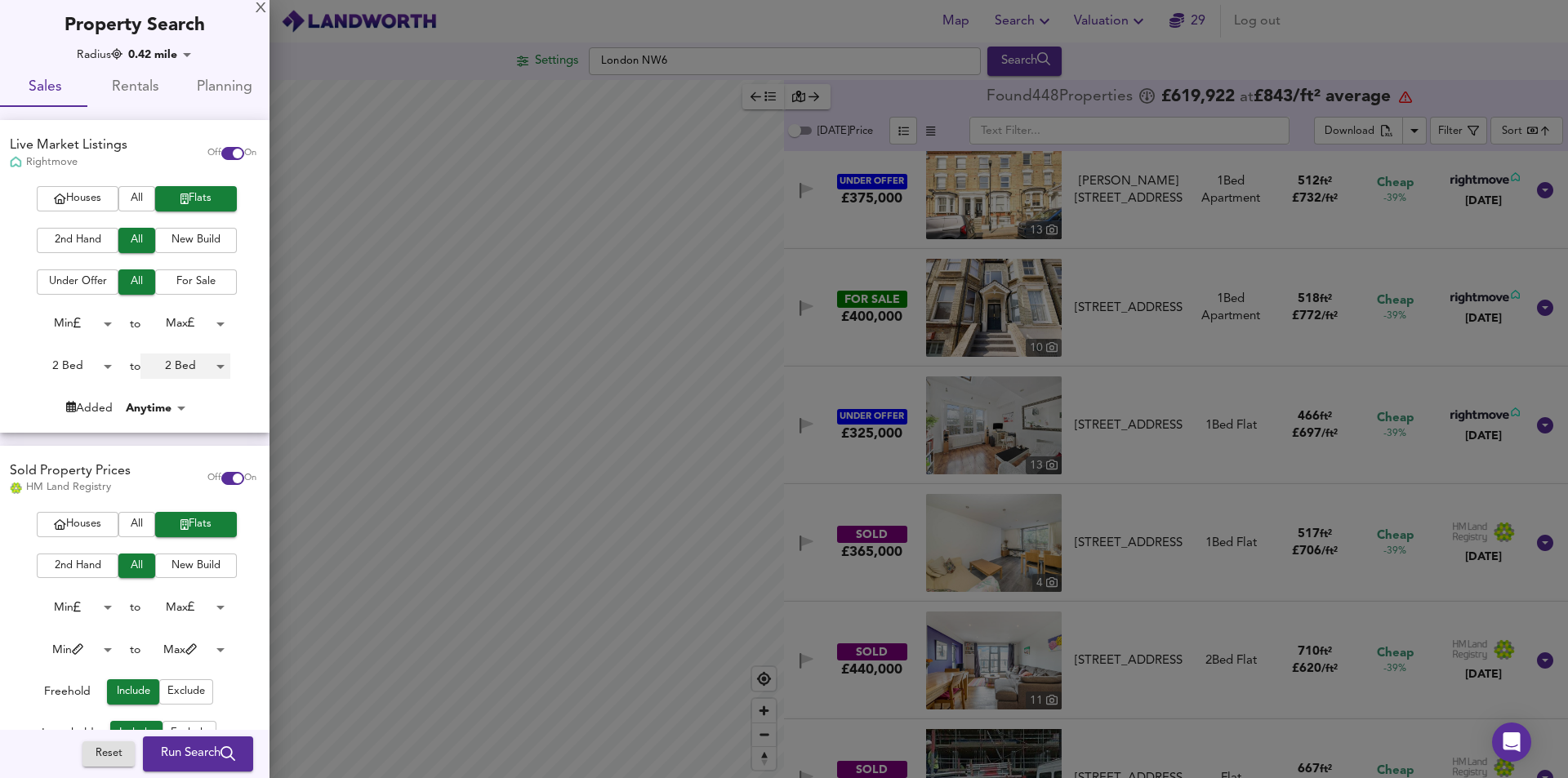
type input "2"
click at [182, 122] on div "Live Market Listings Rightmove Off On" at bounding box center [134, 153] width 269 height 66
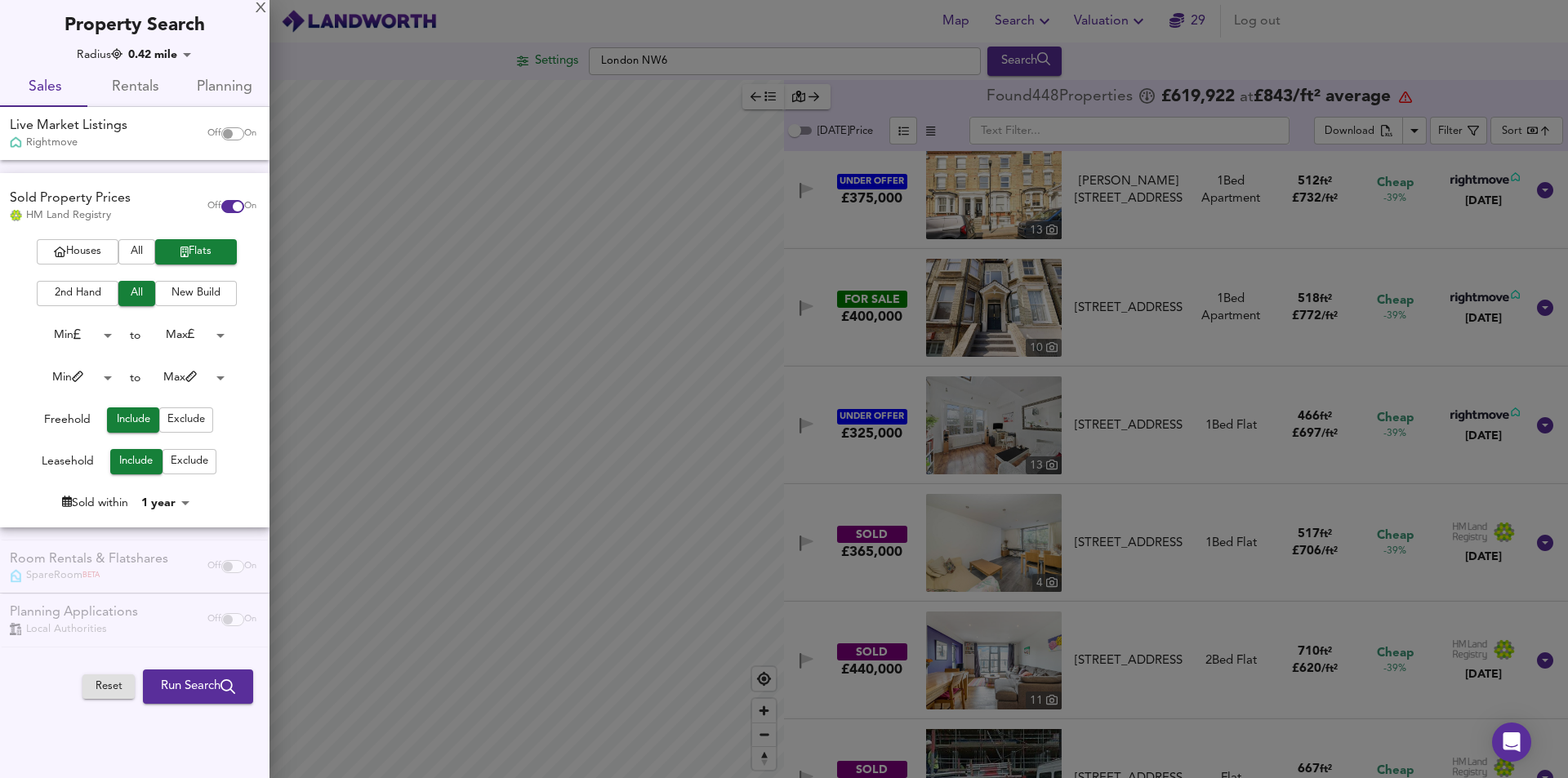
checkbox input "false"
click at [188, 695] on span "Run Search" at bounding box center [198, 687] width 75 height 21
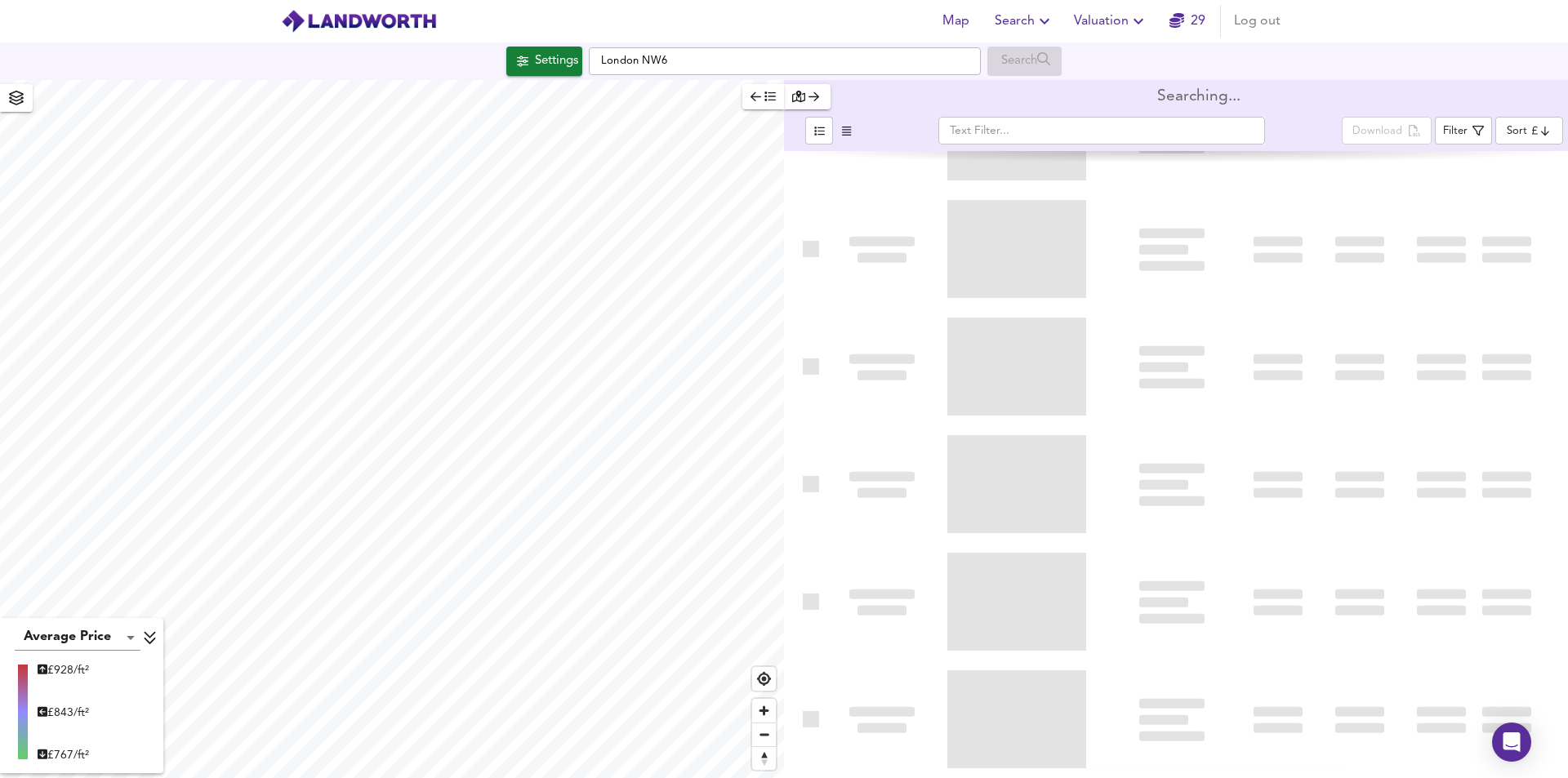
type input "cheapest"
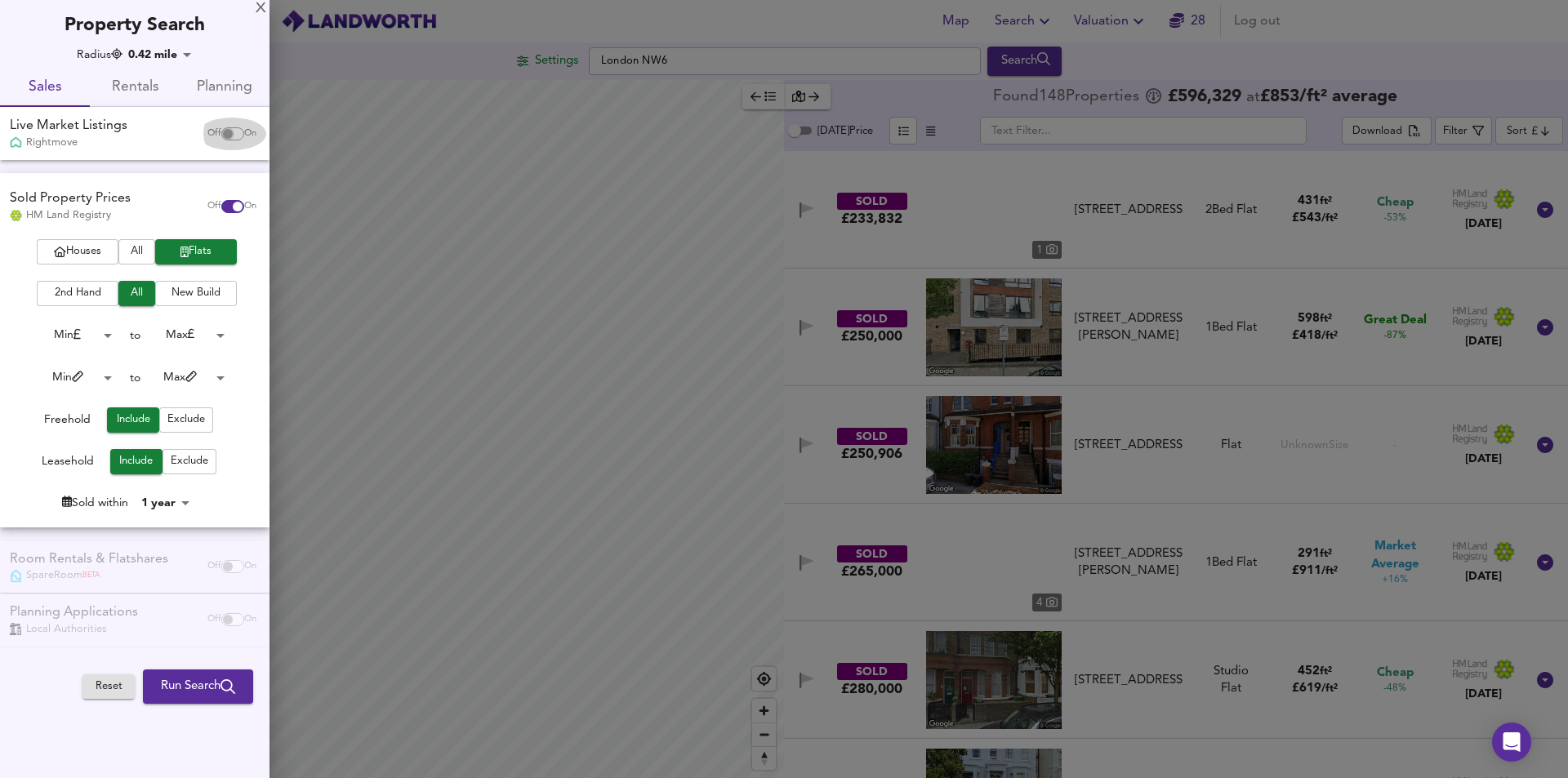
click at [238, 133] on input "checkbox" at bounding box center [227, 133] width 39 height 13
click at [235, 133] on input "checkbox" at bounding box center [227, 133] width 39 height 13
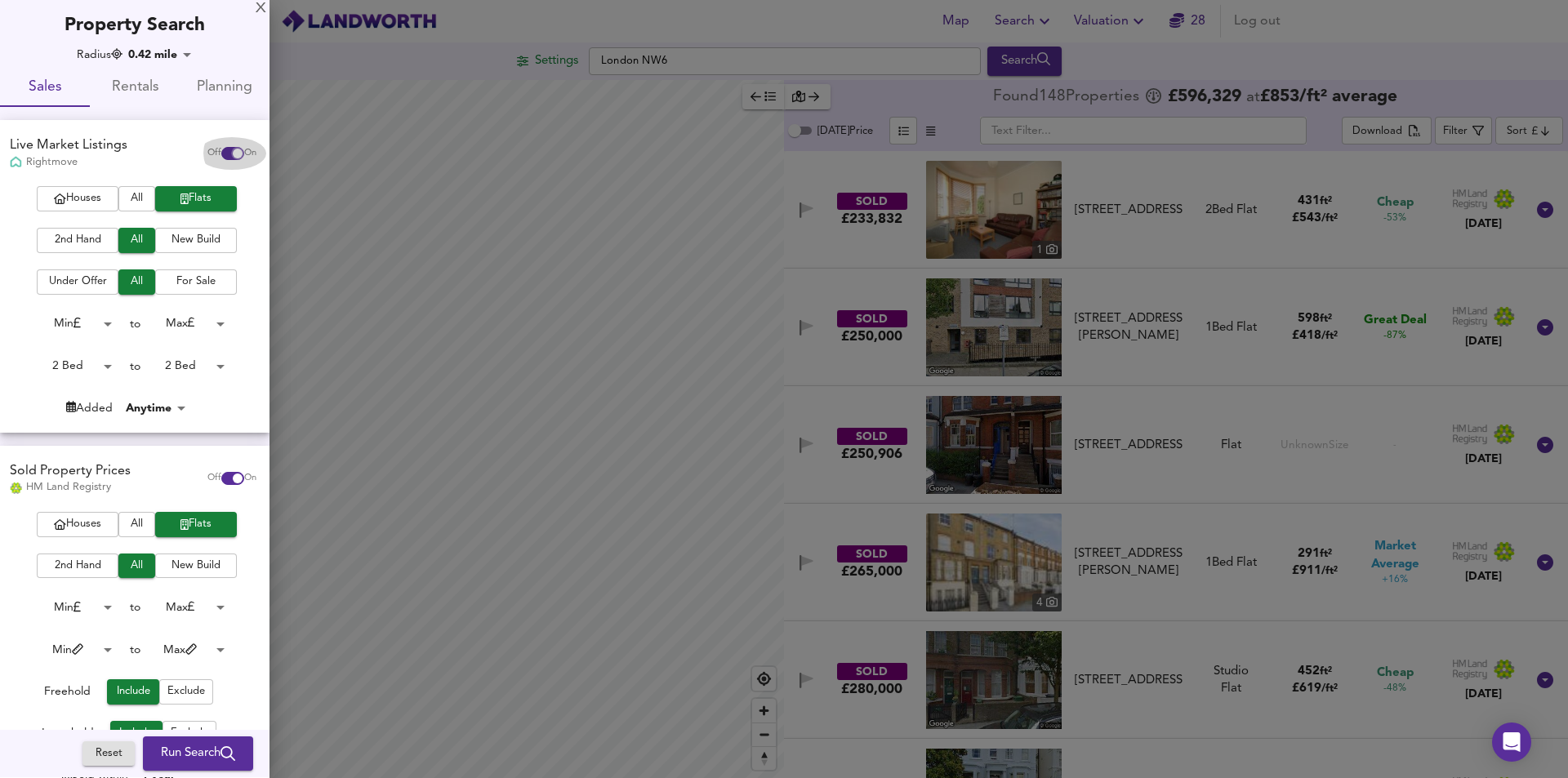
drag, startPoint x: 220, startPoint y: 137, endPoint x: 230, endPoint y: 137, distance: 10.0
click at [230, 137] on div "Live Market Listings Rightmove Off On" at bounding box center [134, 153] width 269 height 66
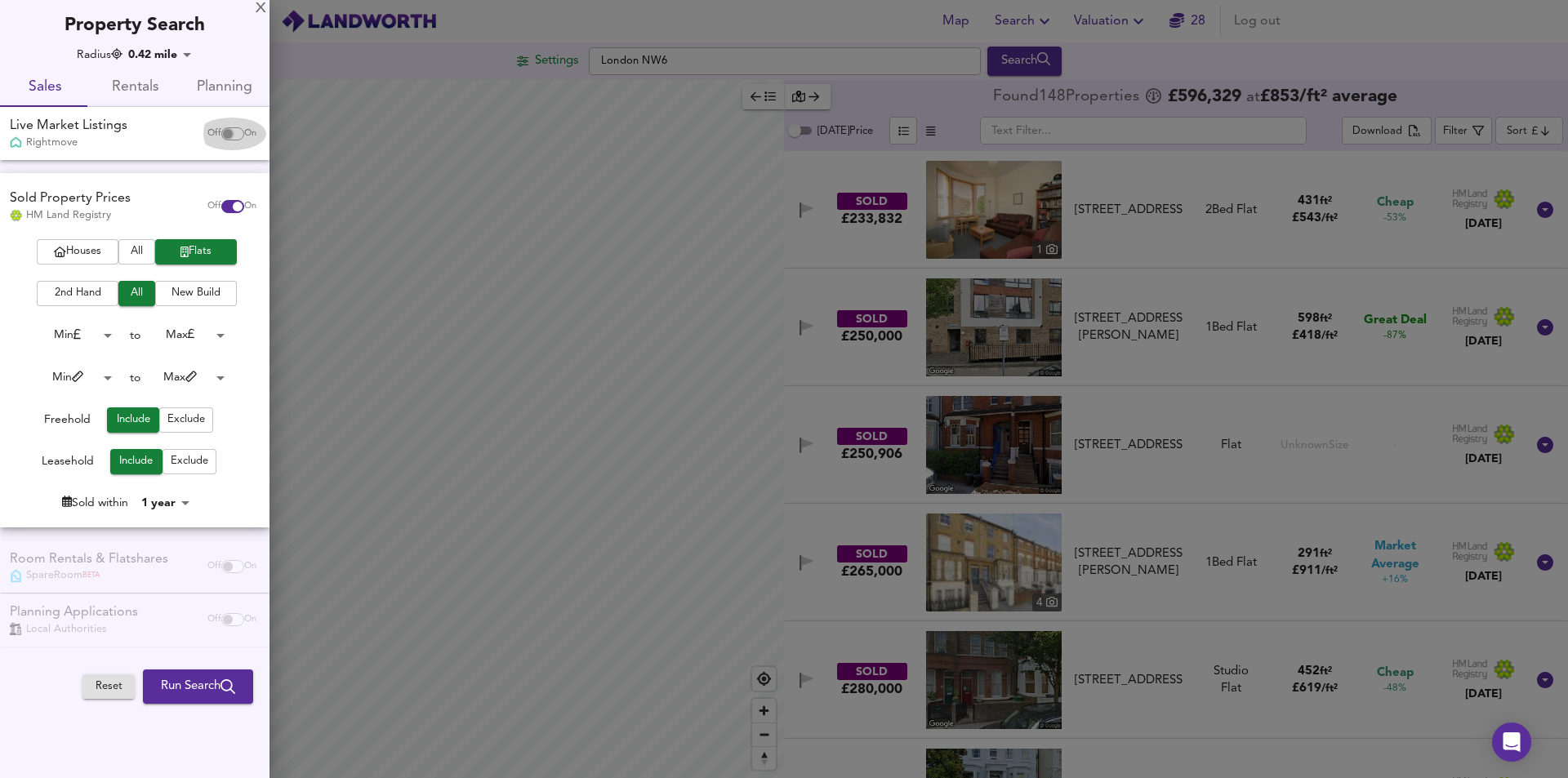
click at [228, 136] on input "checkbox" at bounding box center [227, 133] width 39 height 13
checkbox input "true"
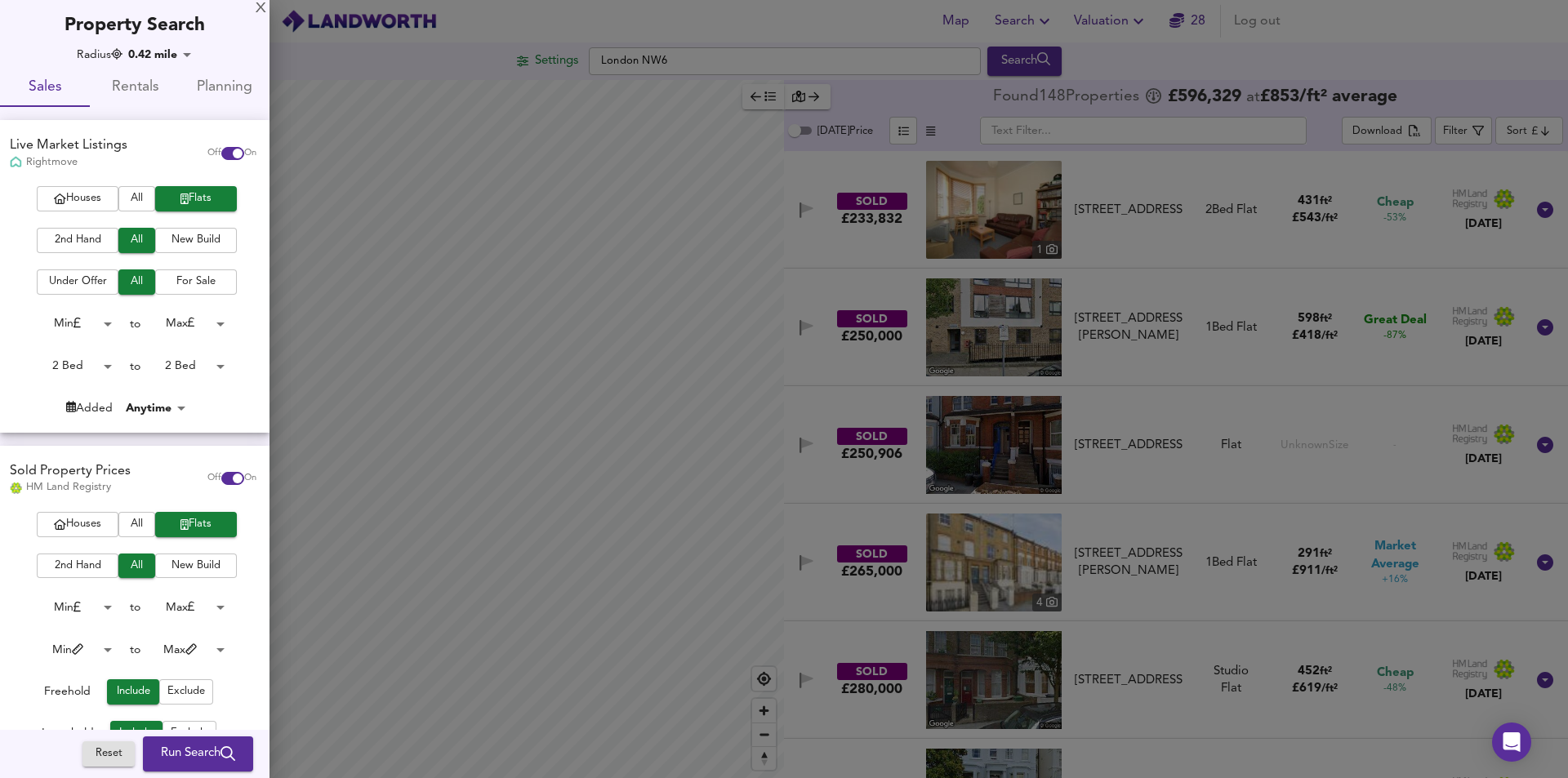
click at [194, 764] on span "Run Search" at bounding box center [198, 755] width 75 height 21
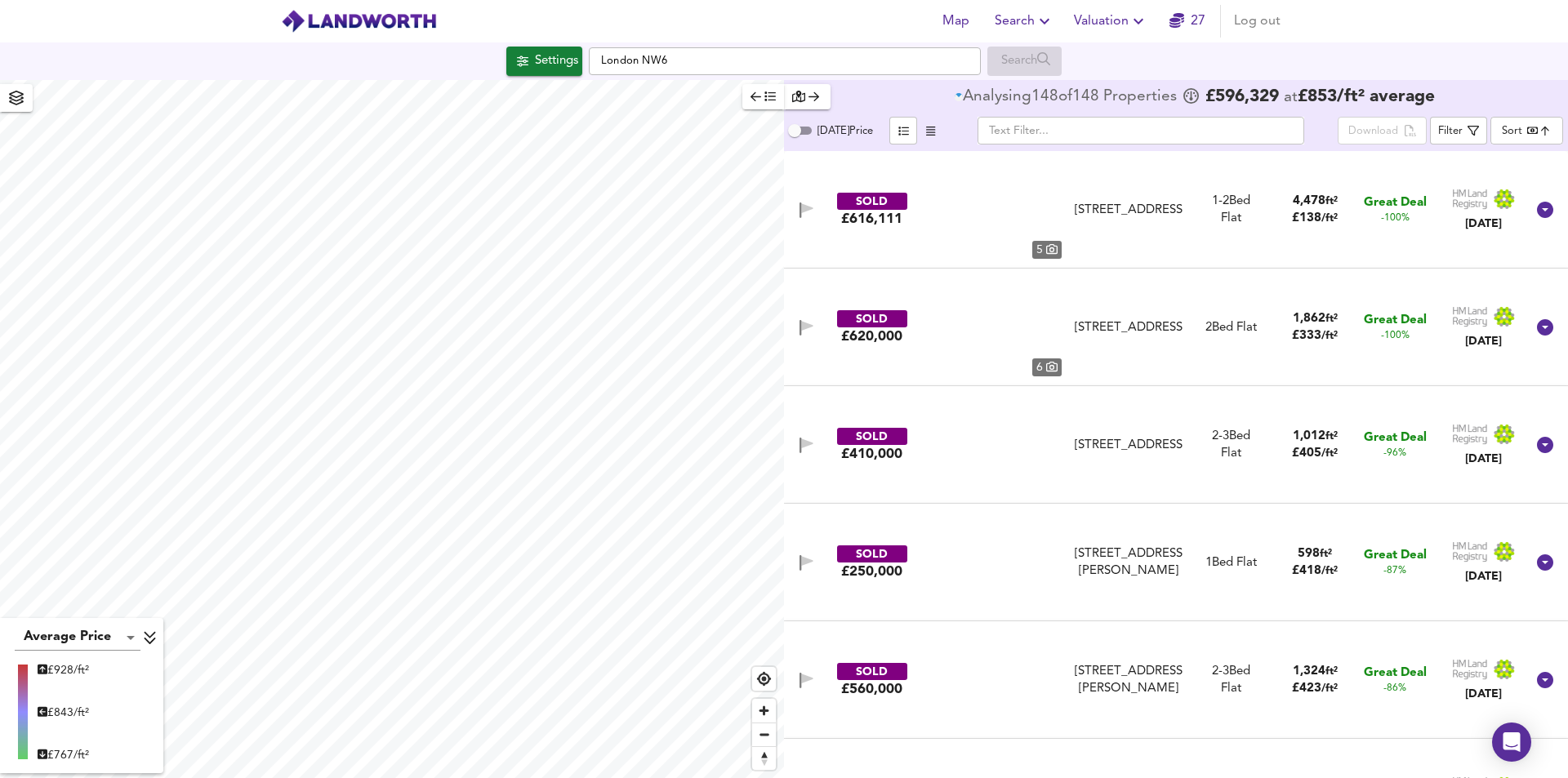
type input "bestdeal"
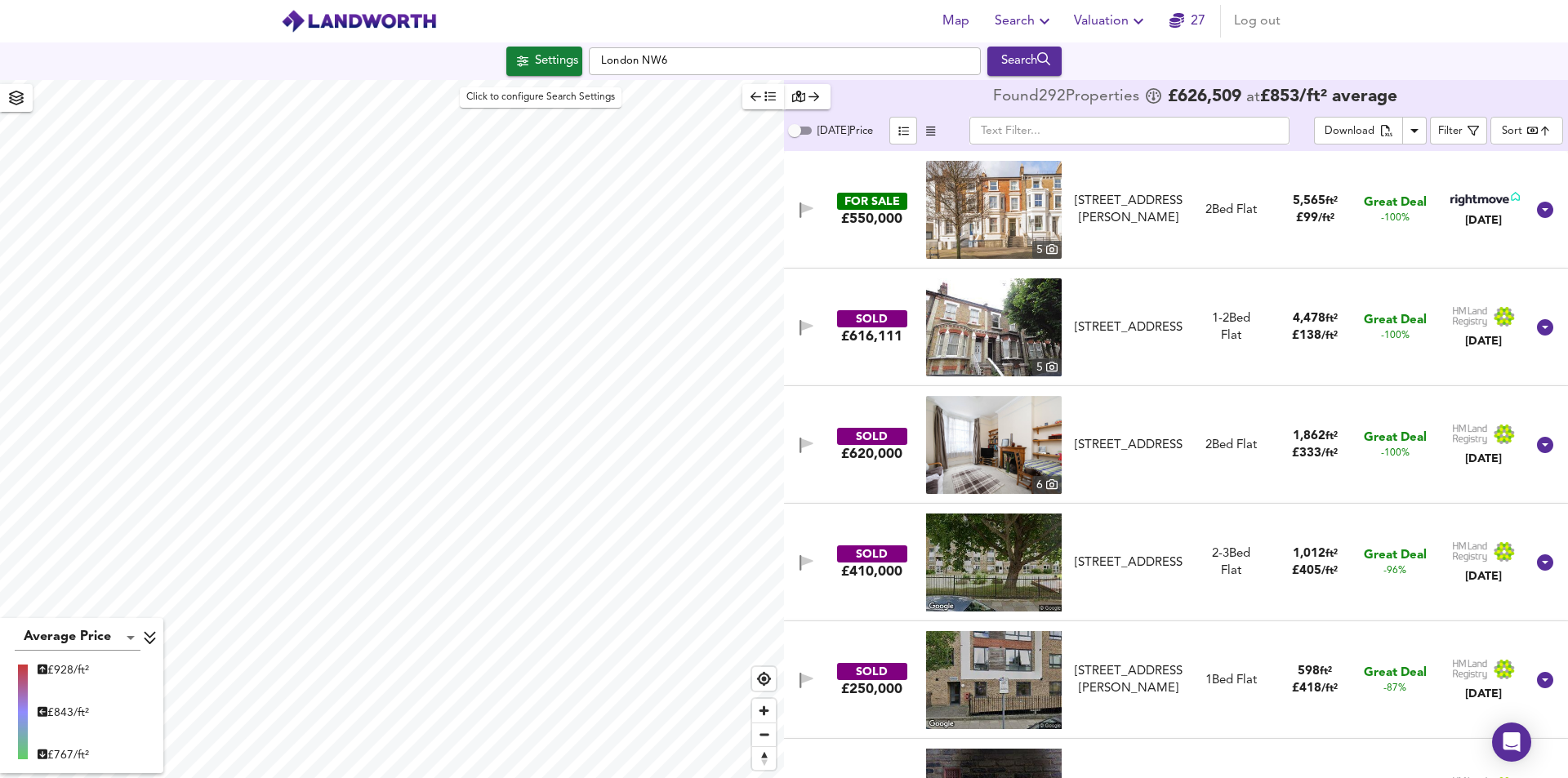
click at [550, 68] on div "Settings" at bounding box center [556, 61] width 44 height 21
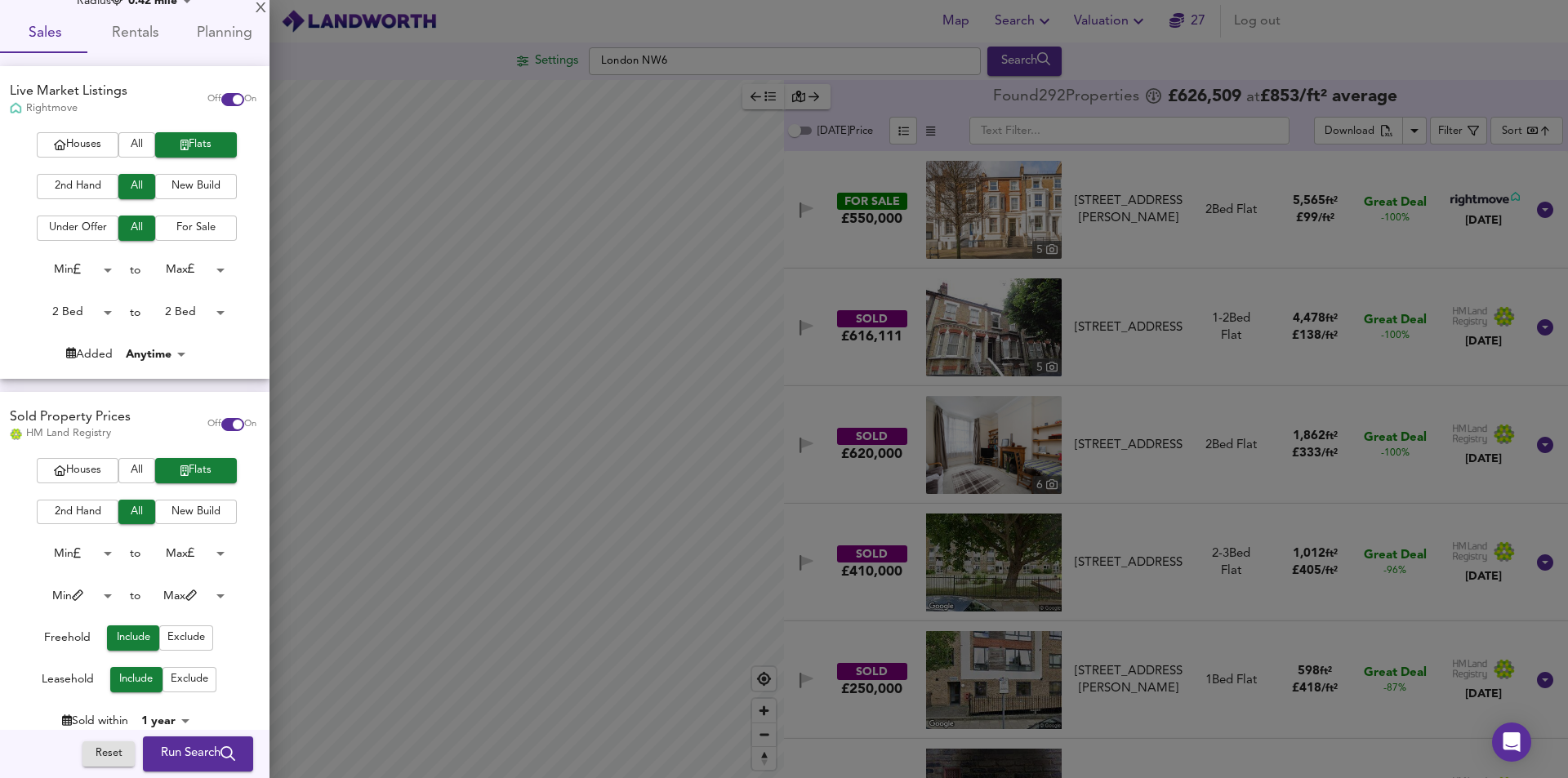
scroll to position [82, 0]
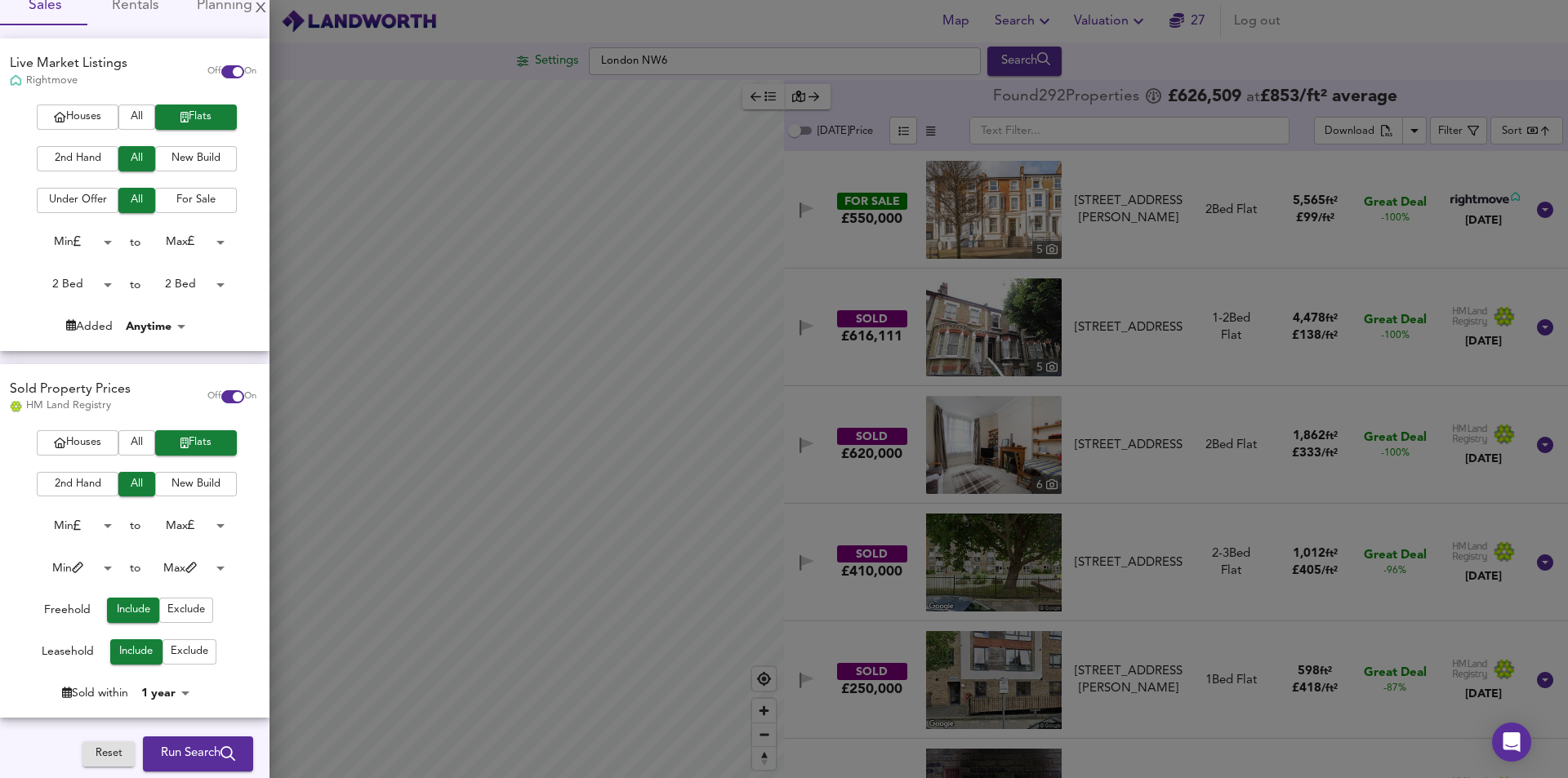
click at [218, 396] on input "checkbox" at bounding box center [237, 396] width 39 height 13
checkbox input "false"
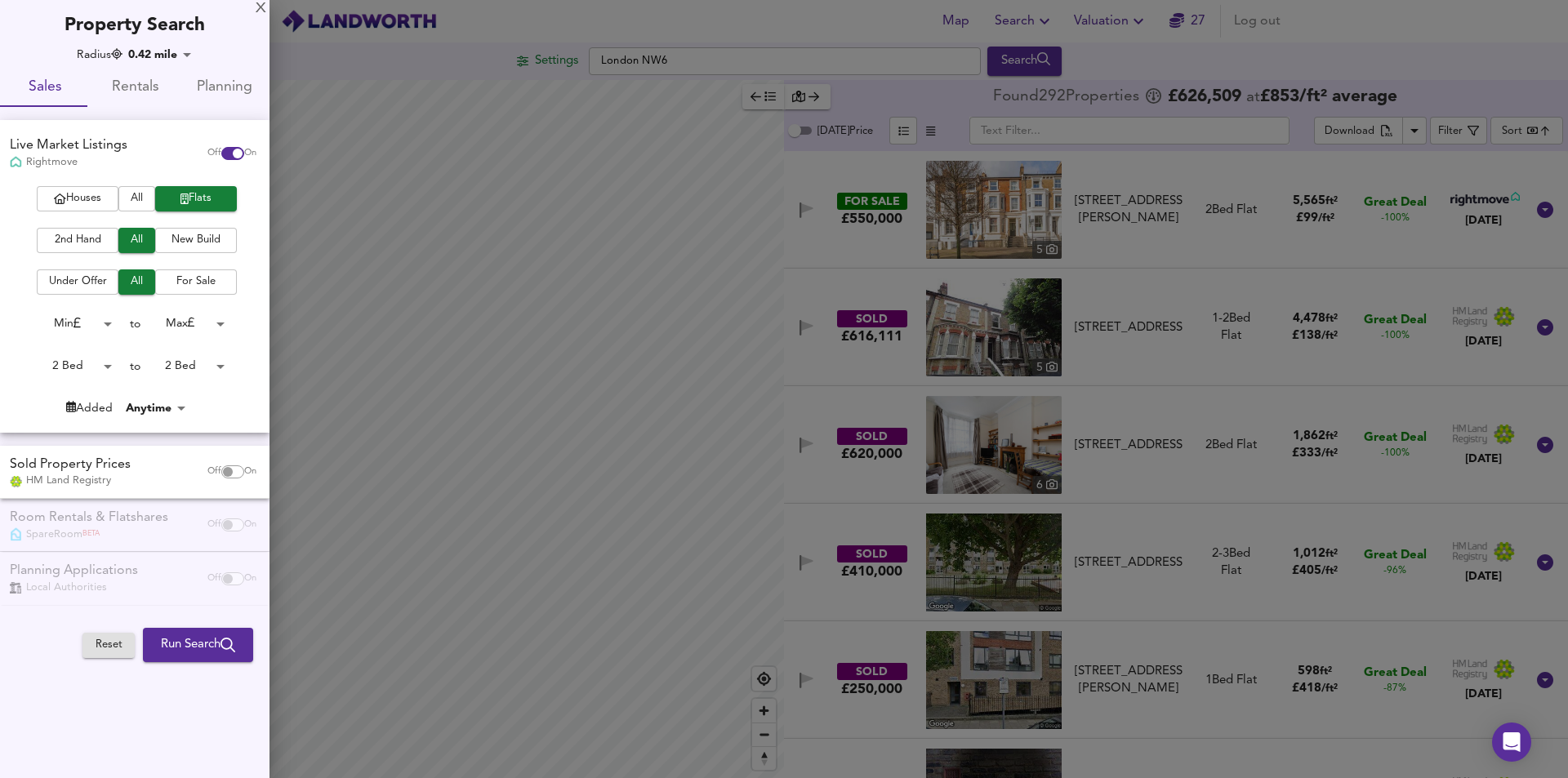
scroll to position [0, 0]
click at [203, 642] on span "Run Search" at bounding box center [198, 645] width 75 height 21
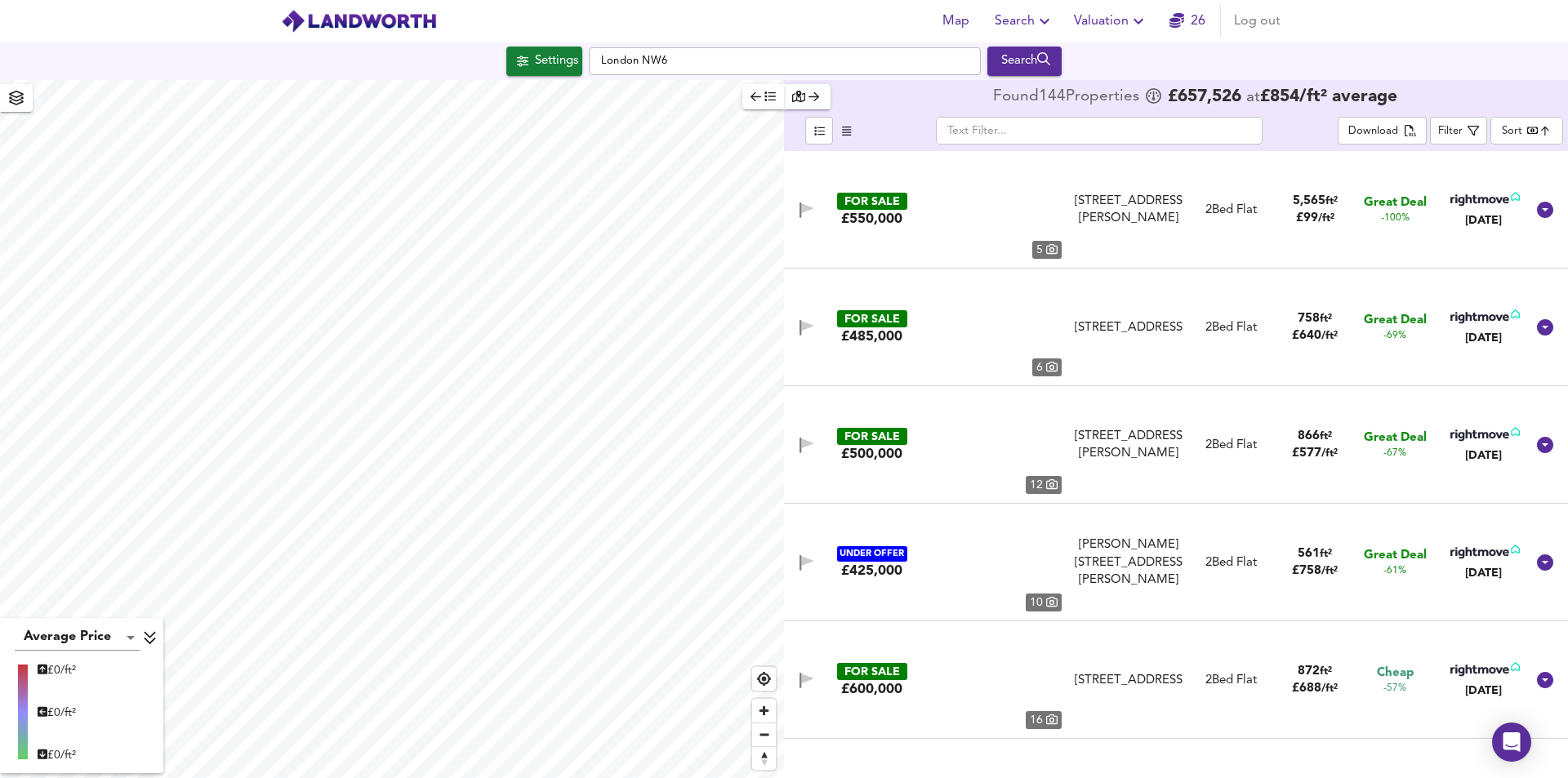
type input "bestdeal"
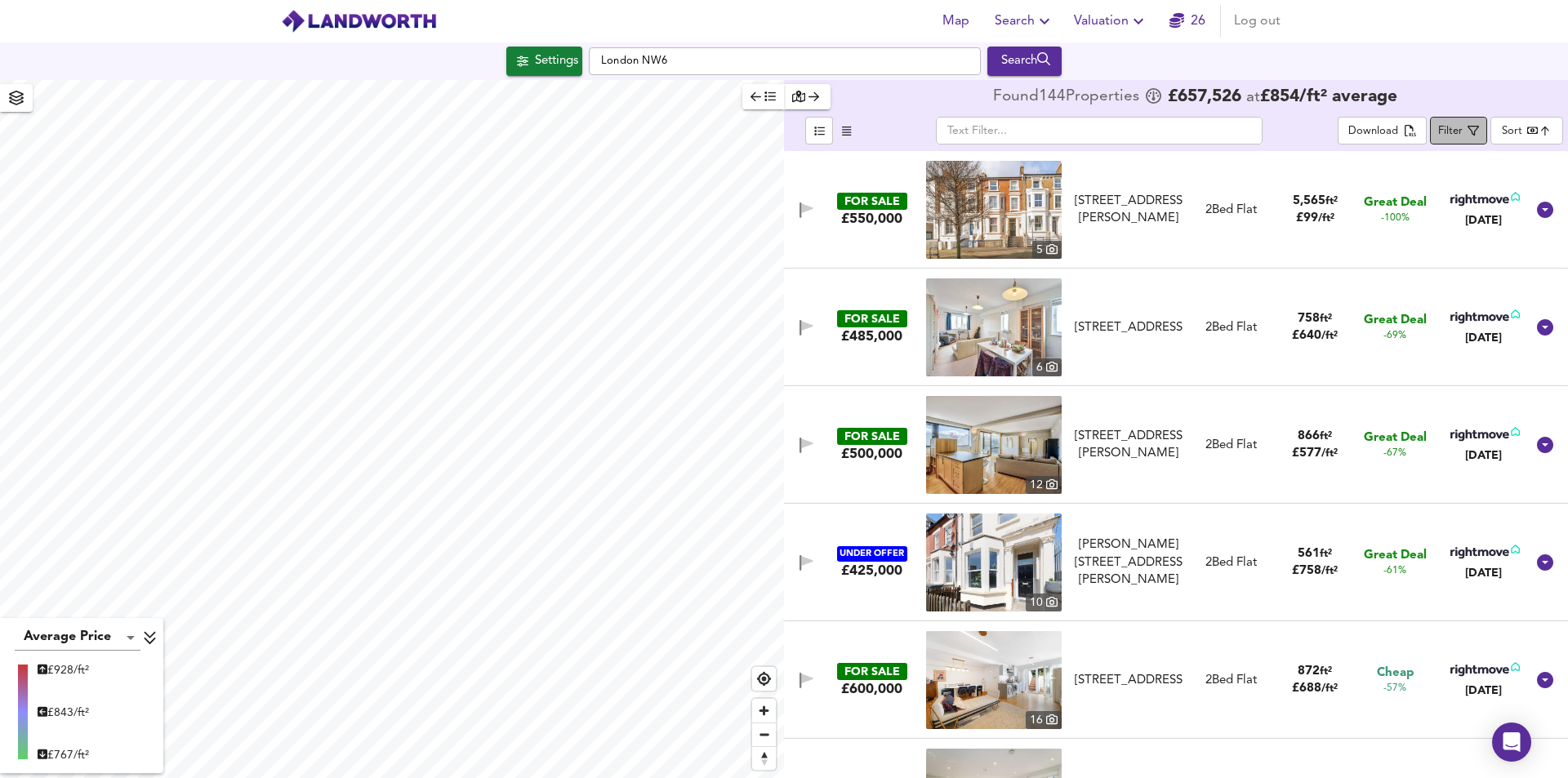
click at [1456, 134] on div "Filter" at bounding box center [1451, 131] width 25 height 19
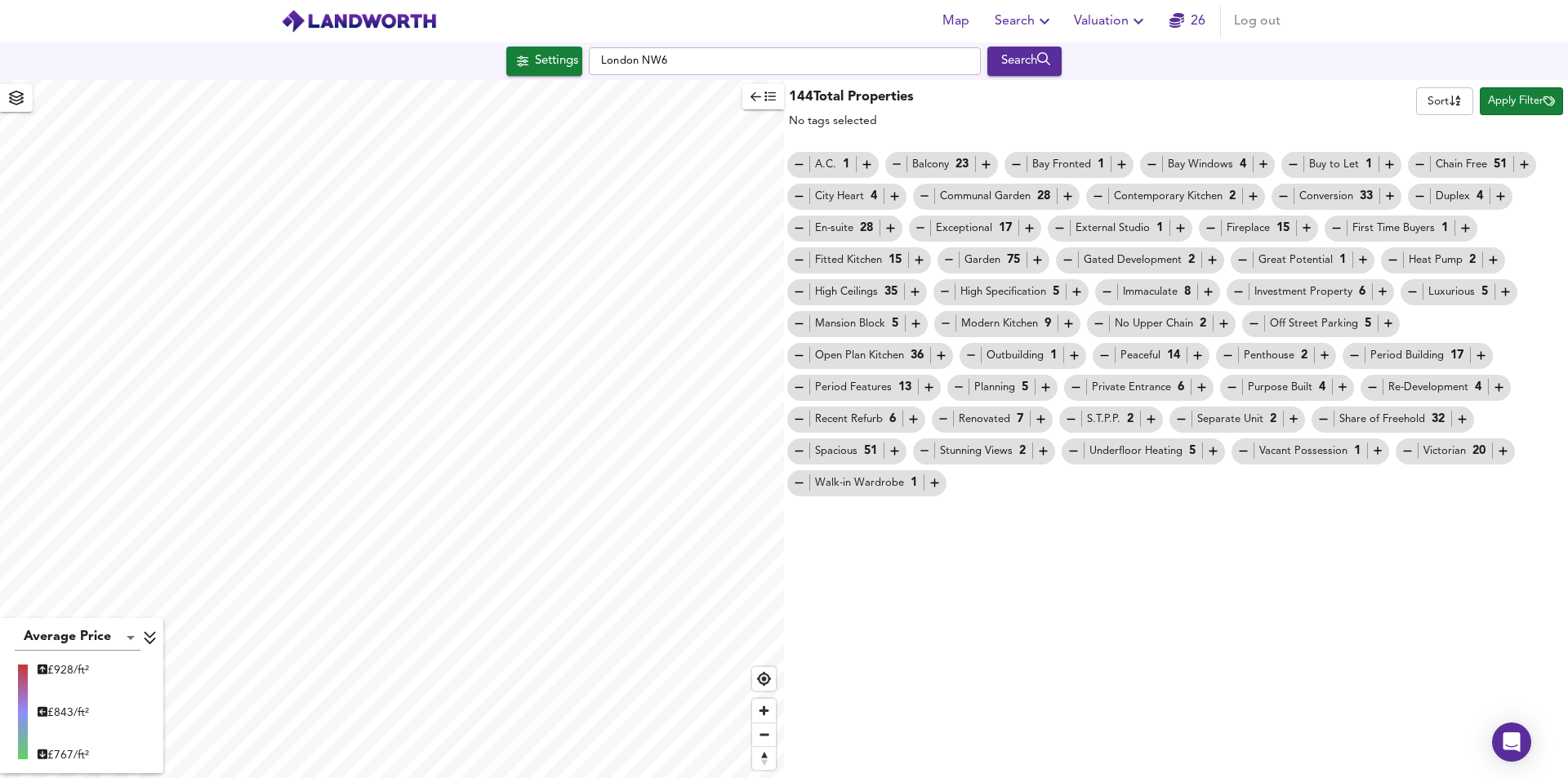
click at [1529, 107] on span "Apply Filter" at bounding box center [1521, 101] width 67 height 19
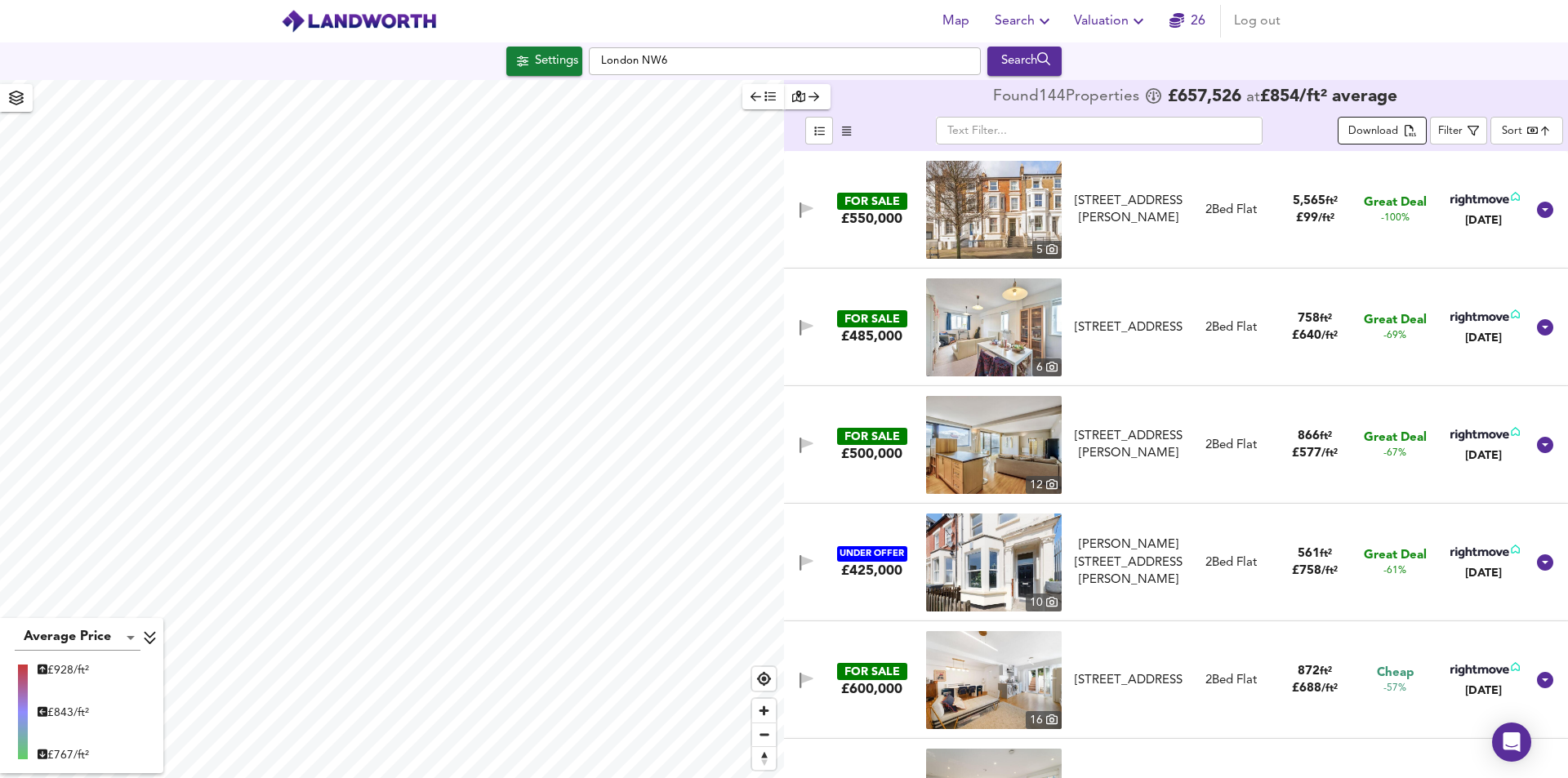
click at [1396, 132] on div "Download" at bounding box center [1373, 131] width 50 height 19
type input "1421"
click at [1017, 61] on div "Search" at bounding box center [1024, 61] width 66 height 21
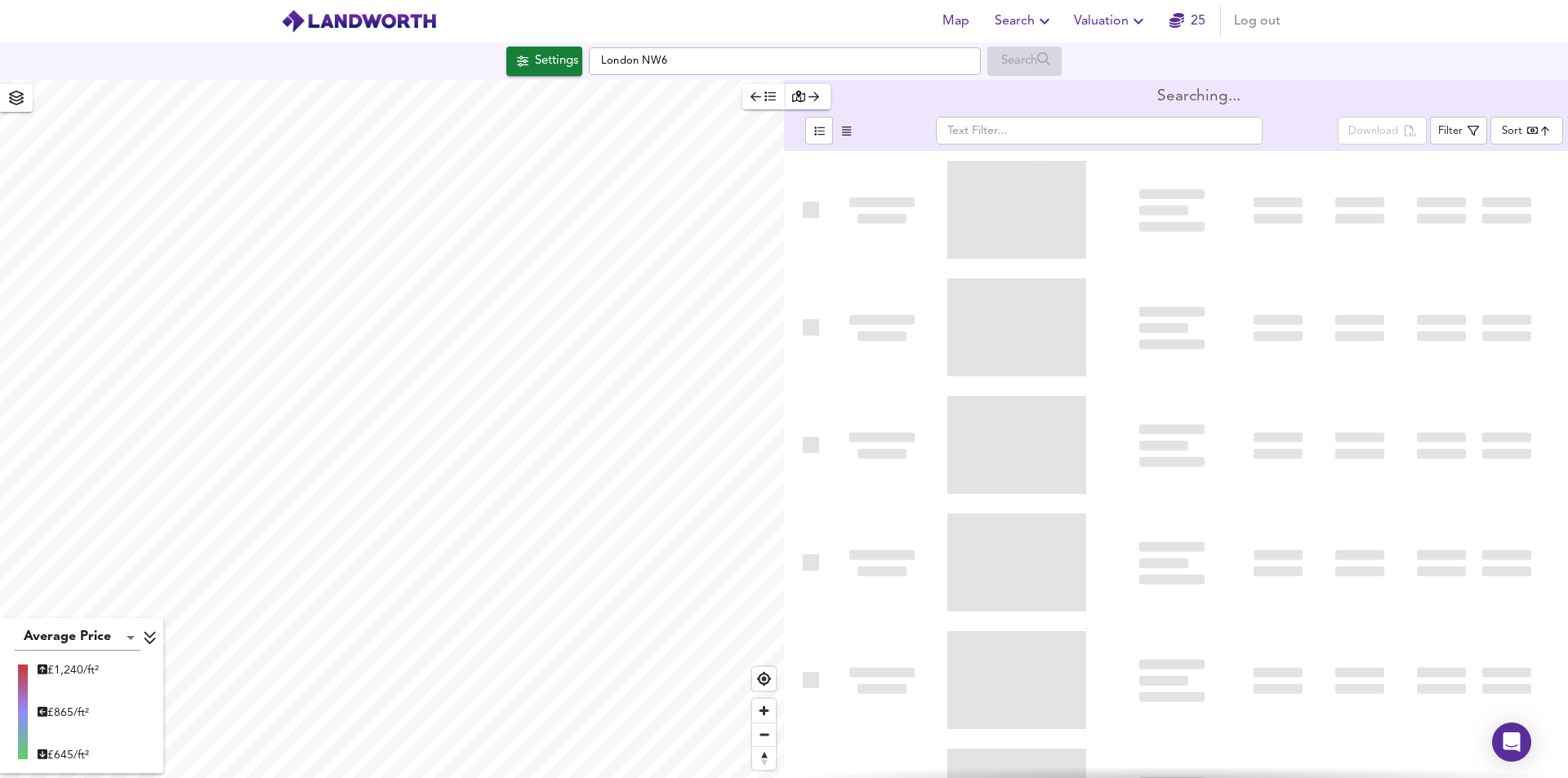
type input "bestdeal"
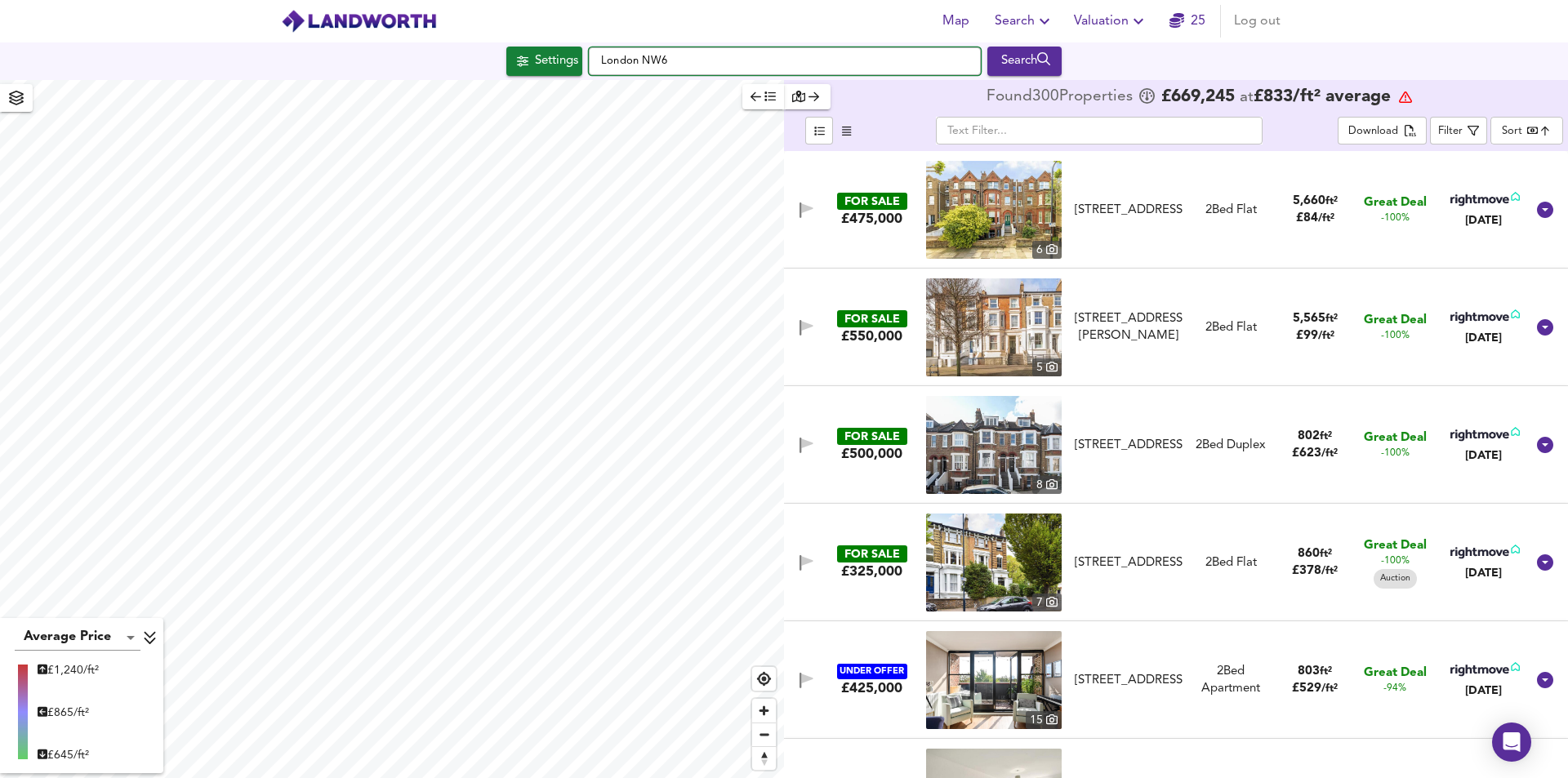
click at [714, 66] on input "London NW6" at bounding box center [784, 60] width 392 height 28
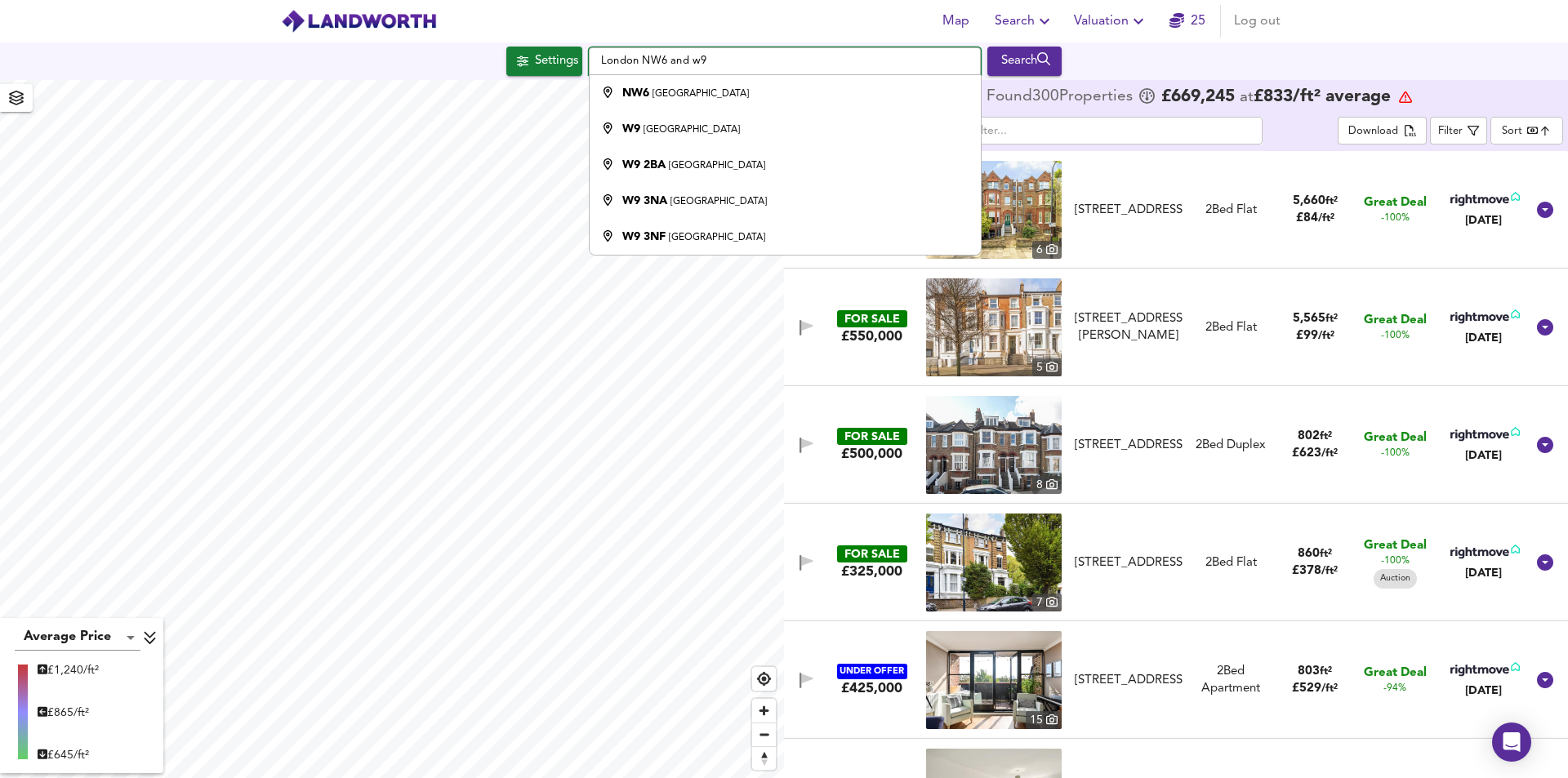
drag, startPoint x: 691, startPoint y: 66, endPoint x: 674, endPoint y: 64, distance: 17.1
click at [674, 64] on input "London NW6 and w9" at bounding box center [784, 60] width 392 height 28
click at [695, 19] on div "Map Search Valuation 25 Log out" at bounding box center [784, 21] width 1046 height 41
drag, startPoint x: 709, startPoint y: 57, endPoint x: 665, endPoint y: 60, distance: 44.1
click at [665, 60] on input "London NW6 and w9" at bounding box center [784, 60] width 392 height 28
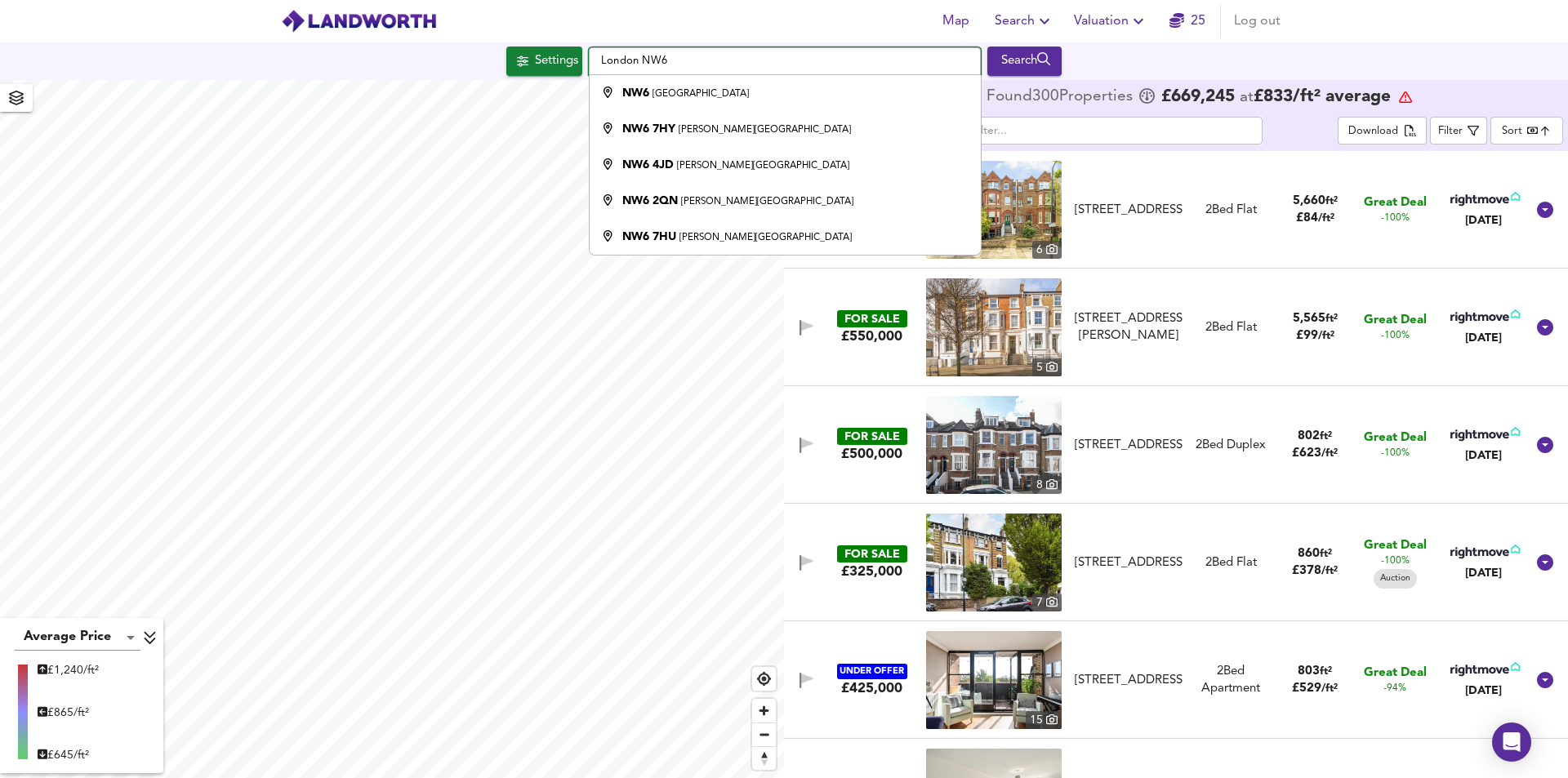
type input "London NW6"
click at [599, 21] on div "Map Search Valuation 25 Log out" at bounding box center [784, 21] width 1046 height 41
click at [417, 67] on div "Settings London NW6 NW6 London NW6 7HY Kilburn High Road, London NW6 4JD Kilbur…" at bounding box center [784, 60] width 1568 height 29
click at [687, 58] on input "London NW6" at bounding box center [784, 60] width 392 height 28
click at [1138, 62] on div "Settings London NW6 NW6 London NW6 7HY Kilburn High Road, London NW6 4JD Kilbur…" at bounding box center [784, 60] width 1568 height 29
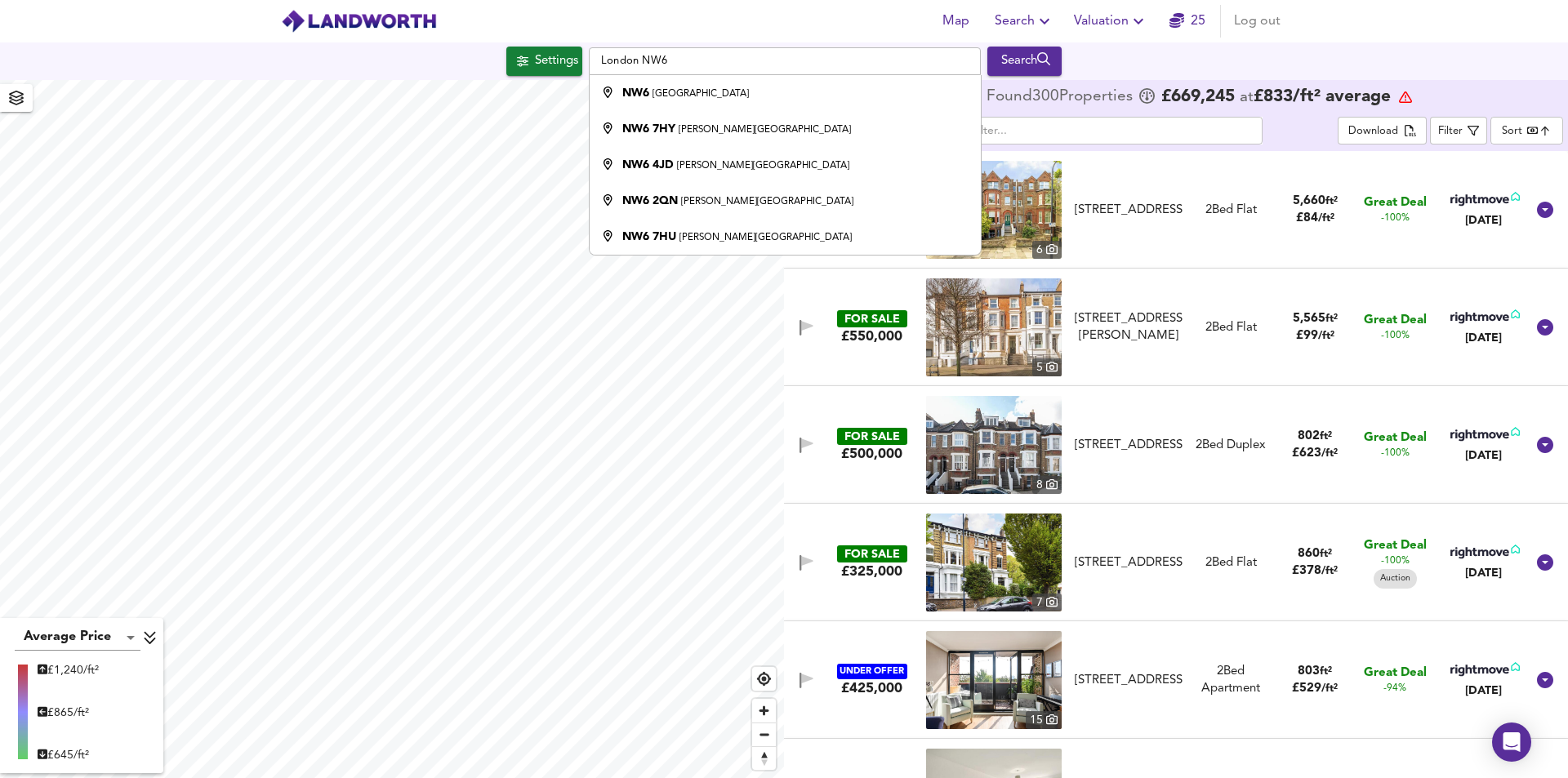
click at [418, 51] on div "Settings London NW6 NW6 London NW6 7HY Kilburn High Road, London NW6 4JD Kilbur…" at bounding box center [784, 60] width 1568 height 29
click at [432, 61] on div "Settings London NW6 NW6 London NW6 7HY Kilburn High Road, London NW6 4JD Kilbur…" at bounding box center [784, 60] width 1568 height 29
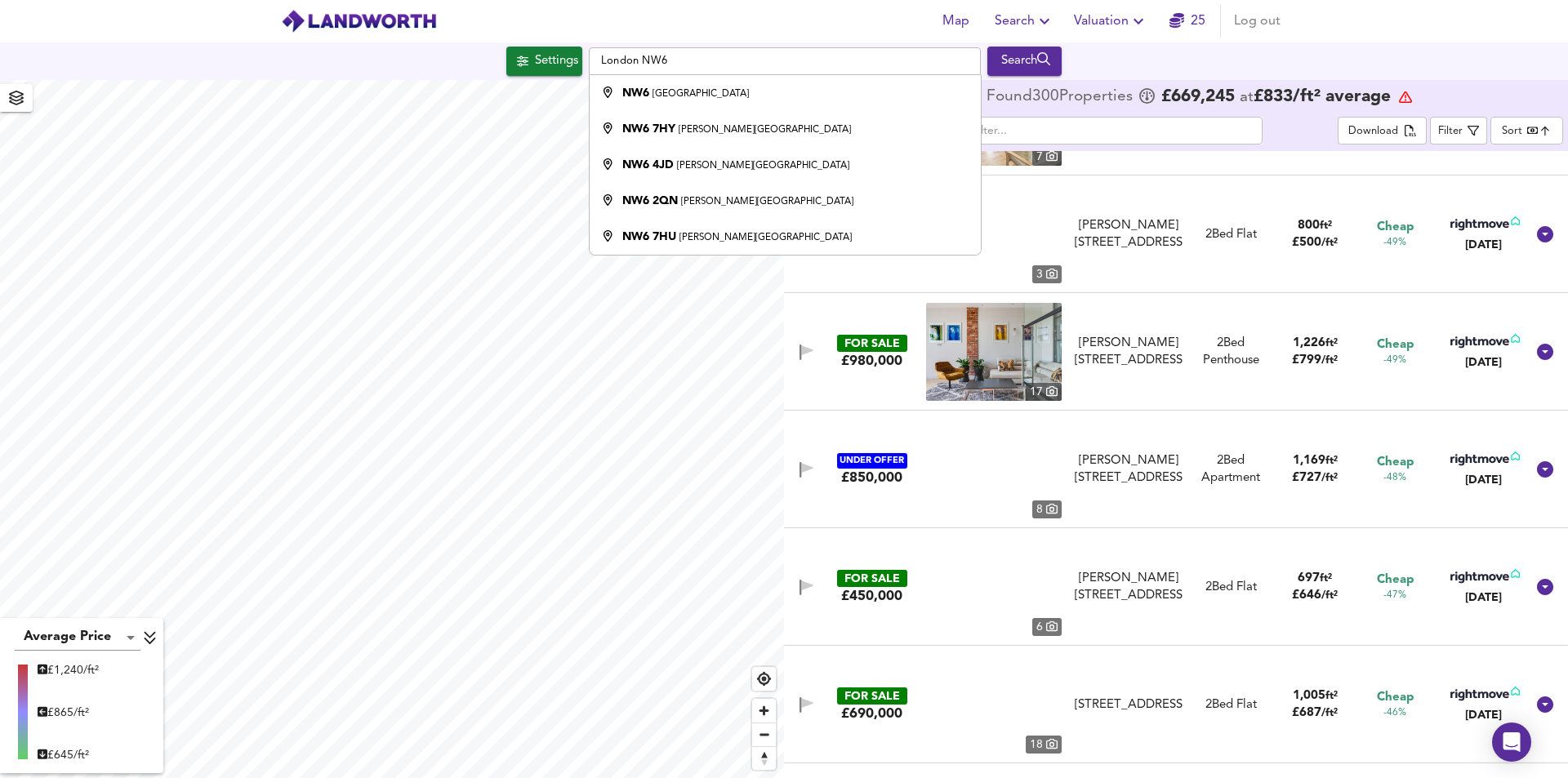
scroll to position [2940, 0]
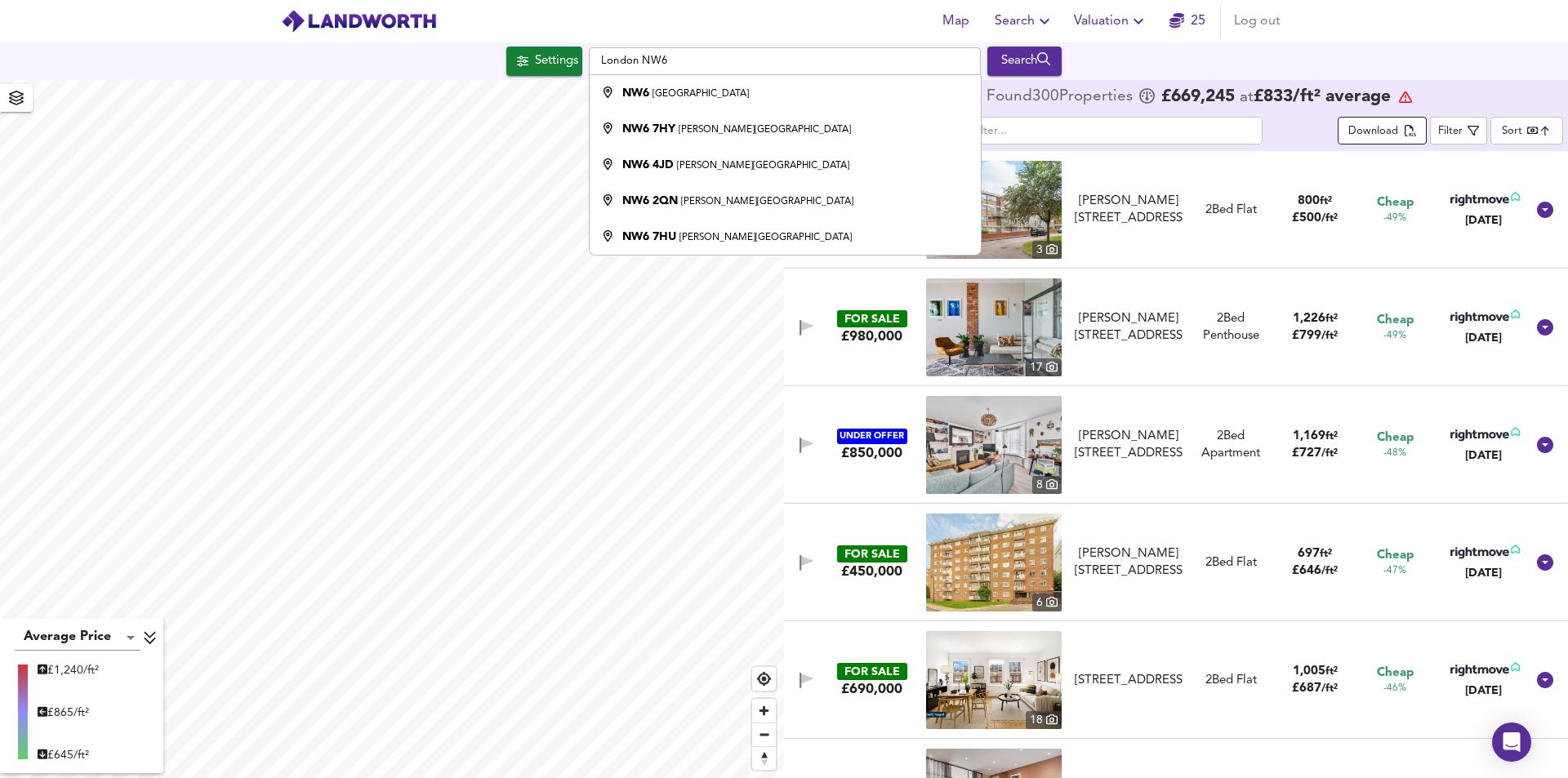
click at [1393, 125] on div "Download" at bounding box center [1373, 131] width 50 height 19
click at [461, 64] on div "Settings London NW6 NW6 London NW6 7HY Kilburn High Road, London NW6 4JD Kilbur…" at bounding box center [784, 60] width 1568 height 29
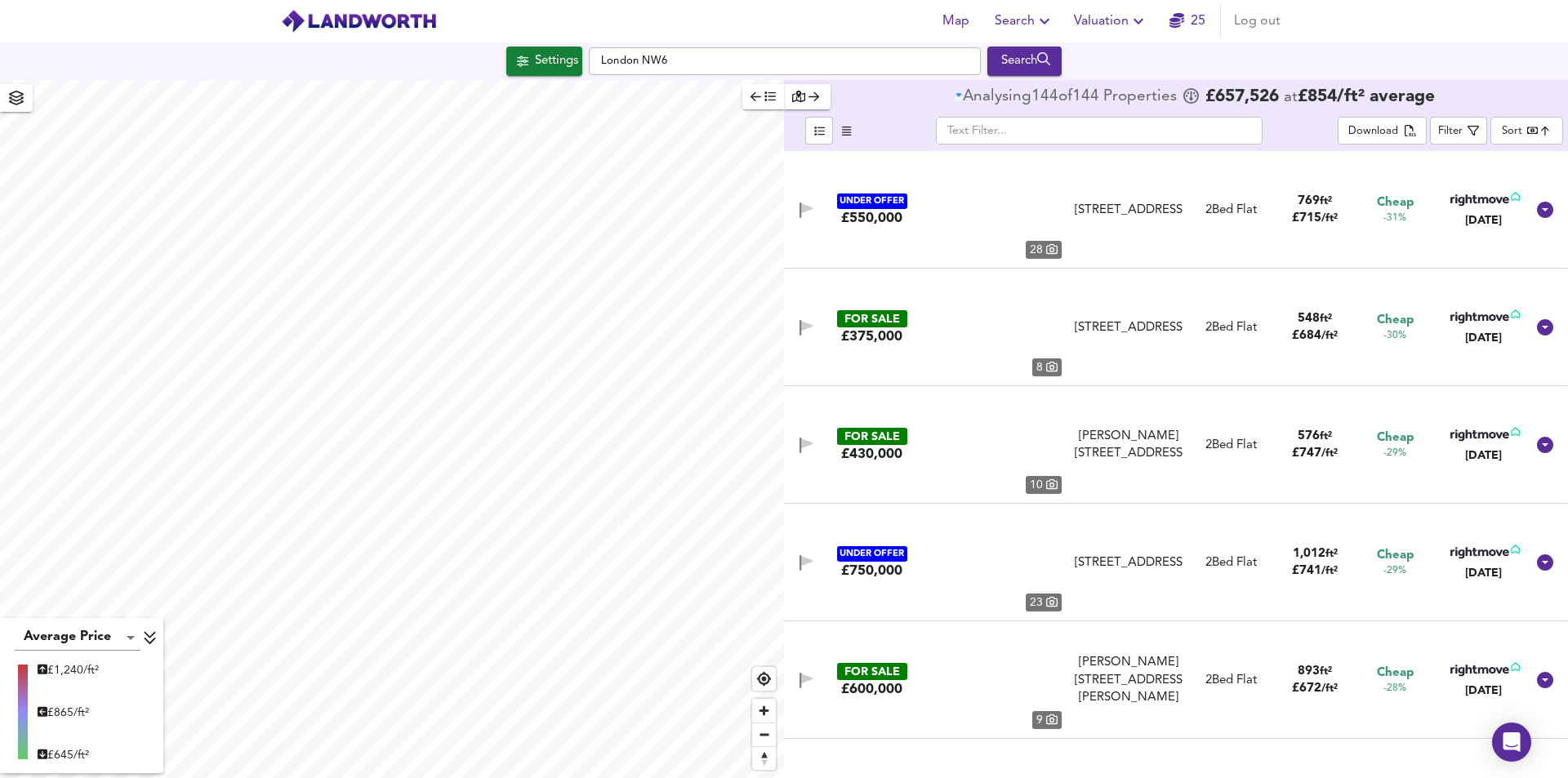
type input "679"
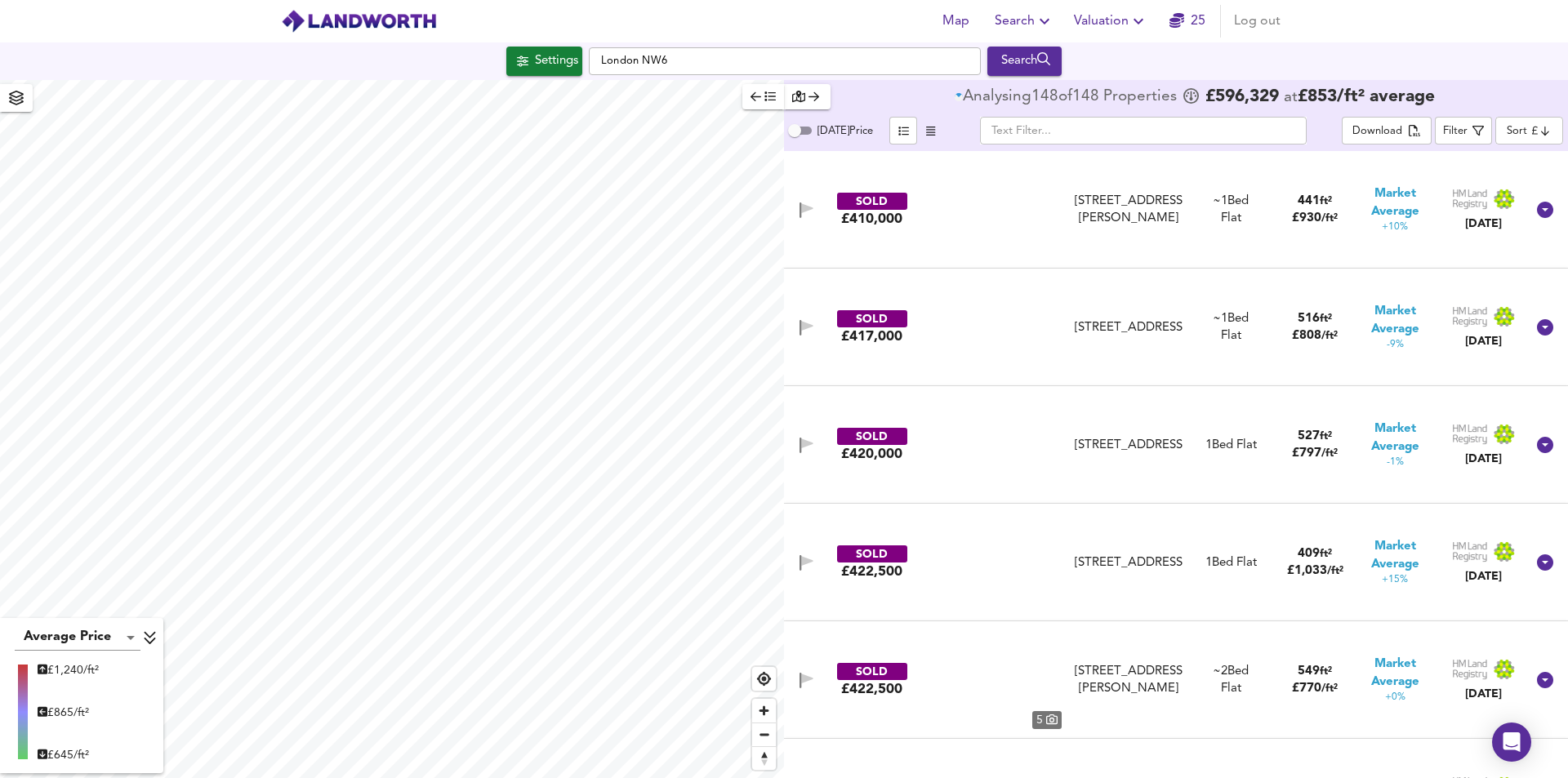
type input "cheapest"
checkbox input "false"
checkbox input "true"
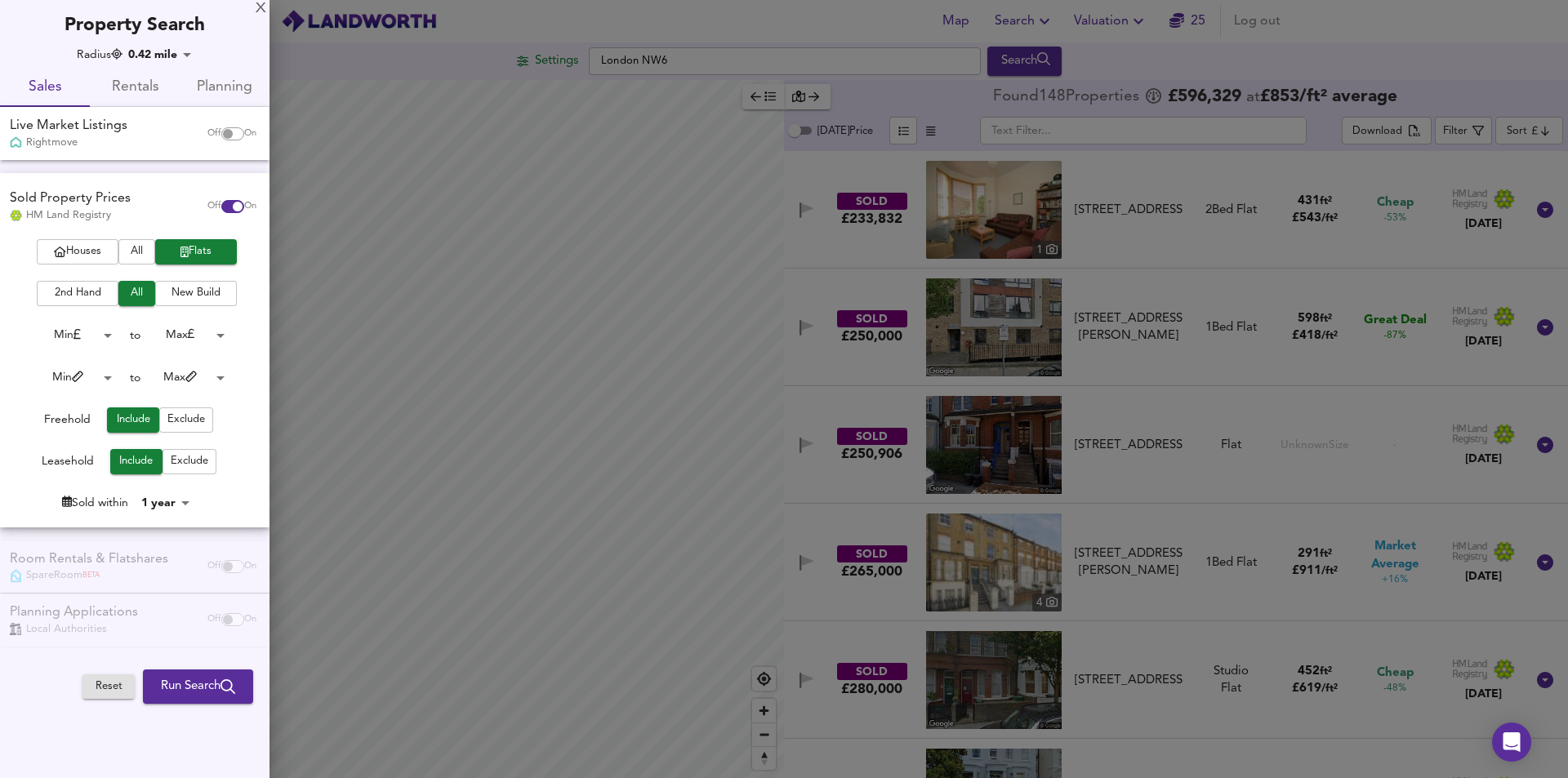
click at [227, 134] on input "checkbox" at bounding box center [227, 133] width 39 height 13
checkbox input "true"
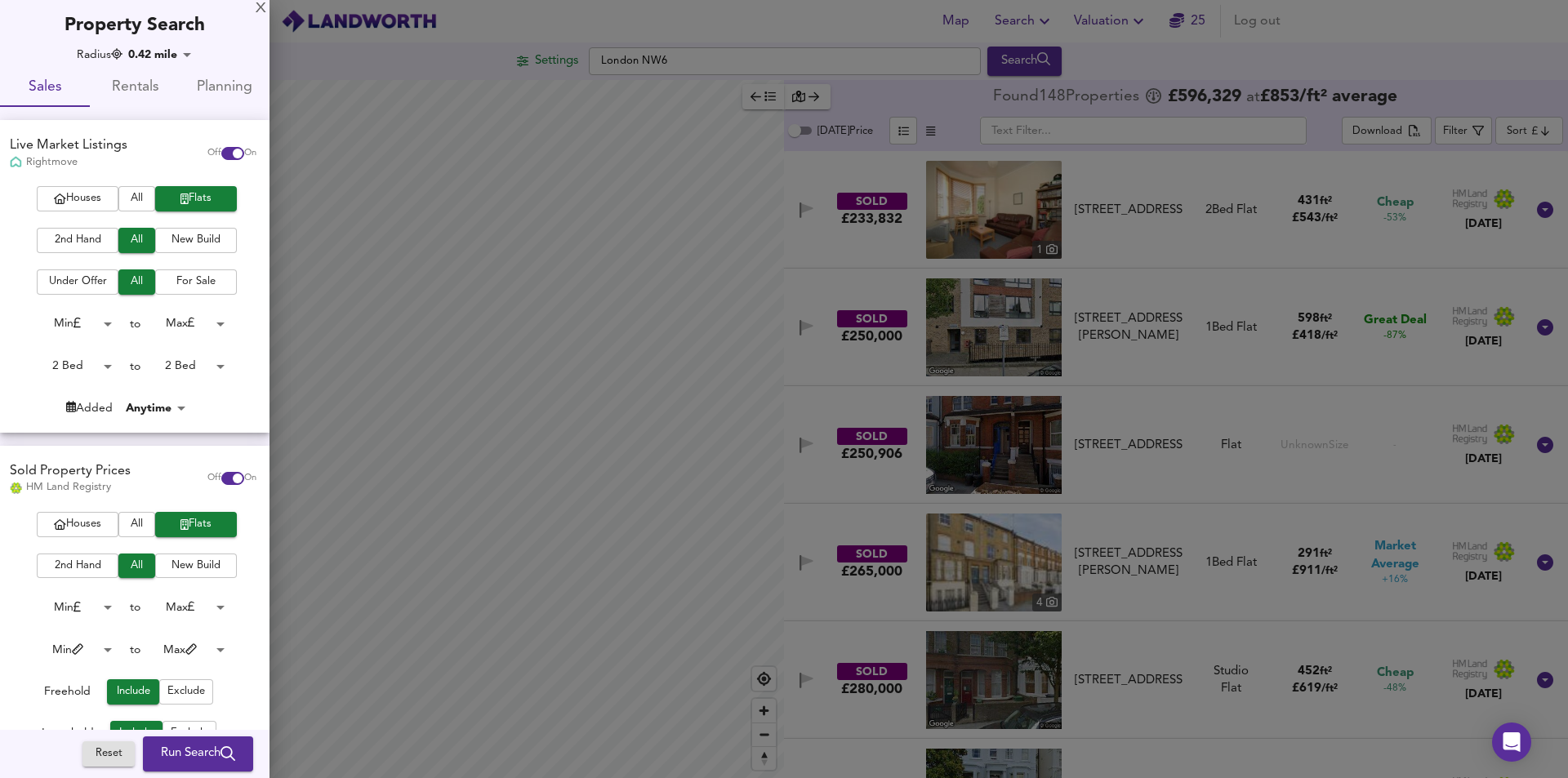
click at [218, 478] on input "checkbox" at bounding box center [237, 478] width 39 height 13
checkbox input "false"
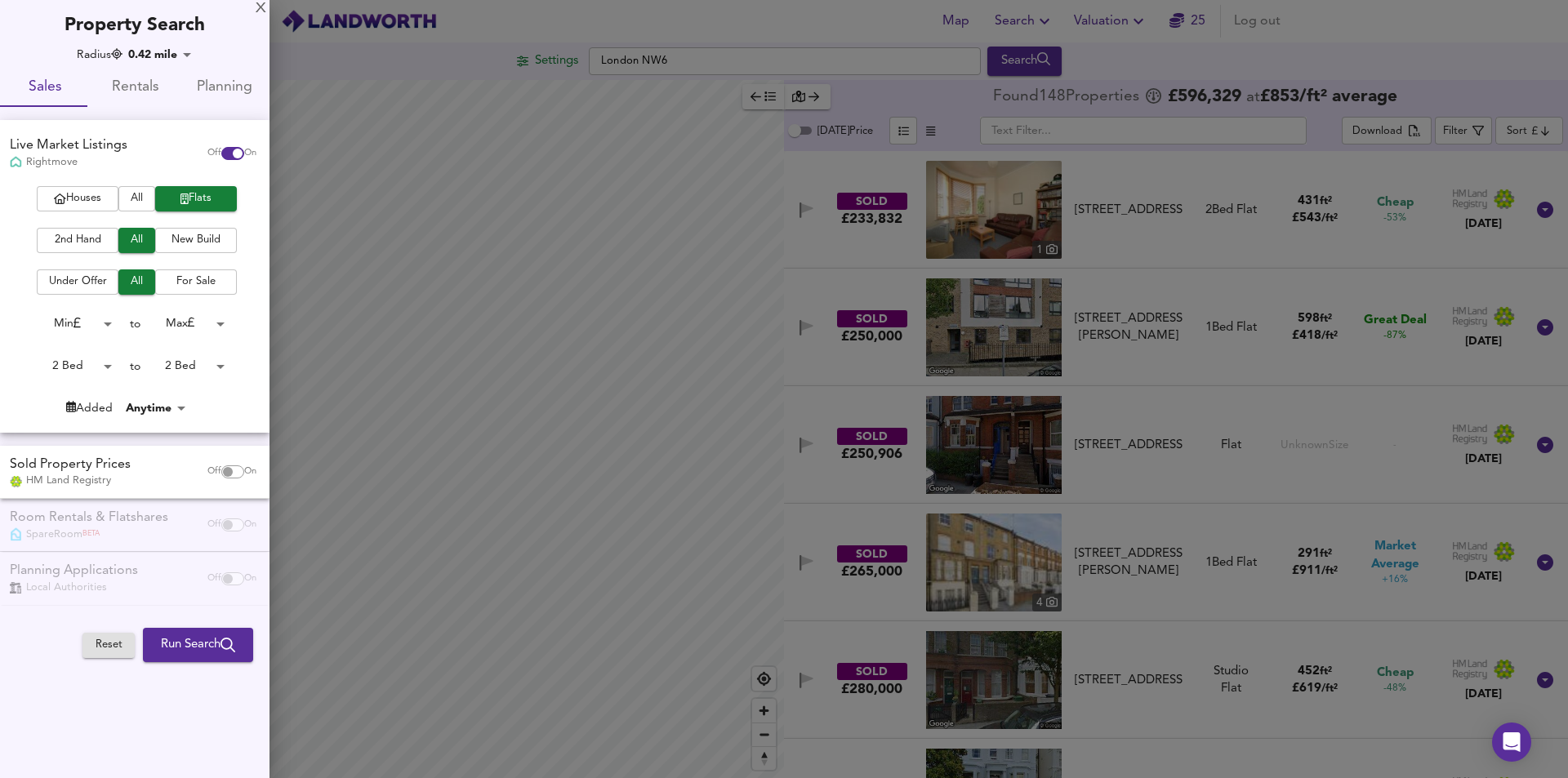
click at [132, 82] on span "Rentals" at bounding box center [134, 88] width 70 height 26
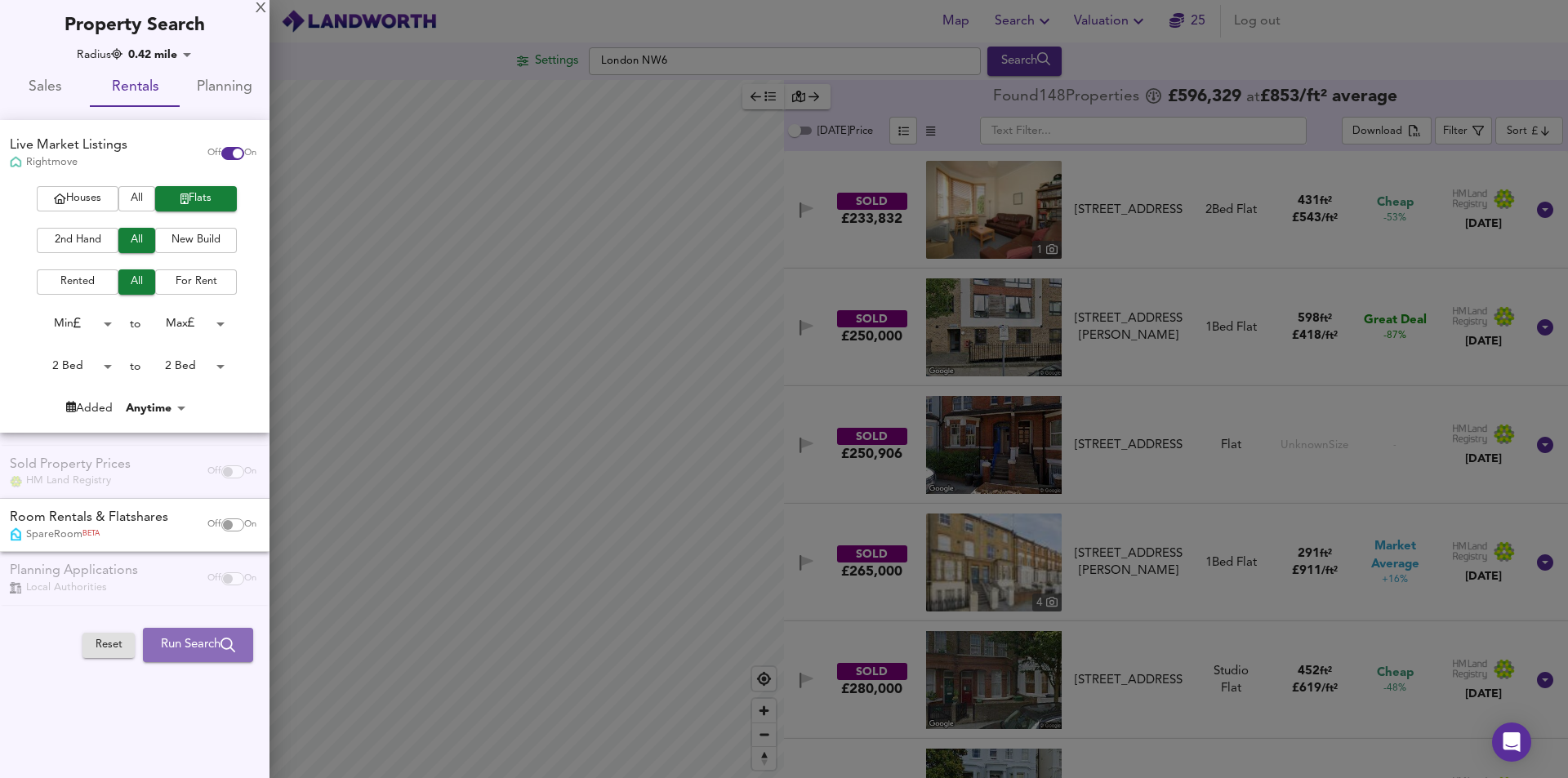
click at [212, 656] on button "Run Search" at bounding box center [198, 645] width 110 height 35
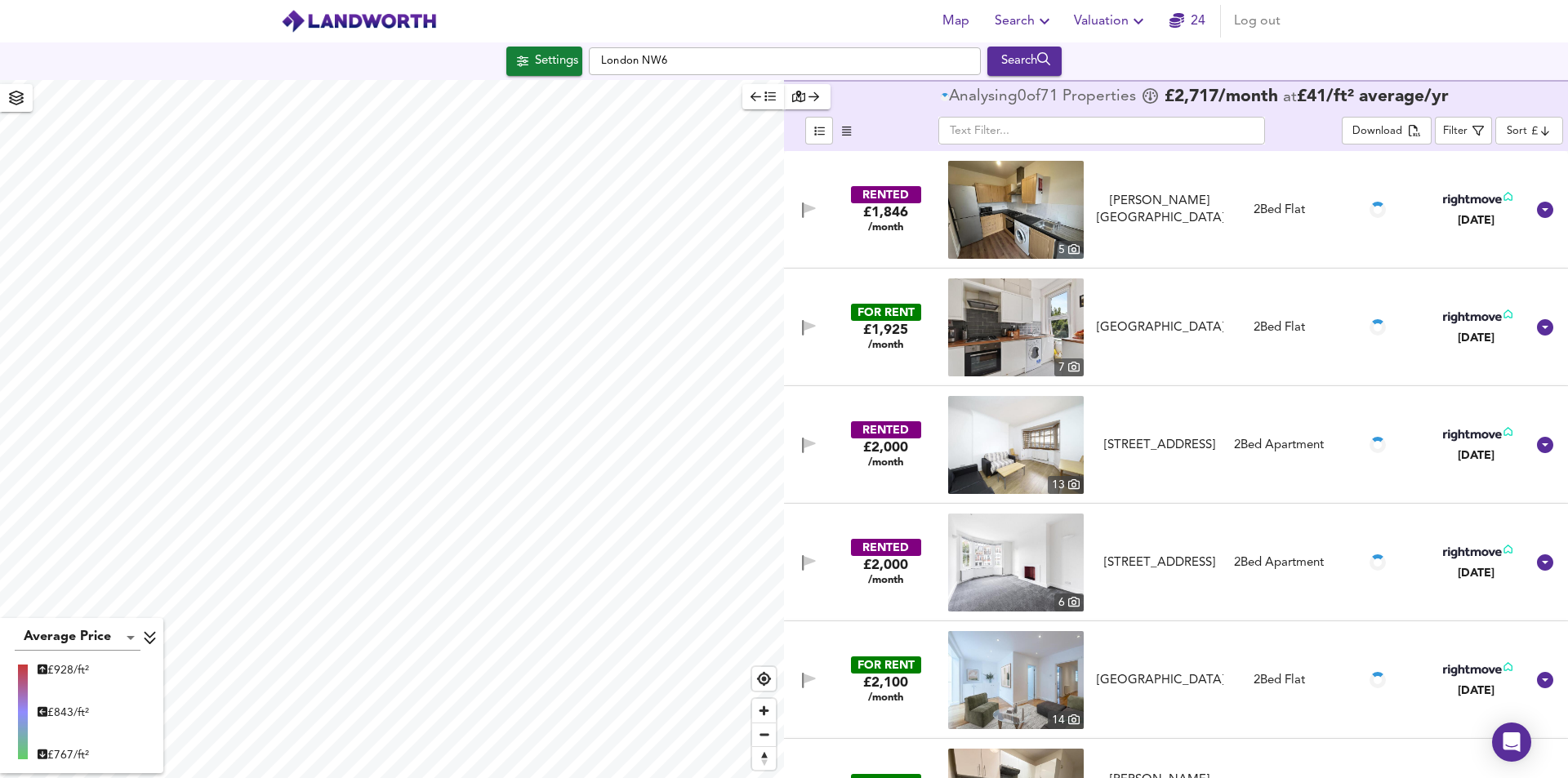
type input "1091"
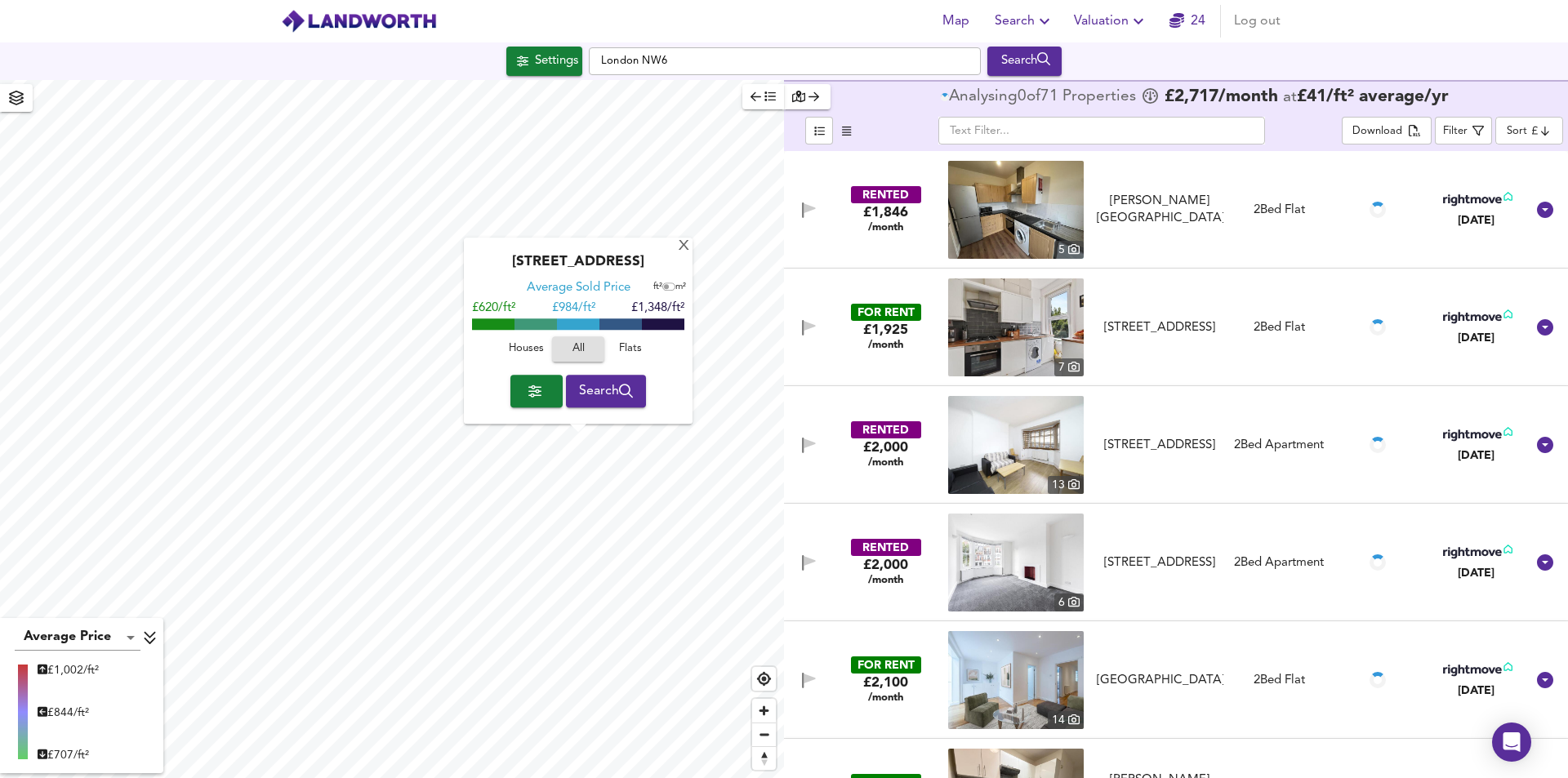
click at [606, 399] on span "Search" at bounding box center [607, 392] width 55 height 23
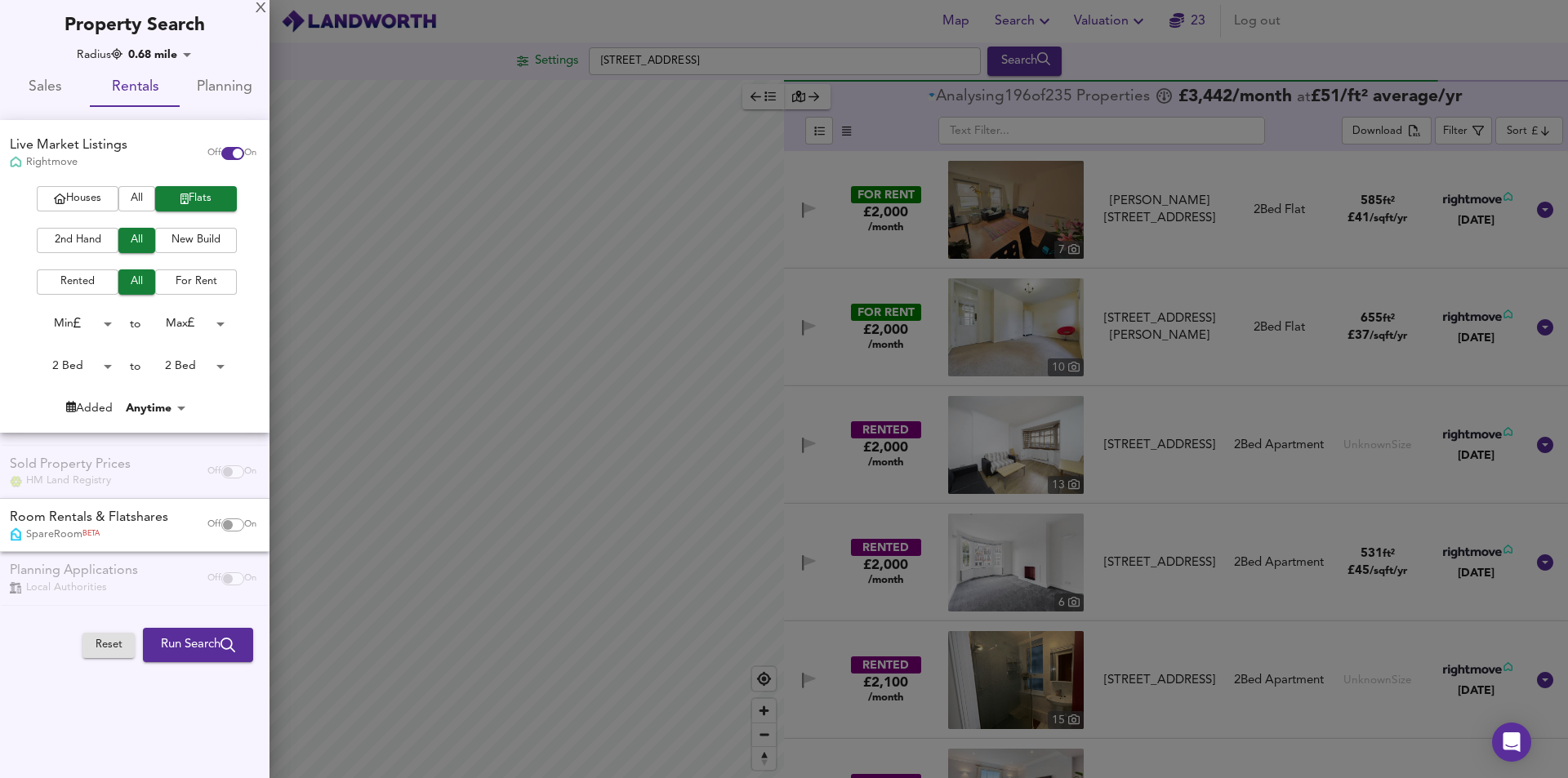
click at [196, 643] on span "Run Search" at bounding box center [198, 645] width 75 height 21
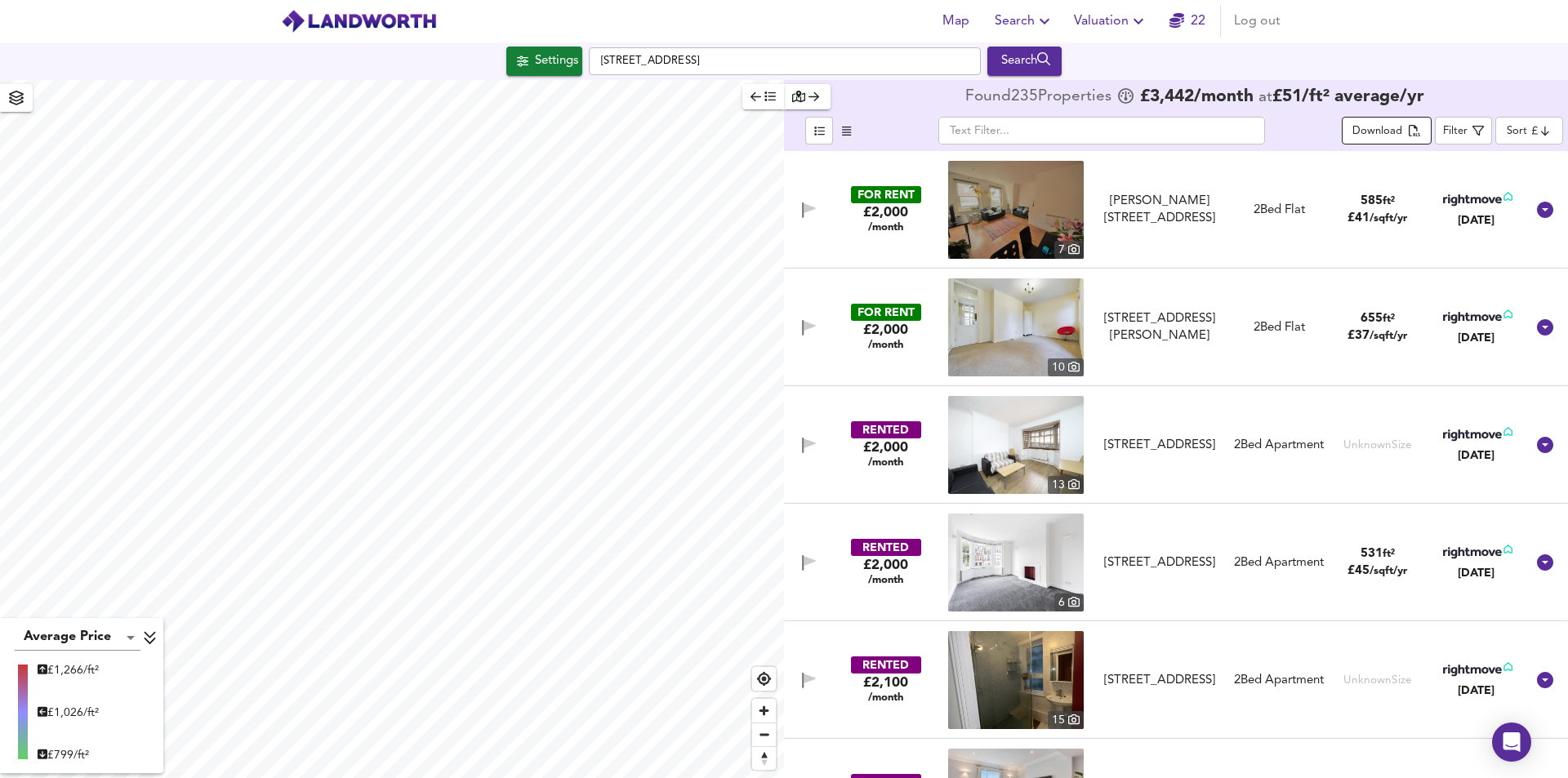
click at [1384, 128] on div "Download" at bounding box center [1378, 131] width 50 height 19
drag, startPoint x: 746, startPoint y: 60, endPoint x: 533, endPoint y: 61, distance: 213.0
click at [533, 61] on div "Settings Goldhurst Terrace, NW6 3HT Search" at bounding box center [784, 60] width 1568 height 29
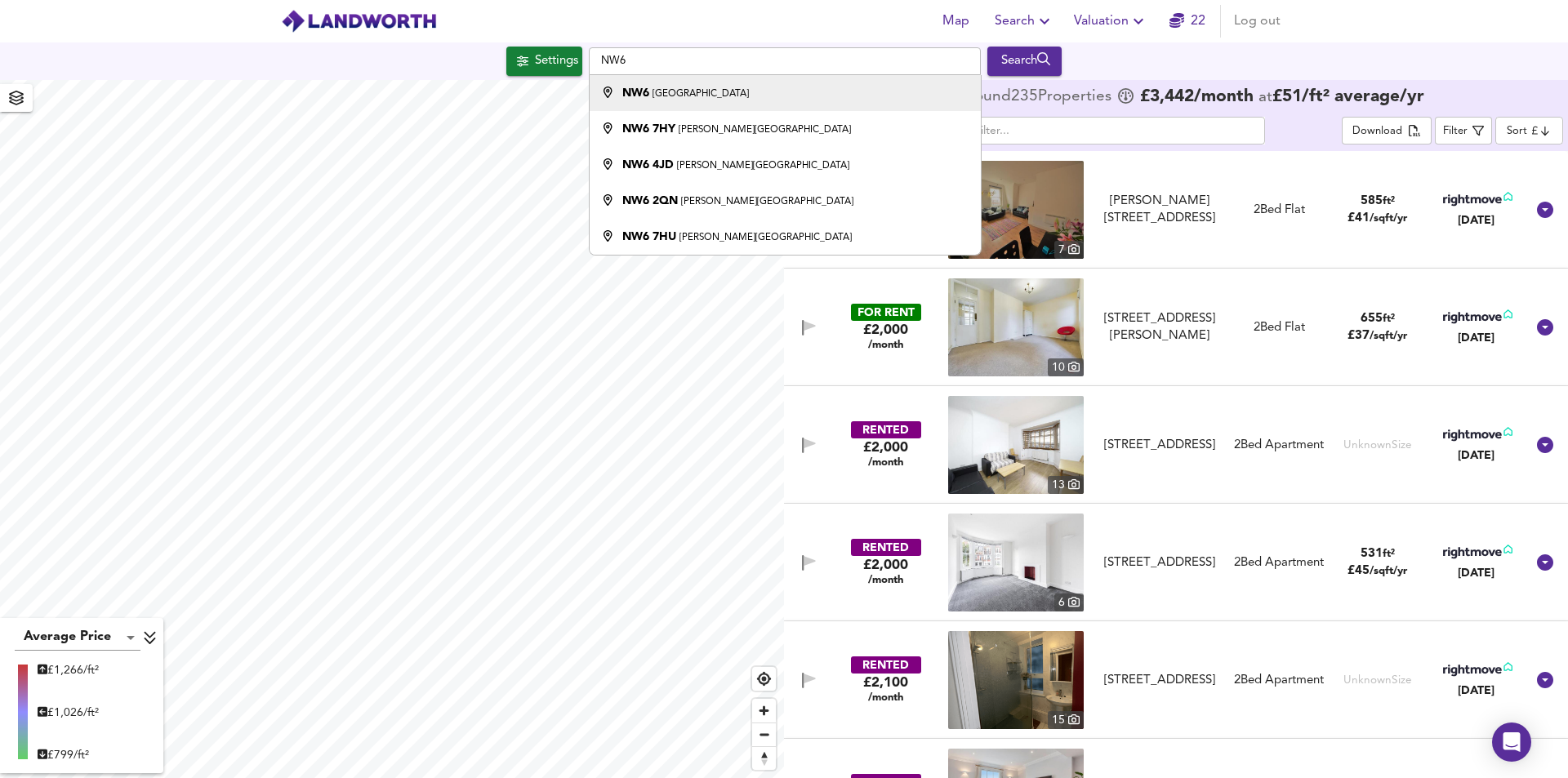
click at [664, 102] on li "NW6 London" at bounding box center [784, 93] width 390 height 36
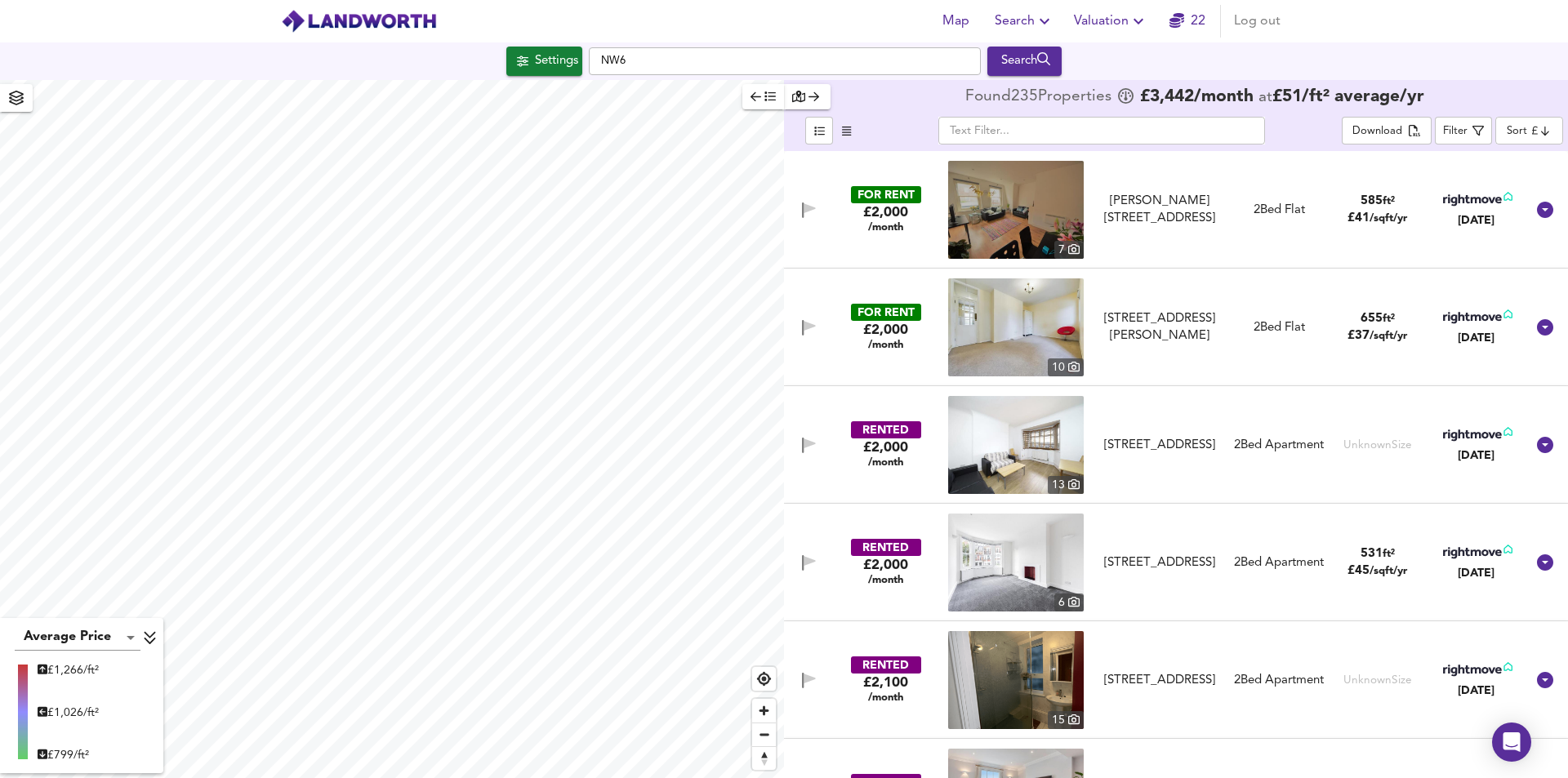
type input "London NW6"
click at [1008, 73] on button "Search" at bounding box center [1025, 60] width 75 height 29
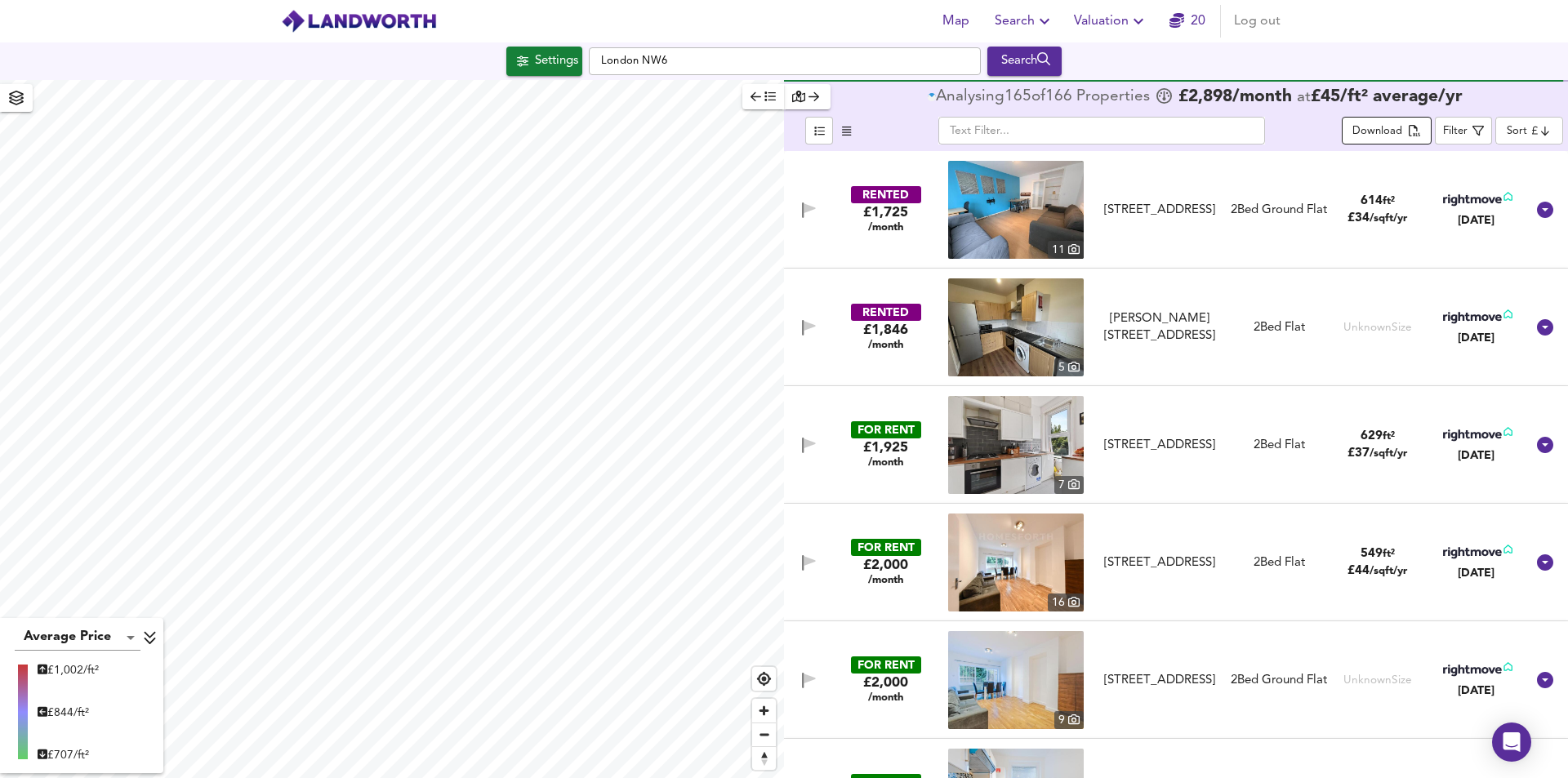
click at [1373, 139] on div "Download" at bounding box center [1378, 131] width 50 height 19
drag, startPoint x: 674, startPoint y: 61, endPoint x: 585, endPoint y: 57, distance: 89.1
click at [585, 57] on div "Settings London NW6 Search" at bounding box center [784, 60] width 1568 height 29
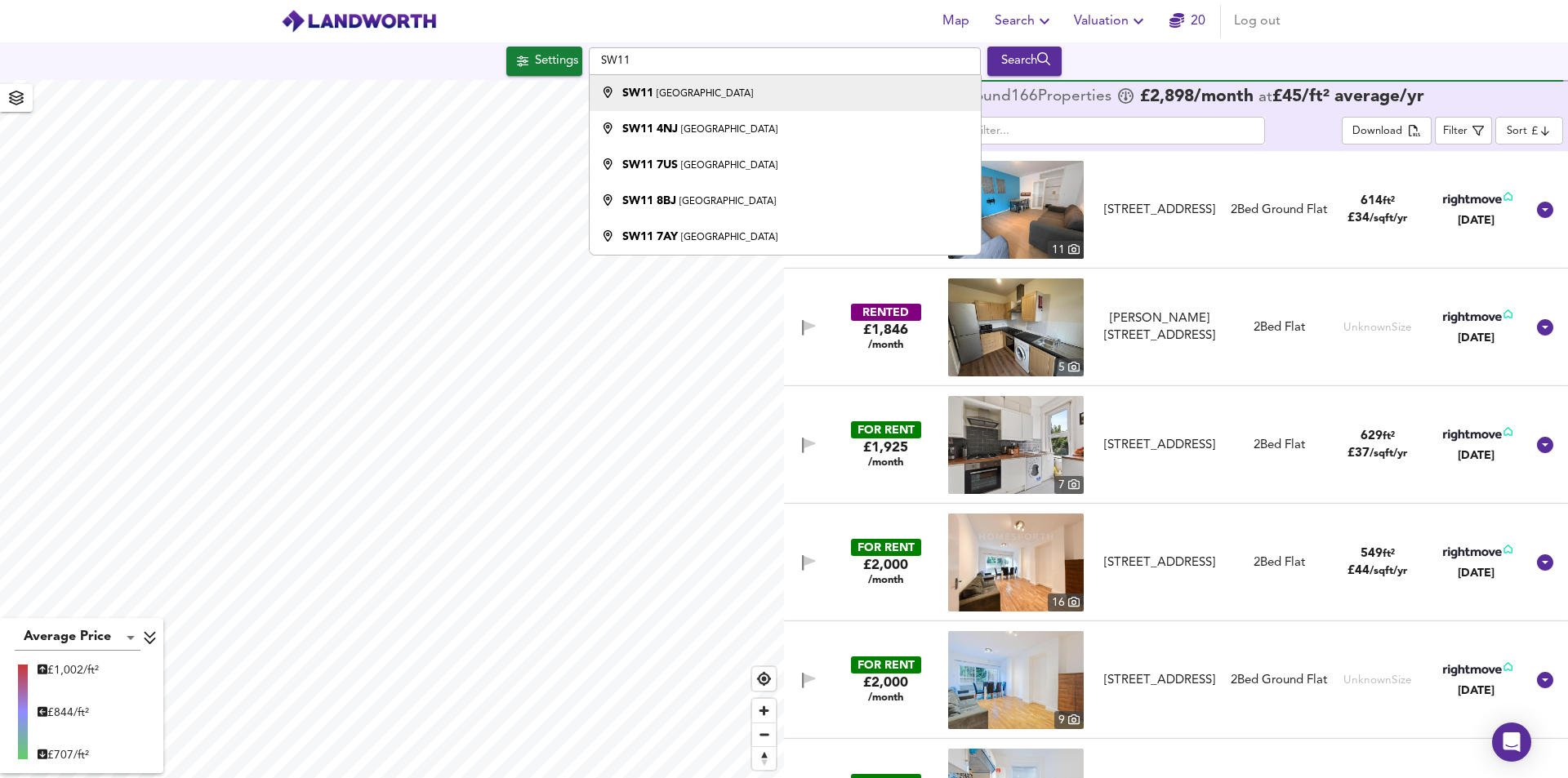
click at [686, 99] on div "SW11 London" at bounding box center [688, 93] width 131 height 16
type input "London SW11"
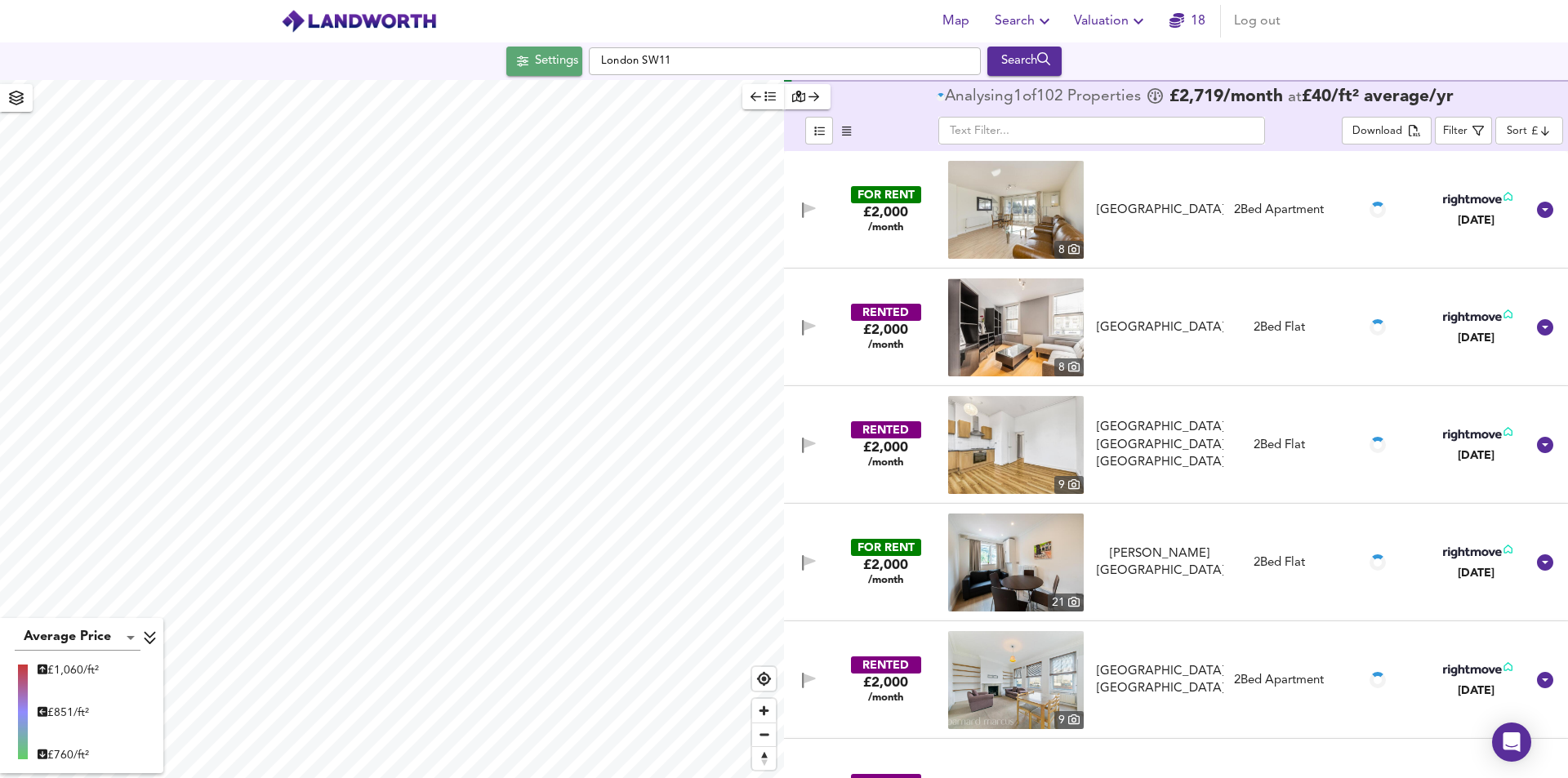
click at [552, 59] on div "Settings" at bounding box center [556, 61] width 44 height 21
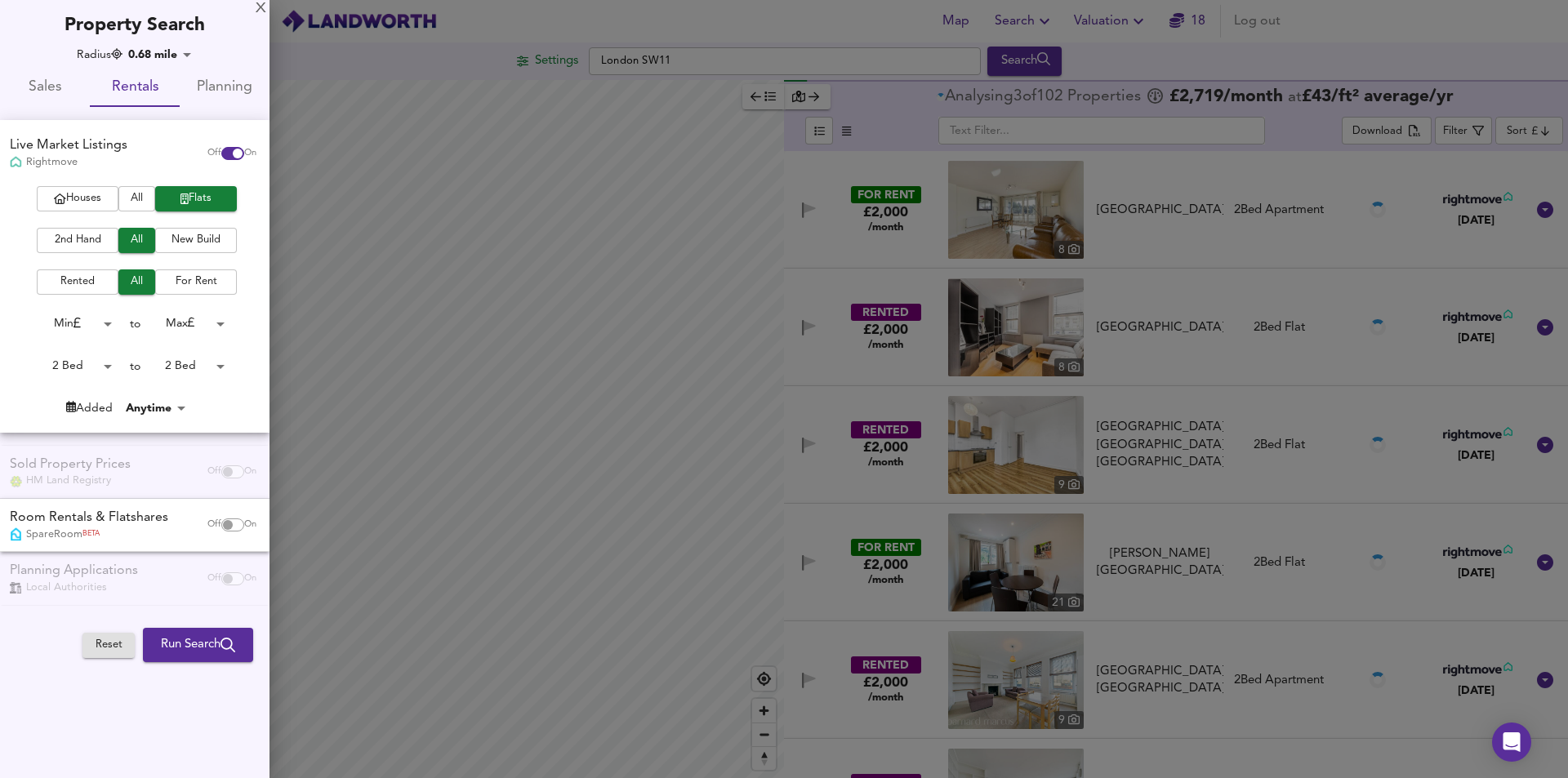
click at [48, 91] on span "Sales" at bounding box center [44, 88] width 70 height 26
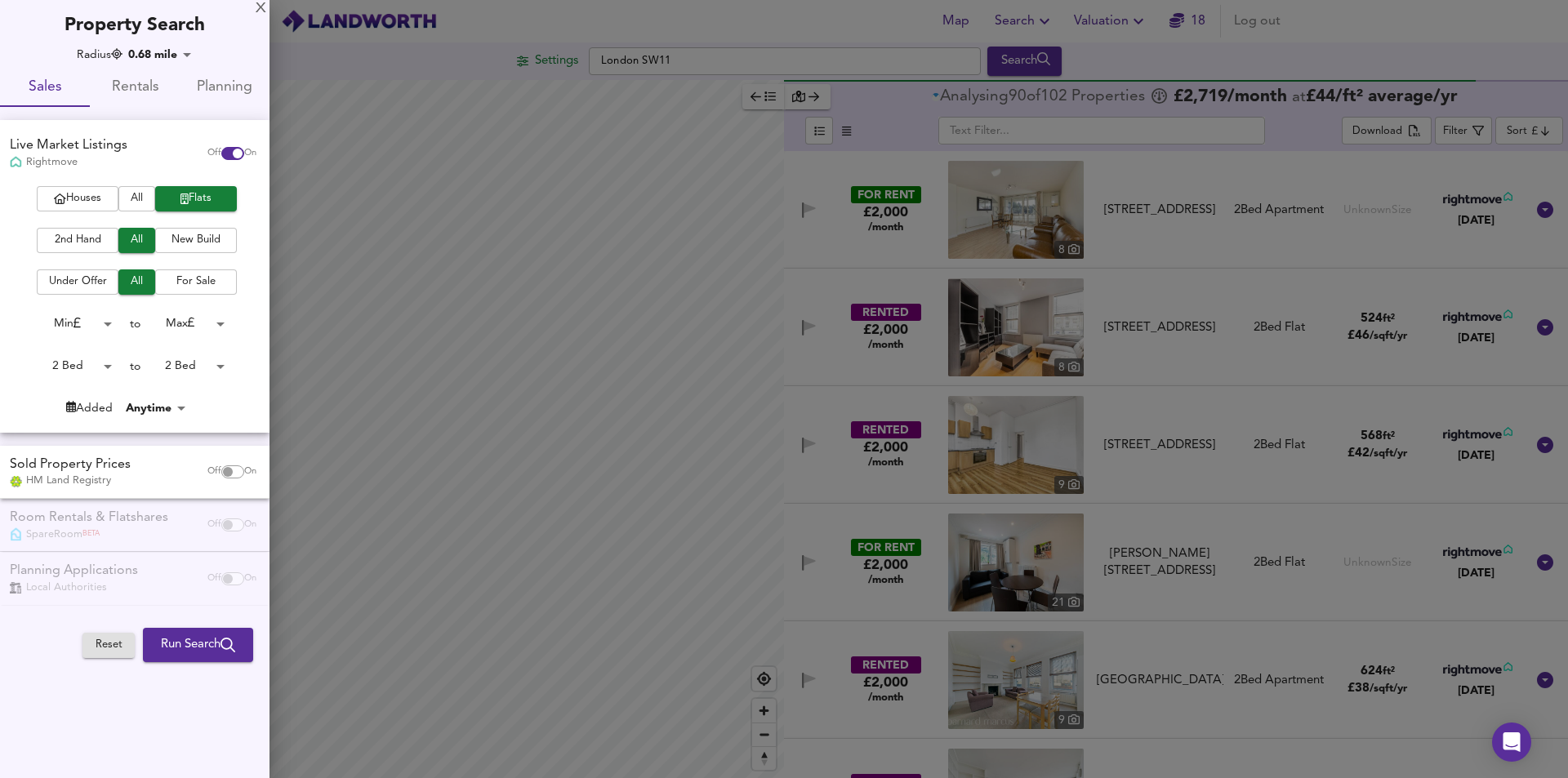
click at [101, 364] on body "Map Search Valuation 18 Log out Settings London SW11 Search Average Price landw…" at bounding box center [784, 389] width 1568 height 778
drag, startPoint x: 70, startPoint y: 339, endPoint x: 190, endPoint y: 361, distance: 122.0
click at [70, 341] on li "1 Bed" at bounding box center [71, 340] width 90 height 26
type input "1"
click at [219, 363] on body "Map Search Valuation 18 Log out Settings London SW11 Search Average Price landw…" at bounding box center [784, 389] width 1568 height 778
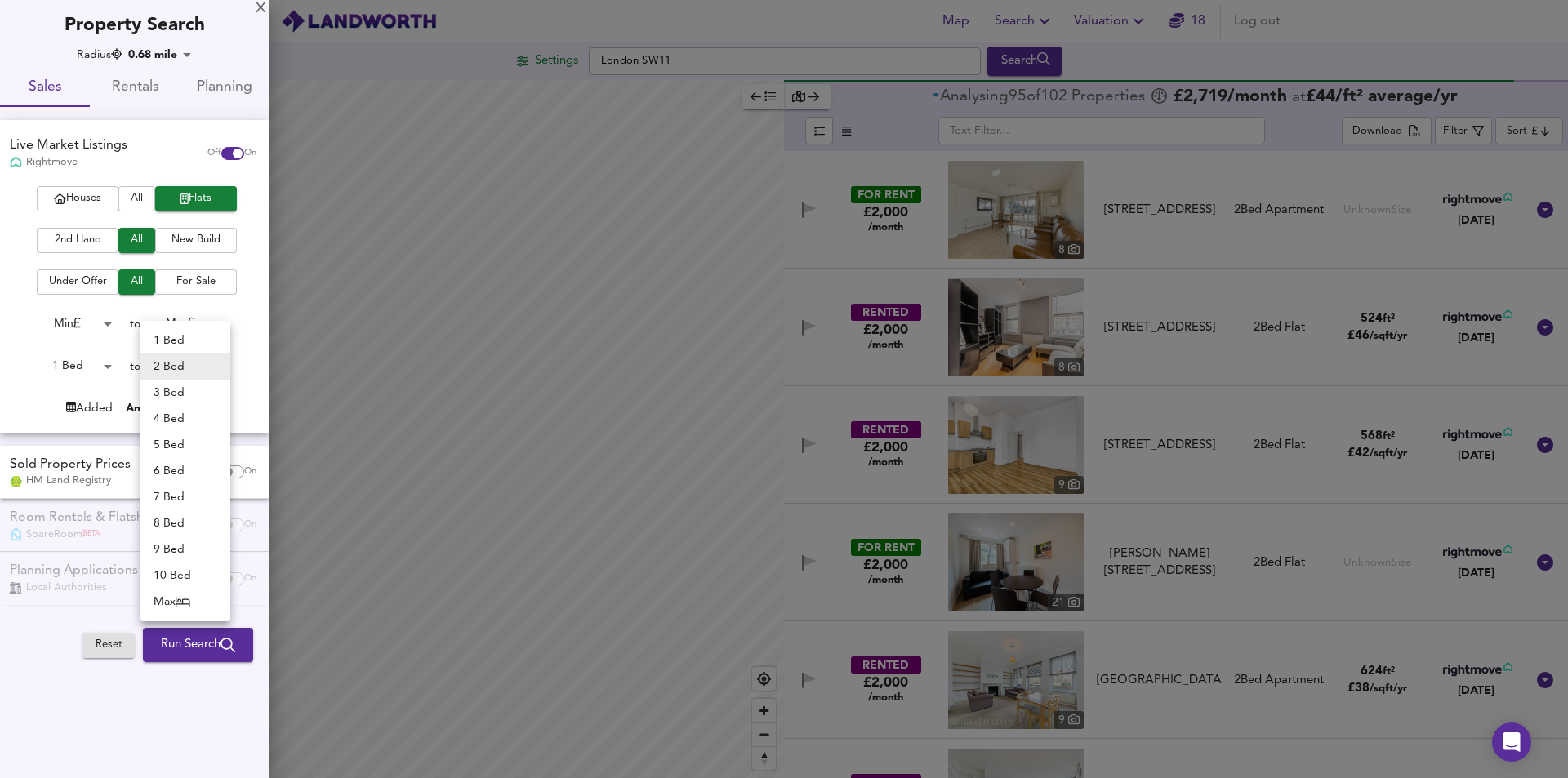
click at [162, 345] on li "1 Bed" at bounding box center [185, 340] width 90 height 26
type input "1"
click at [203, 640] on span "Run Search" at bounding box center [198, 645] width 75 height 21
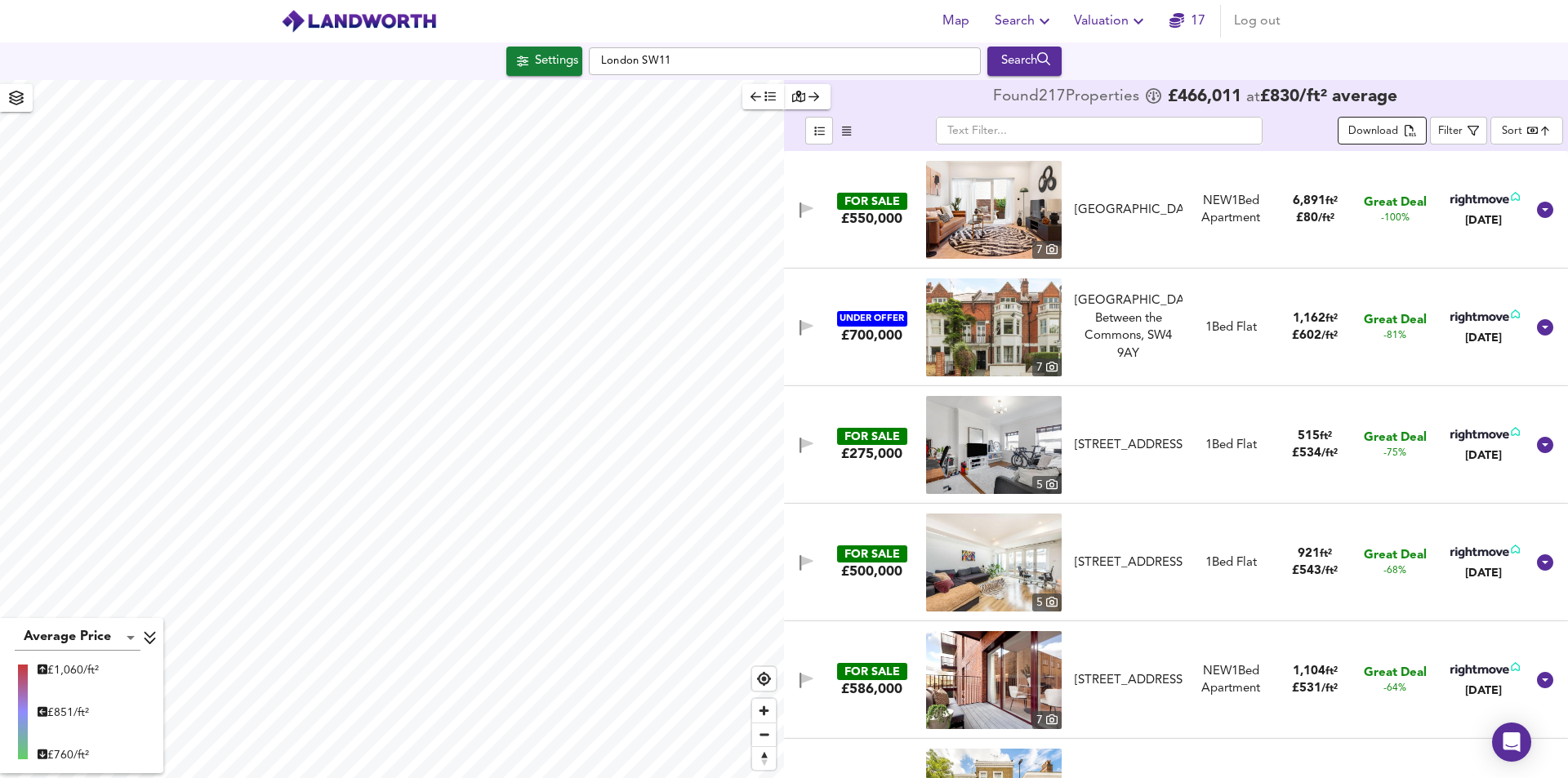
click at [1377, 127] on div "Download" at bounding box center [1373, 131] width 50 height 19
click at [535, 69] on div "Settings" at bounding box center [556, 61] width 44 height 21
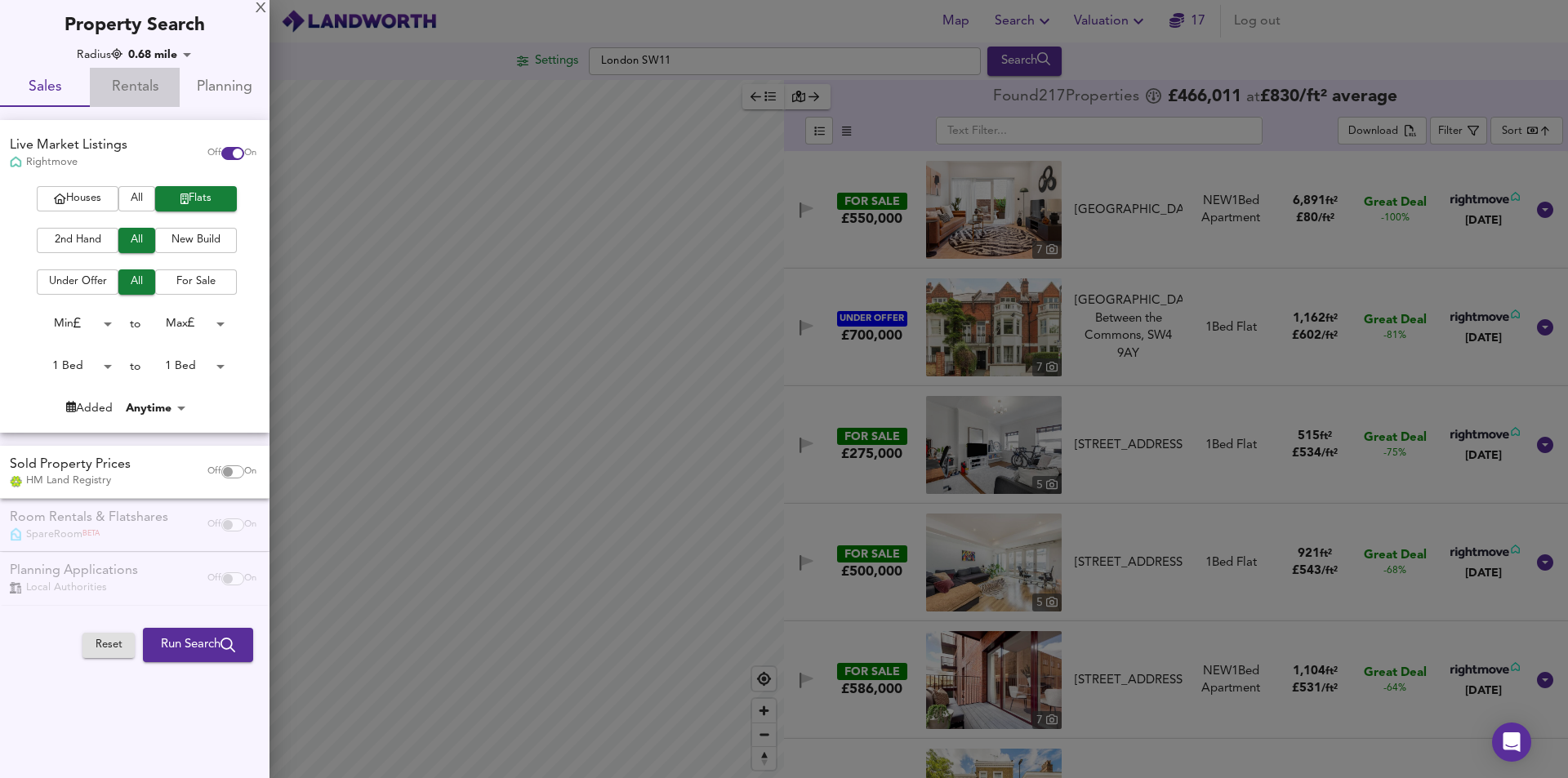
click at [130, 84] on span "Rentals" at bounding box center [134, 88] width 70 height 26
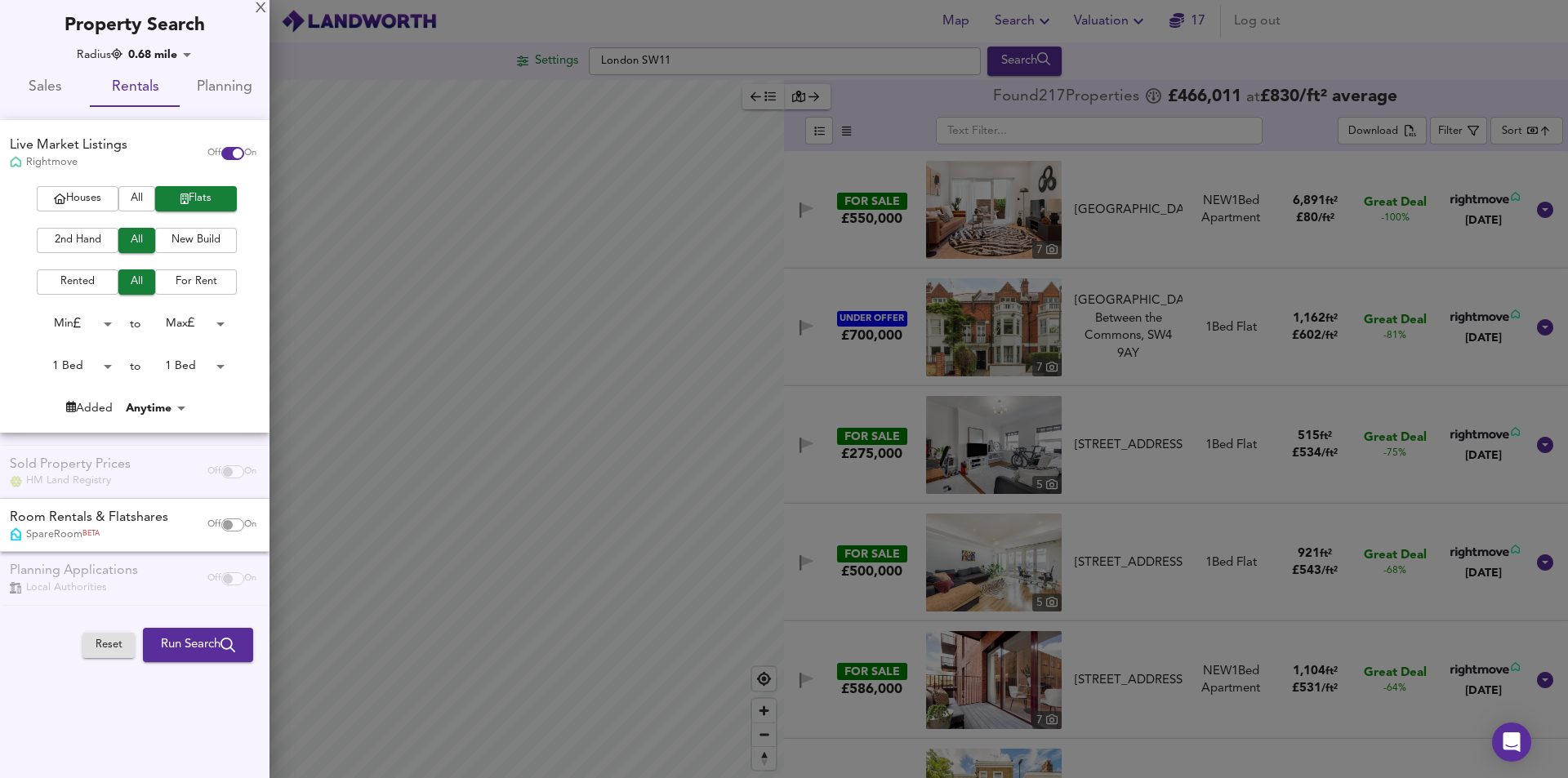
click at [212, 651] on span "Run Search" at bounding box center [198, 645] width 75 height 21
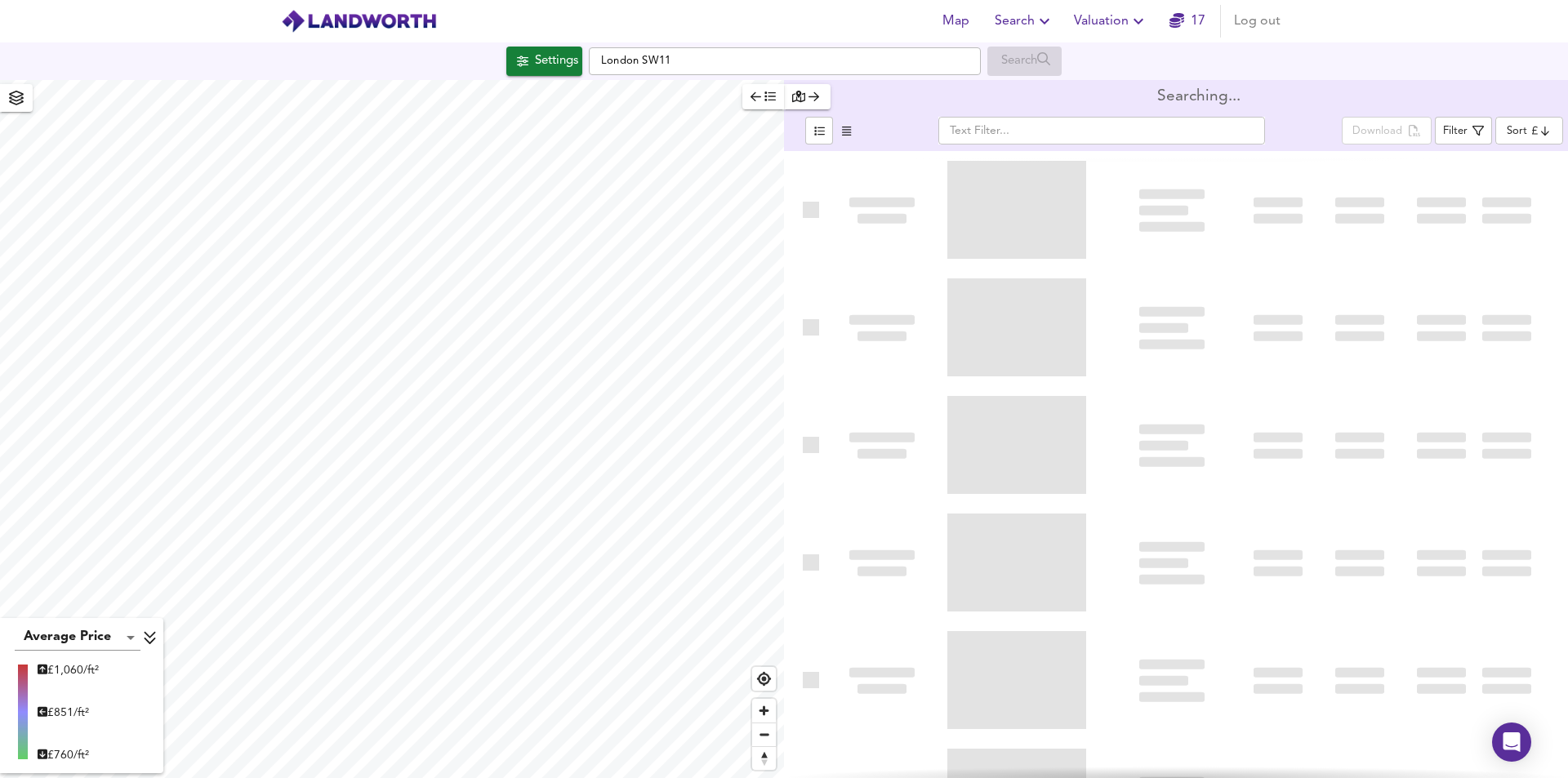
type input "cheapest"
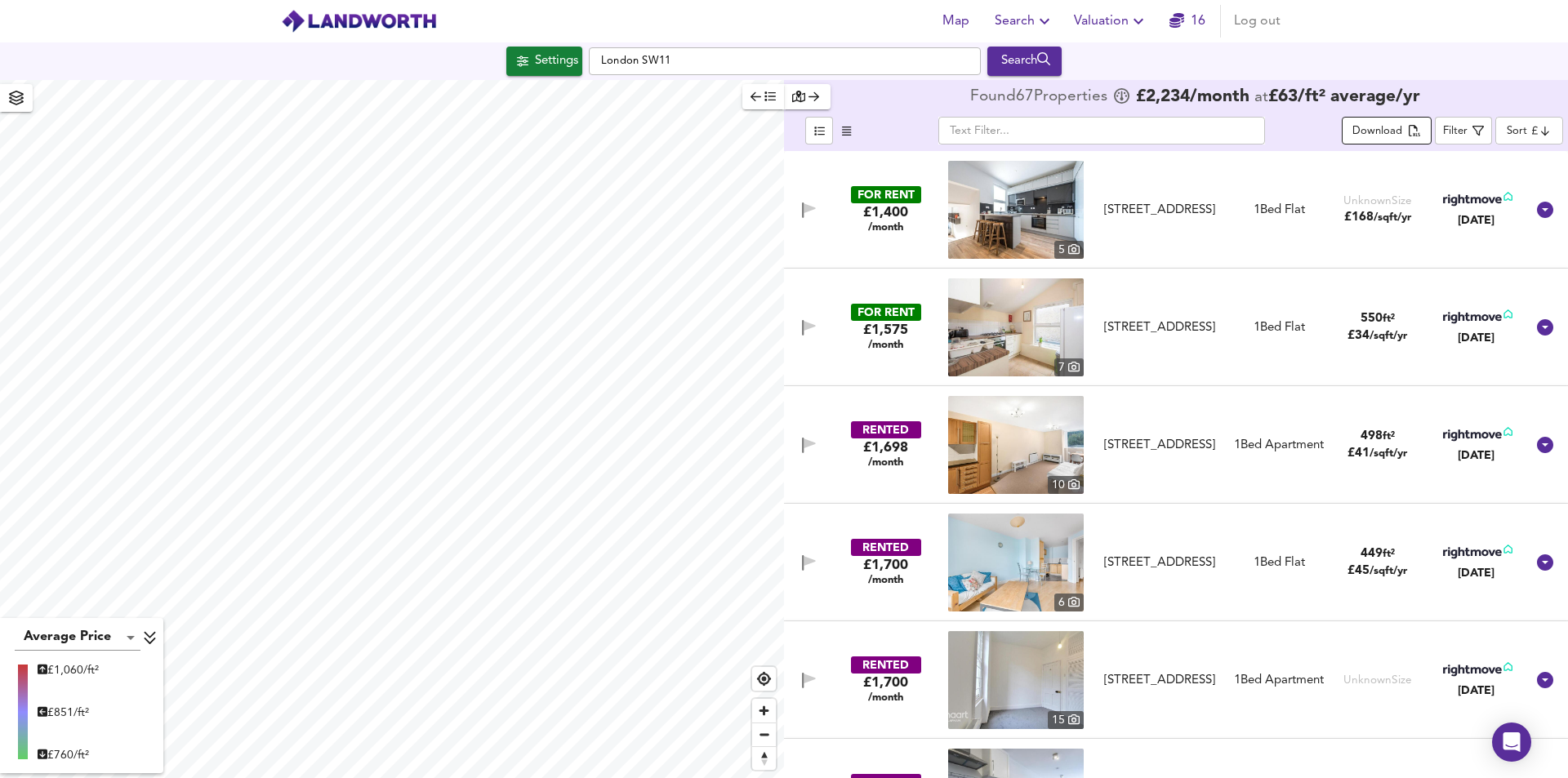
click at [1409, 139] on span "Download" at bounding box center [1387, 131] width 68 height 19
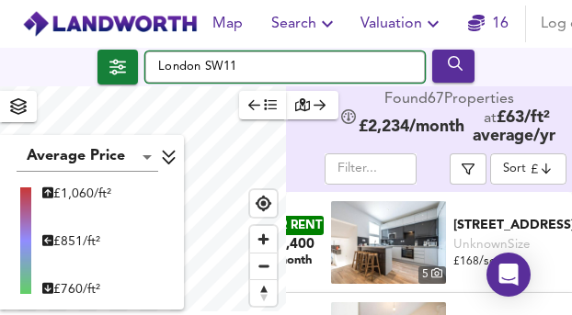
click at [215, 68] on input "London SW11" at bounding box center [285, 66] width 280 height 31
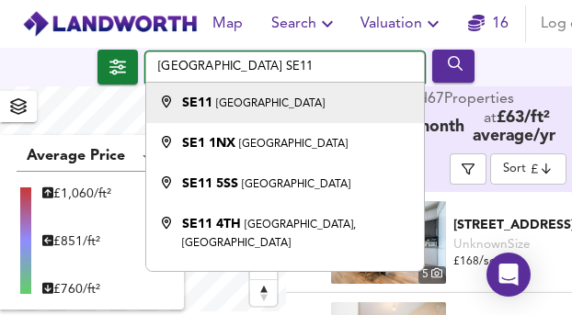
type input "[GEOGRAPHIC_DATA] SE11"
click at [232, 98] on small "[GEOGRAPHIC_DATA]" at bounding box center [270, 103] width 108 height 11
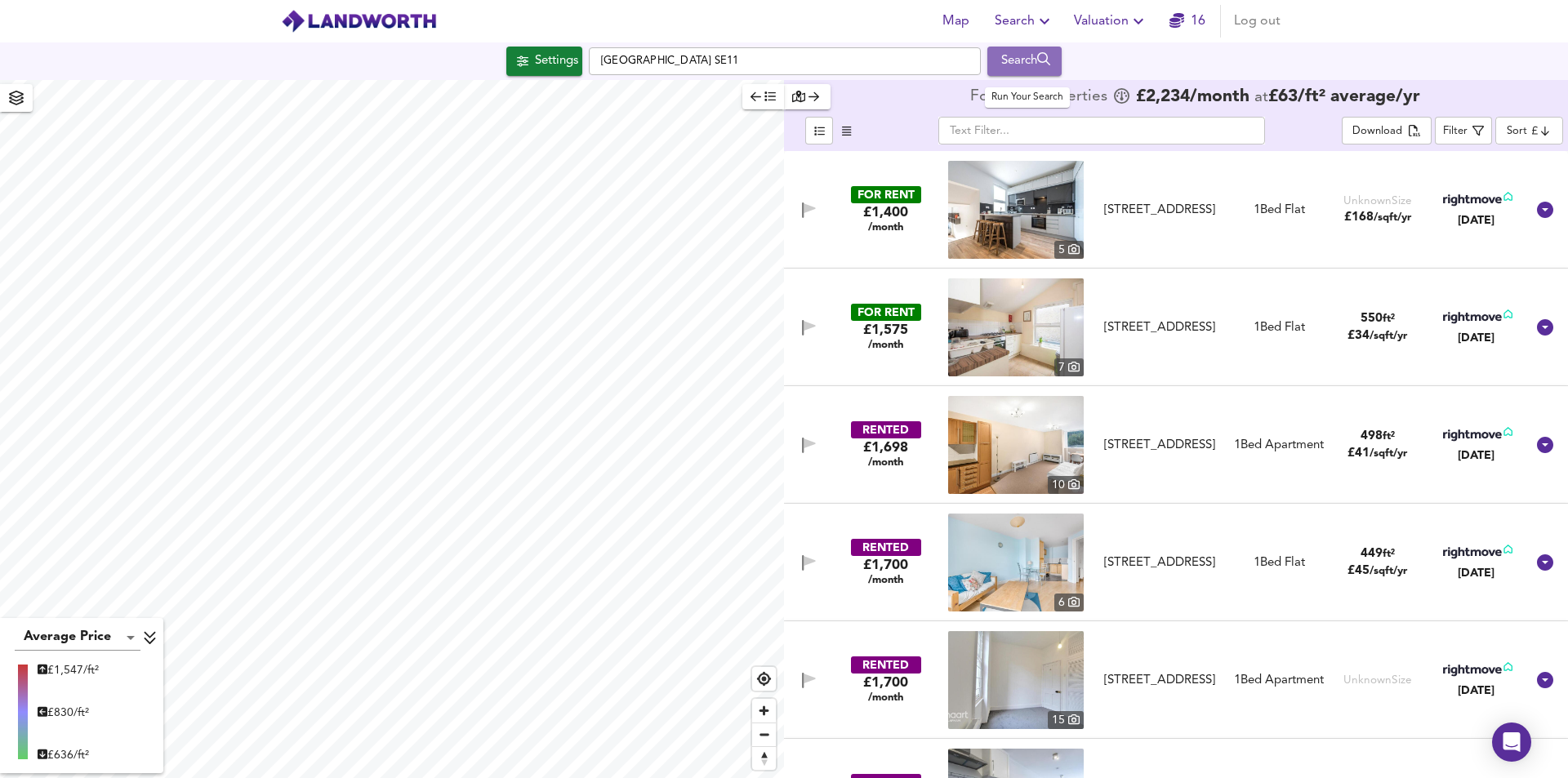
click at [1018, 61] on div "Search" at bounding box center [1024, 61] width 66 height 21
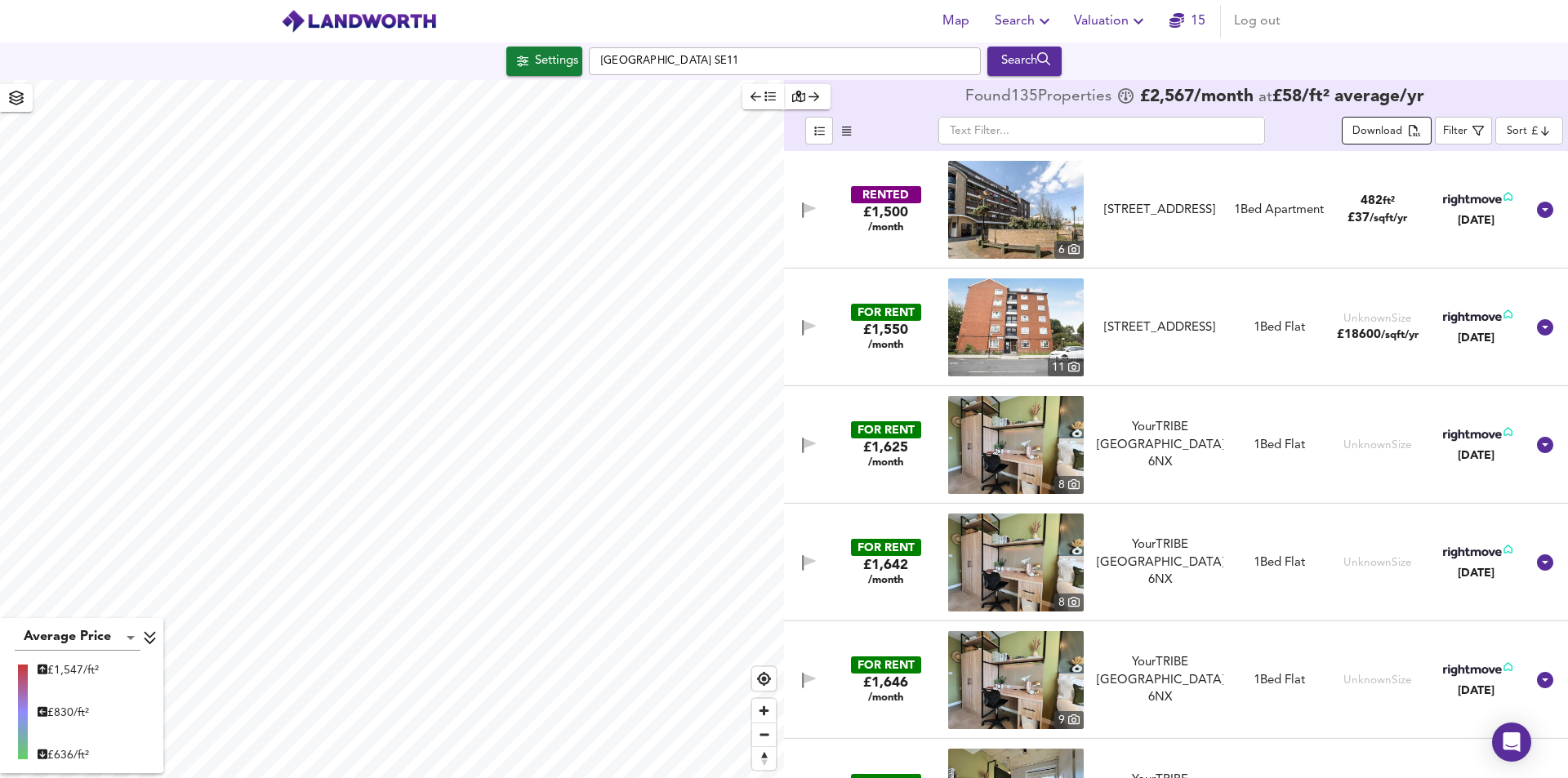
click at [1394, 132] on div "Download" at bounding box center [1378, 131] width 50 height 19
click at [535, 66] on div "Settings" at bounding box center [556, 61] width 44 height 21
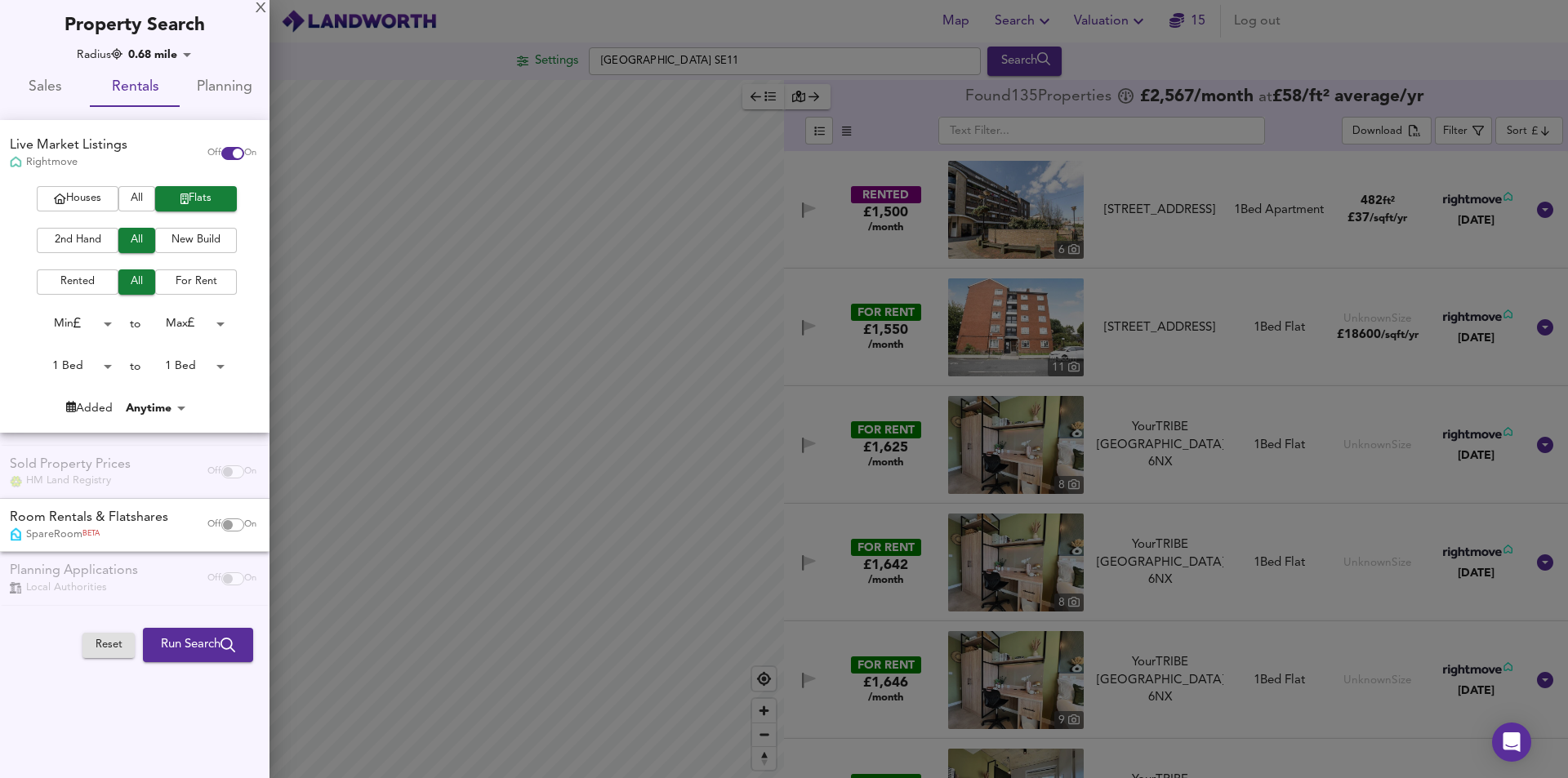
click at [45, 85] on span "Sales" at bounding box center [44, 88] width 70 height 26
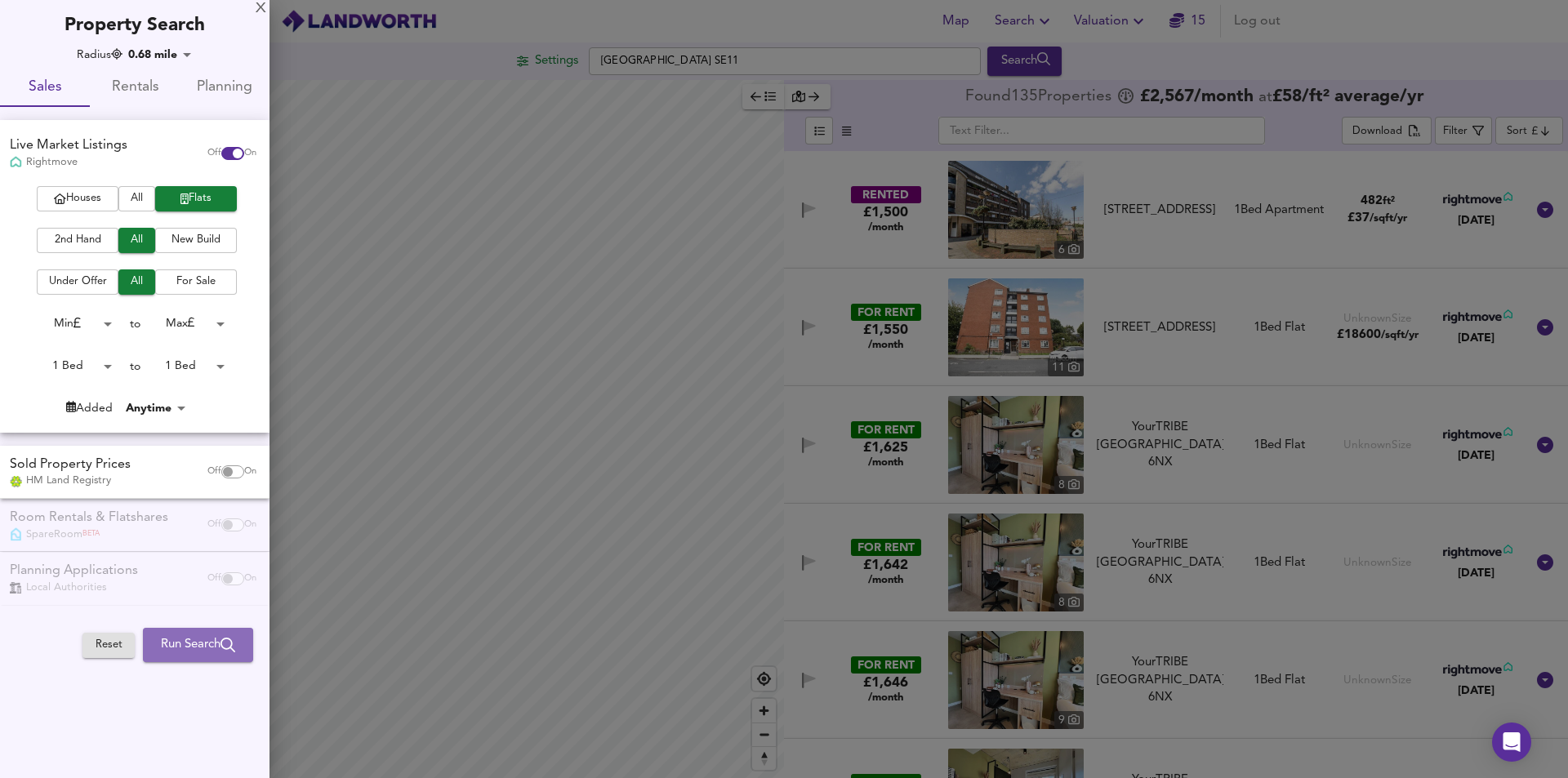
click at [203, 644] on span "Run Search" at bounding box center [198, 645] width 75 height 21
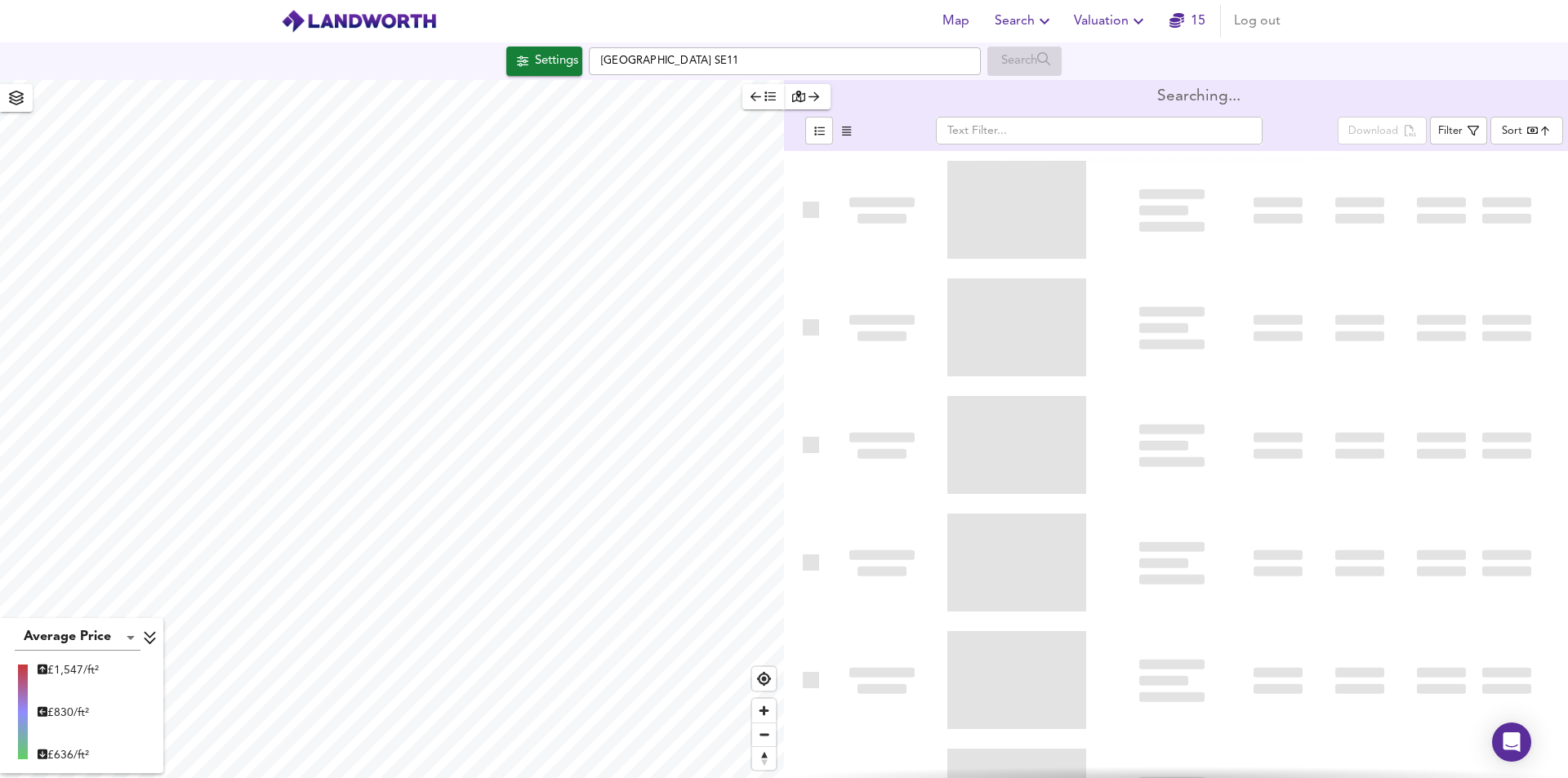
type input "bestdeal"
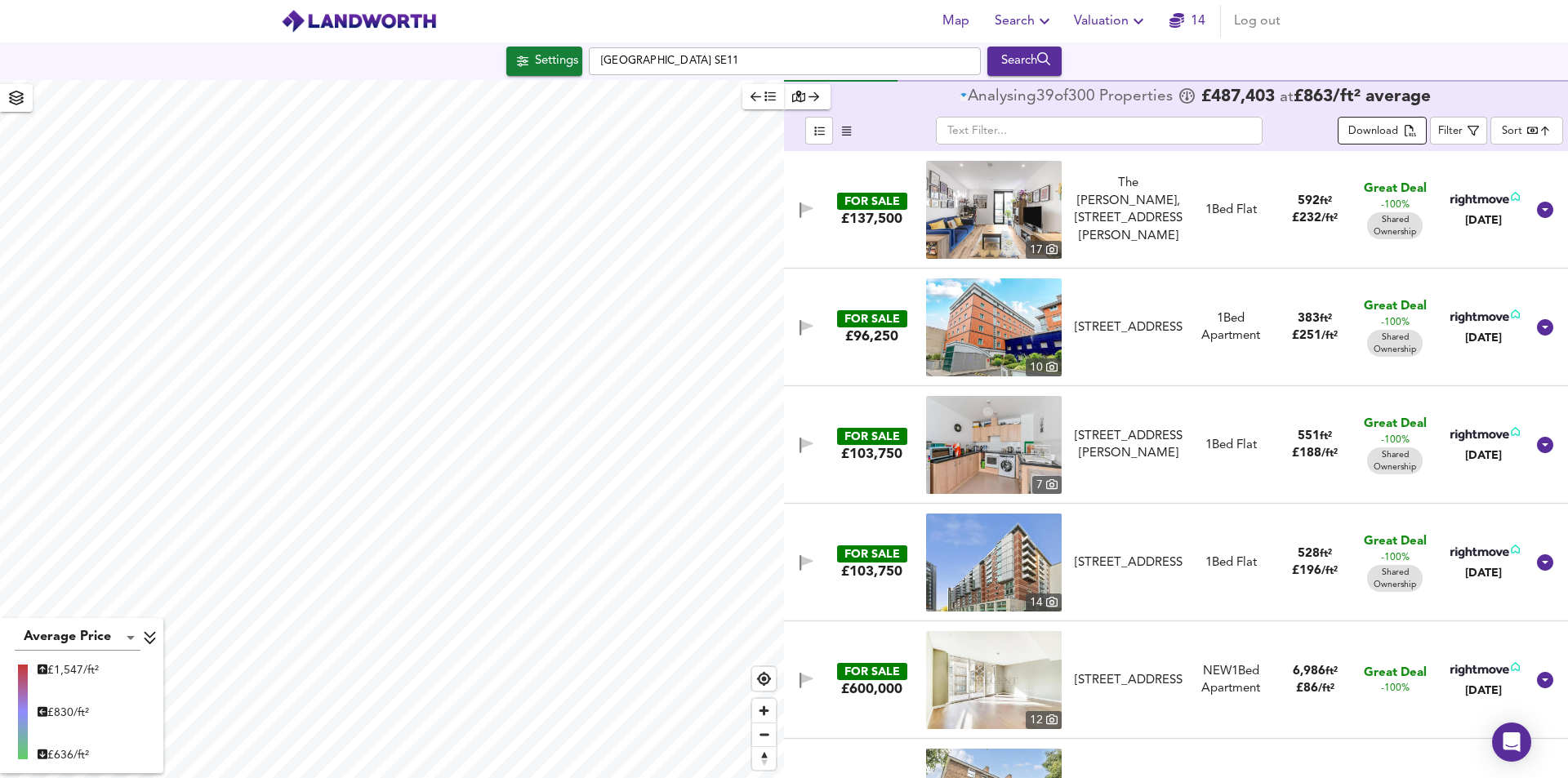
click at [1388, 129] on div "Download" at bounding box center [1373, 131] width 50 height 19
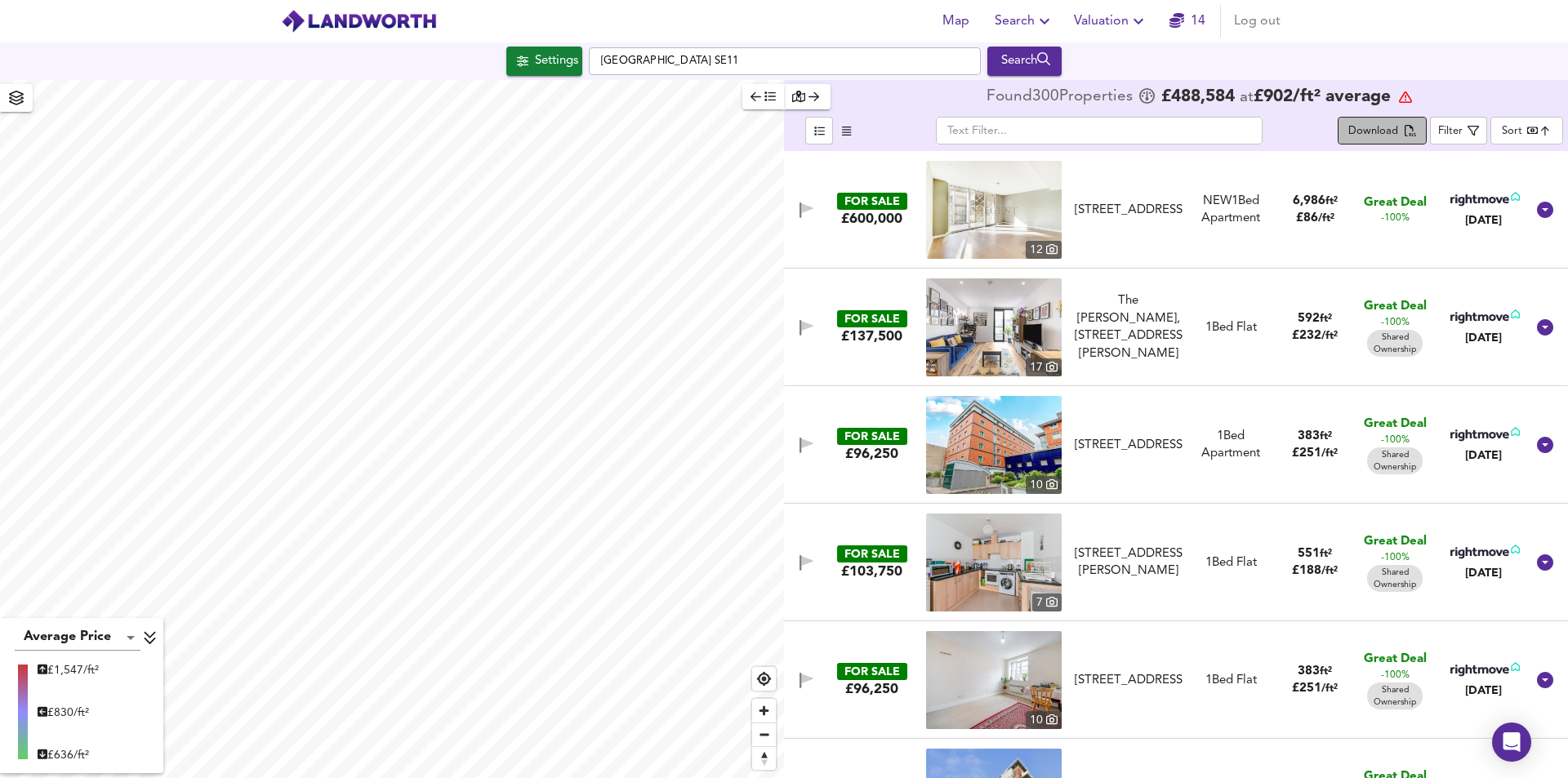
click at [1358, 127] on div "Download" at bounding box center [1373, 131] width 50 height 19
